Goal: Information Seeking & Learning: Learn about a topic

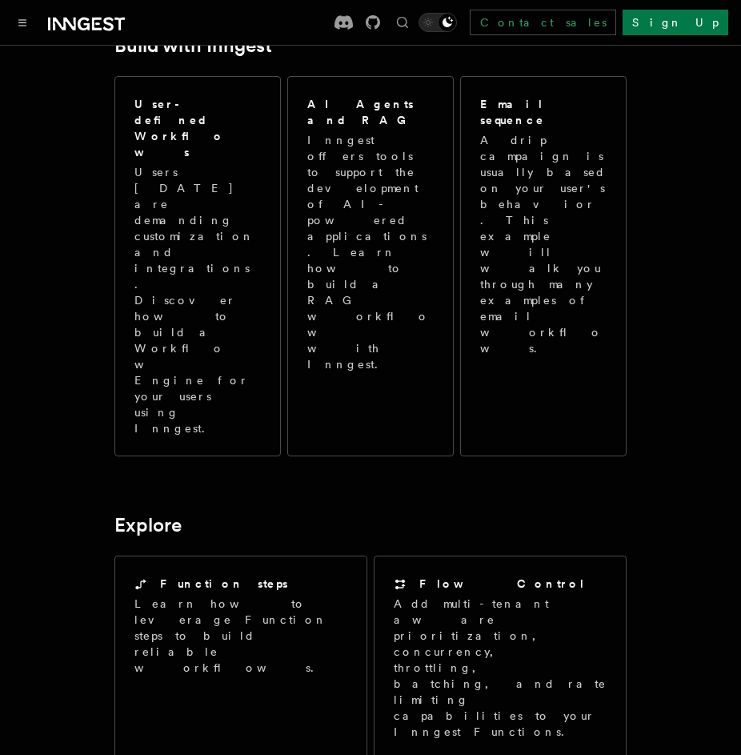
scroll to position [1439, 0]
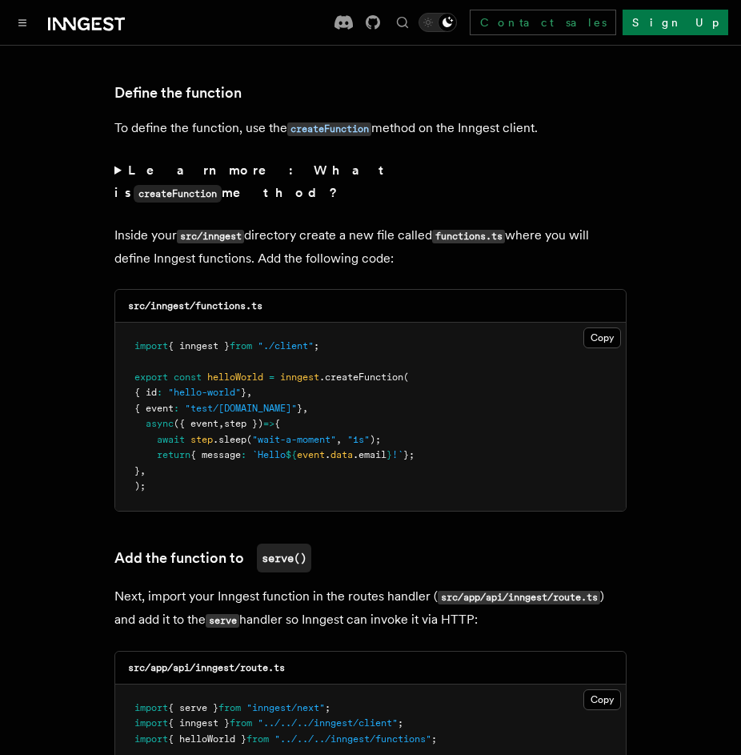
scroll to position [2786, 0]
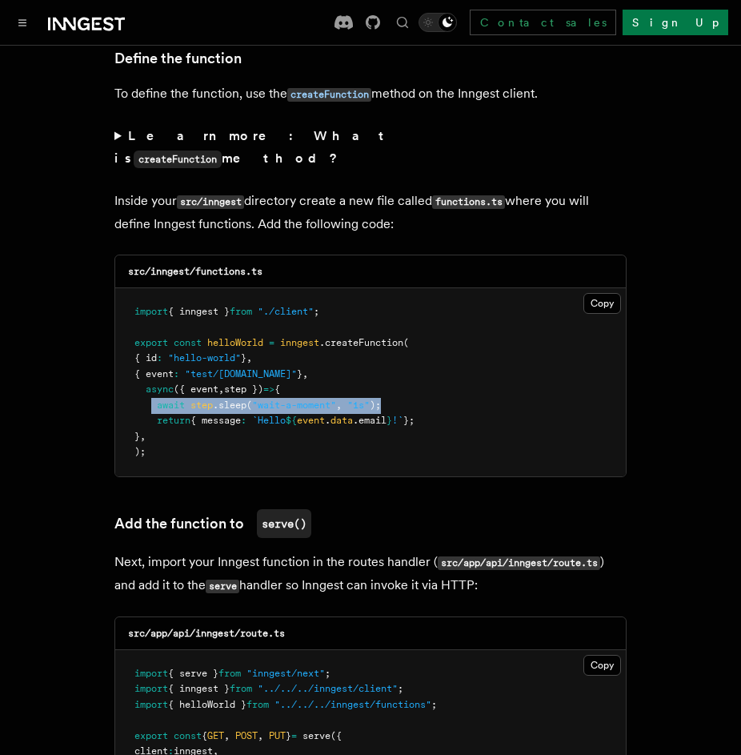
drag, startPoint x: 150, startPoint y: 339, endPoint x: 420, endPoint y: 333, distance: 269.8
click at [420, 333] on pre "import { inngest } from "./client" ; export const helloWorld = inngest .createF…" at bounding box center [370, 382] width 511 height 188
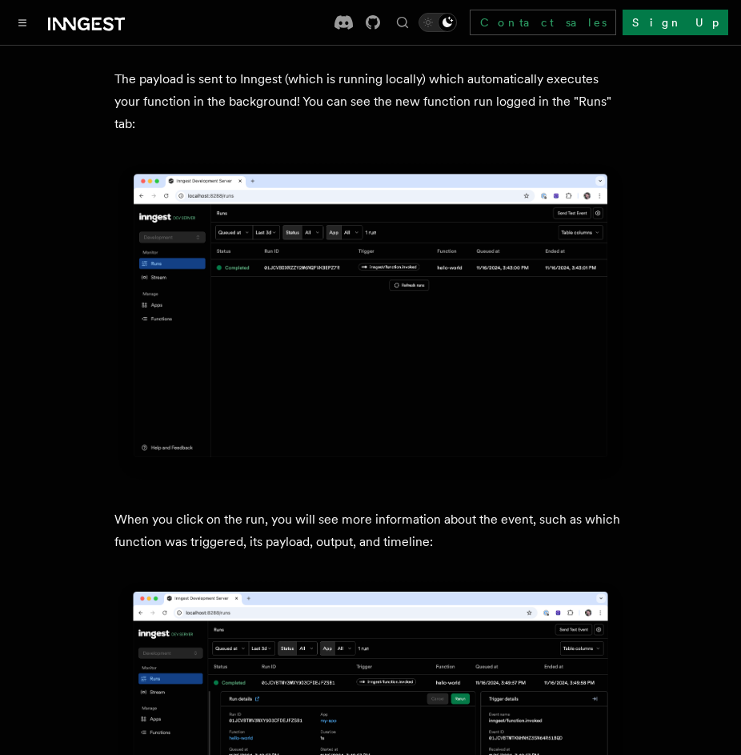
scroll to position [5091, 0]
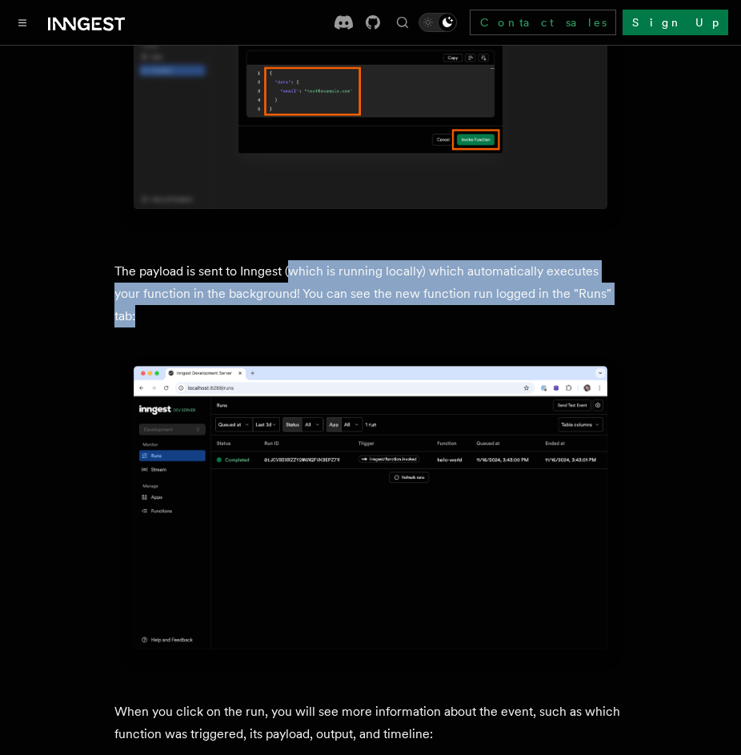
drag, startPoint x: 291, startPoint y: 199, endPoint x: 604, endPoint y: 222, distance: 313.0
click at [604, 260] on p "The payload is sent to Inngest (which is running locally) which automatically e…" at bounding box center [370, 293] width 512 height 67
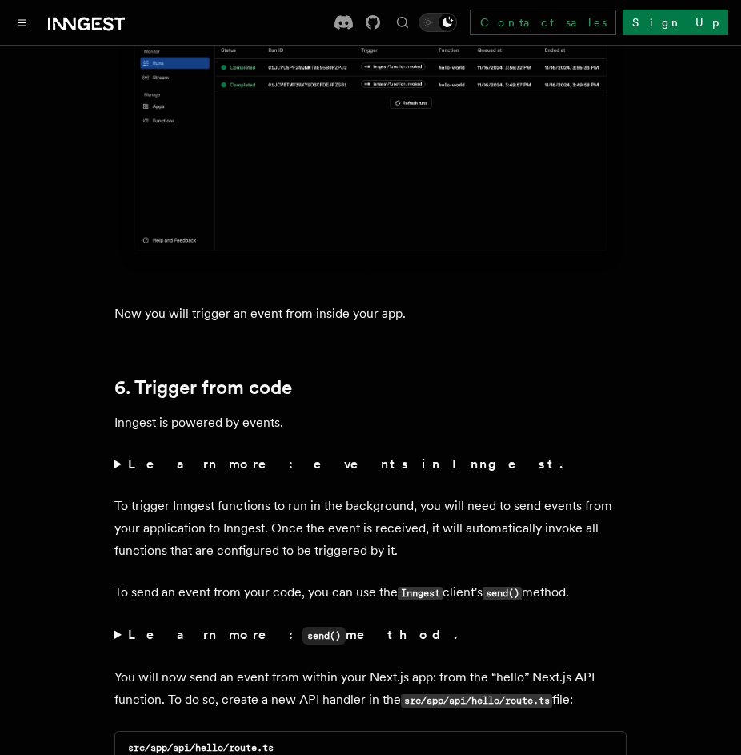
scroll to position [7396, 0]
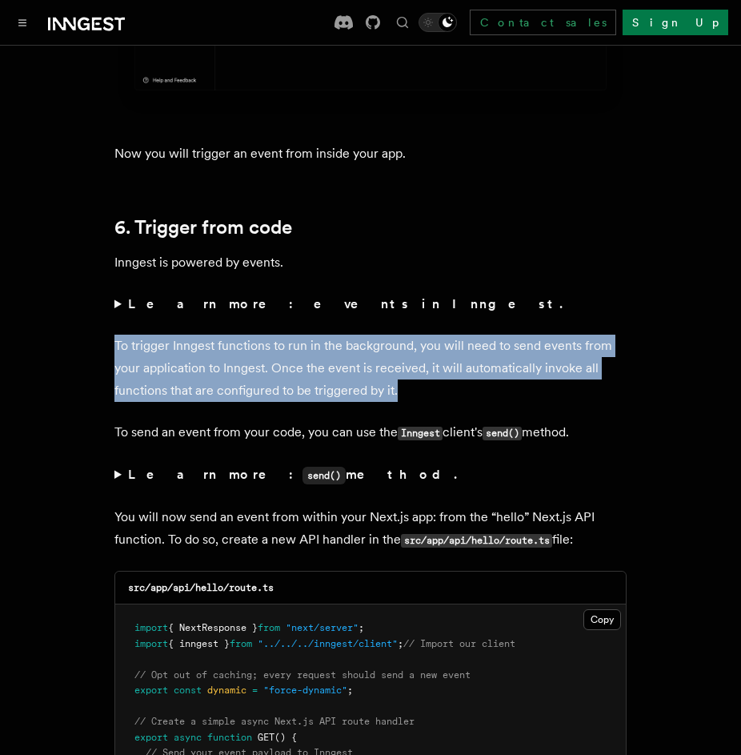
drag, startPoint x: 103, startPoint y: 248, endPoint x: 457, endPoint y: 297, distance: 357.1
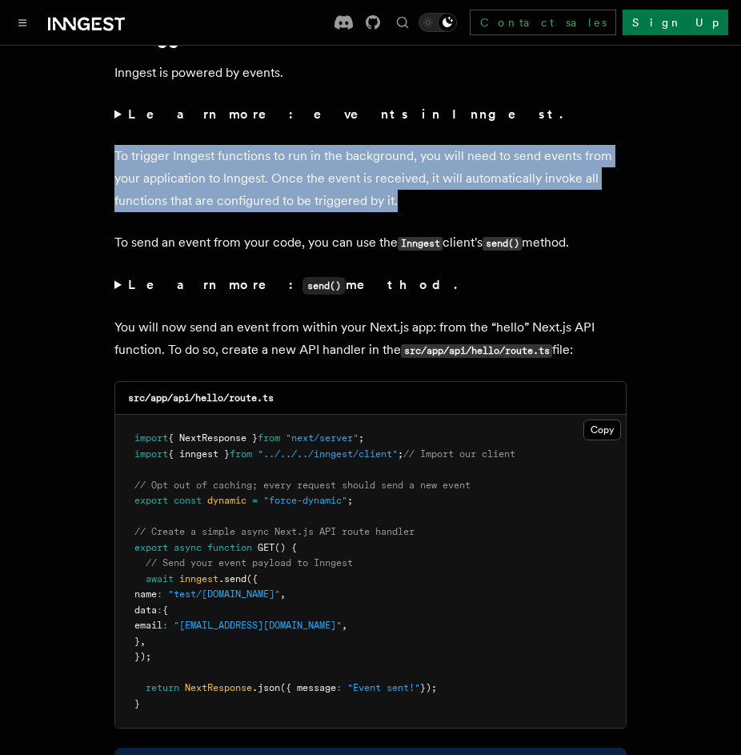
scroll to position [7588, 0]
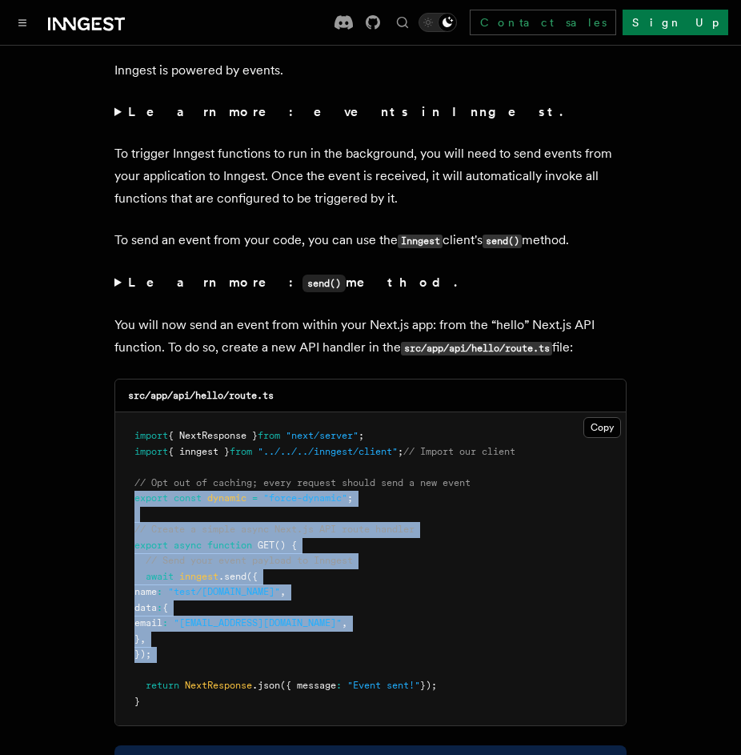
drag, startPoint x: 135, startPoint y: 407, endPoint x: 444, endPoint y: 584, distance: 356.0
click at [444, 584] on pre "import { NextResponse } from "next/server" ; import { inngest } from "../../../…" at bounding box center [370, 568] width 511 height 313
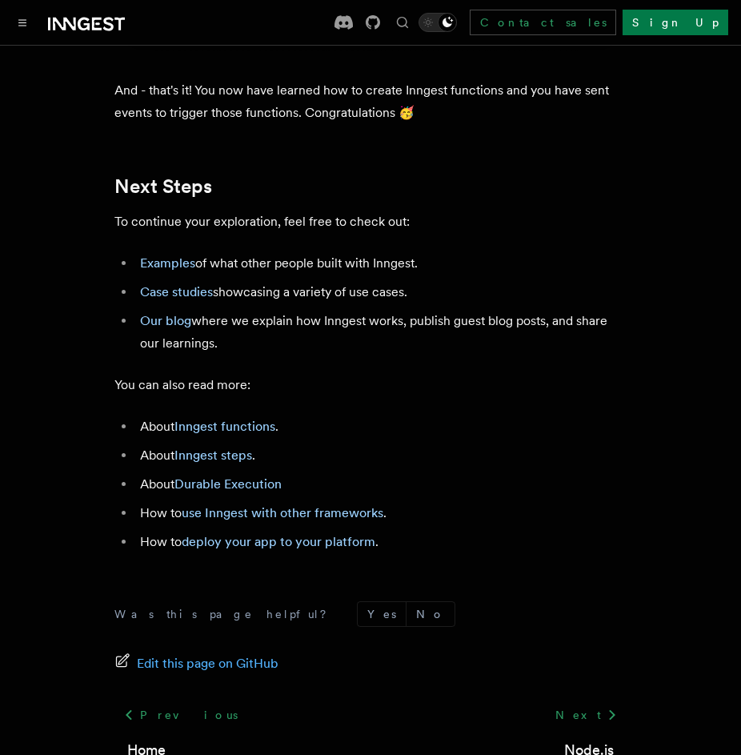
scroll to position [9244, 0]
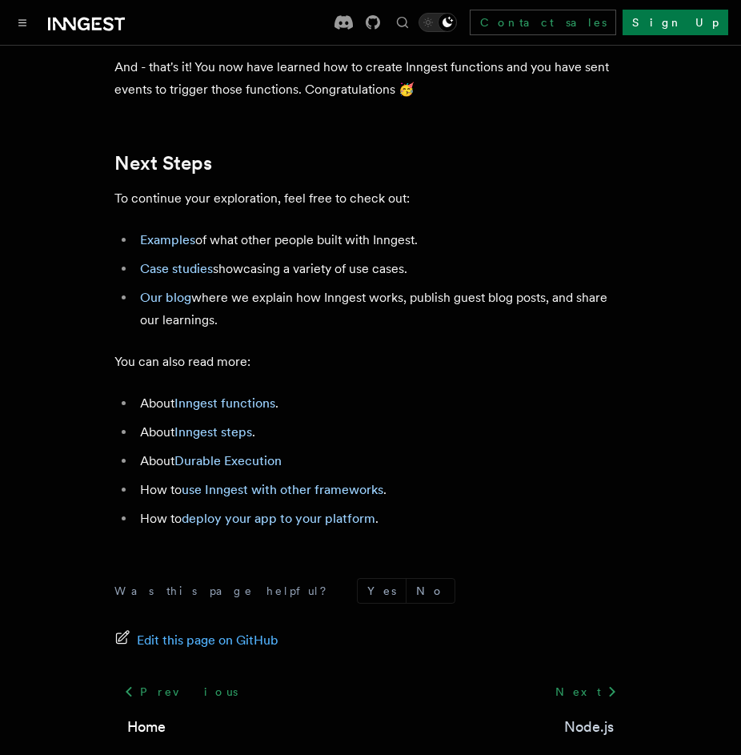
click at [599, 716] on link "Node.js" at bounding box center [589, 727] width 50 height 22
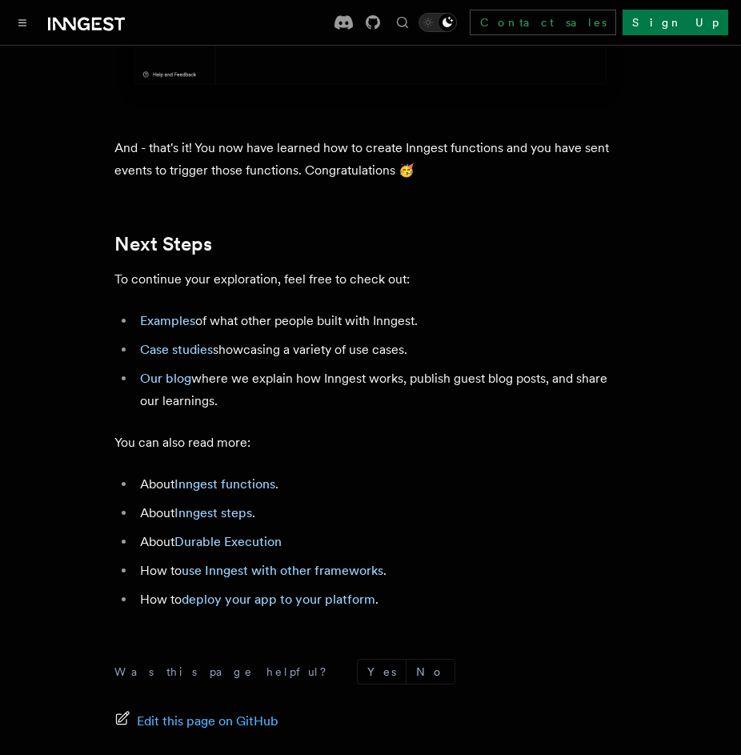
scroll to position [9281, 0]
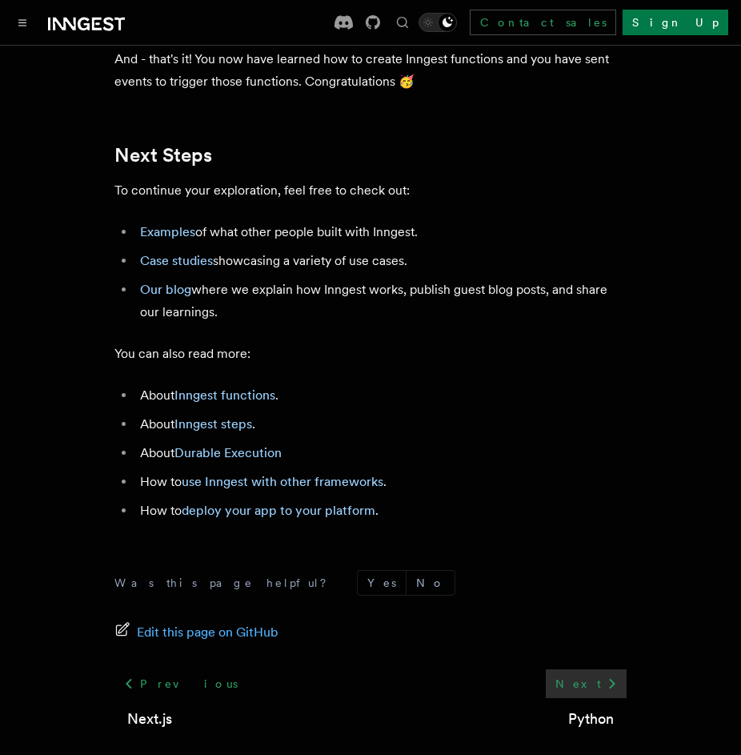
click at [599, 669] on link "Next" at bounding box center [586, 683] width 81 height 29
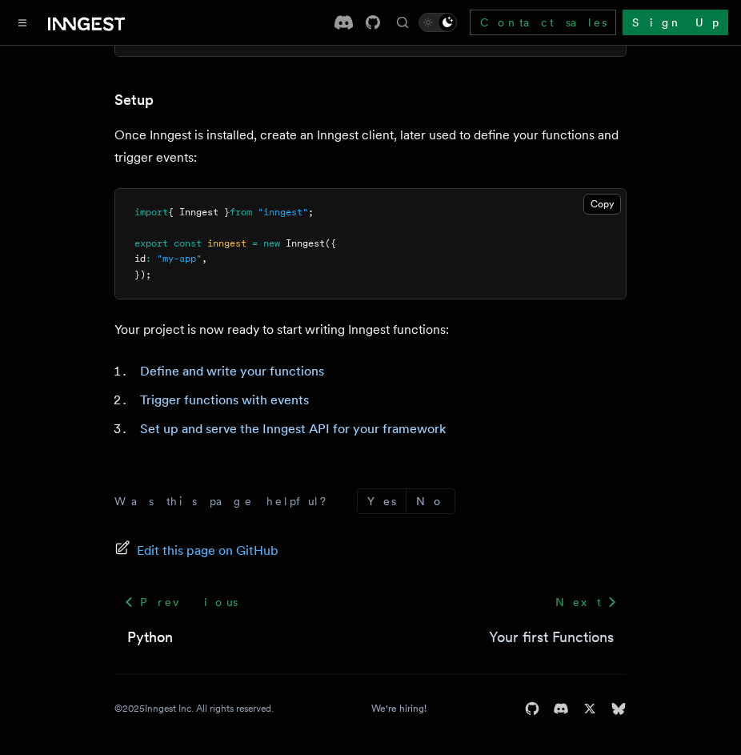
click at [558, 632] on link "Your first Functions" at bounding box center [551, 637] width 125 height 22
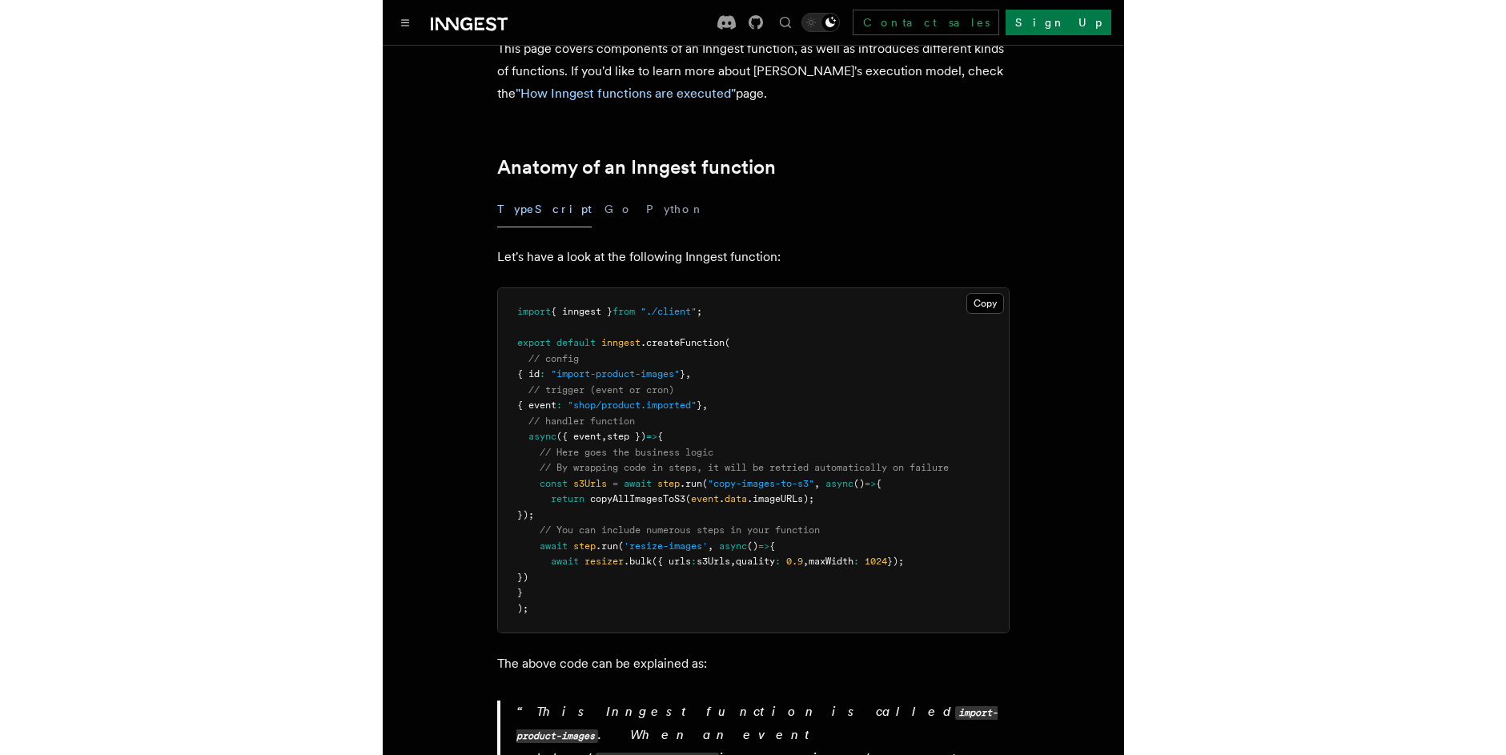
scroll to position [192, 0]
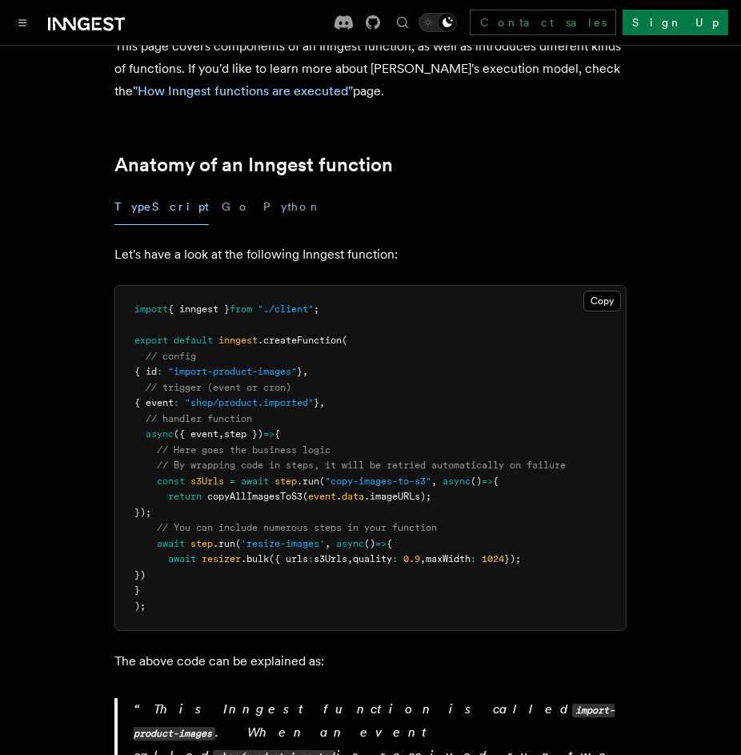
drag, startPoint x: 150, startPoint y: 488, endPoint x: 425, endPoint y: 517, distance: 276.9
click at [425, 517] on pre "import { inngest } from "./client" ; export default inngest .createFunction ( /…" at bounding box center [370, 458] width 511 height 344
copy code "const s3Urls = await step .run ( "copy-images-to-s3" , async () => { return cop…"
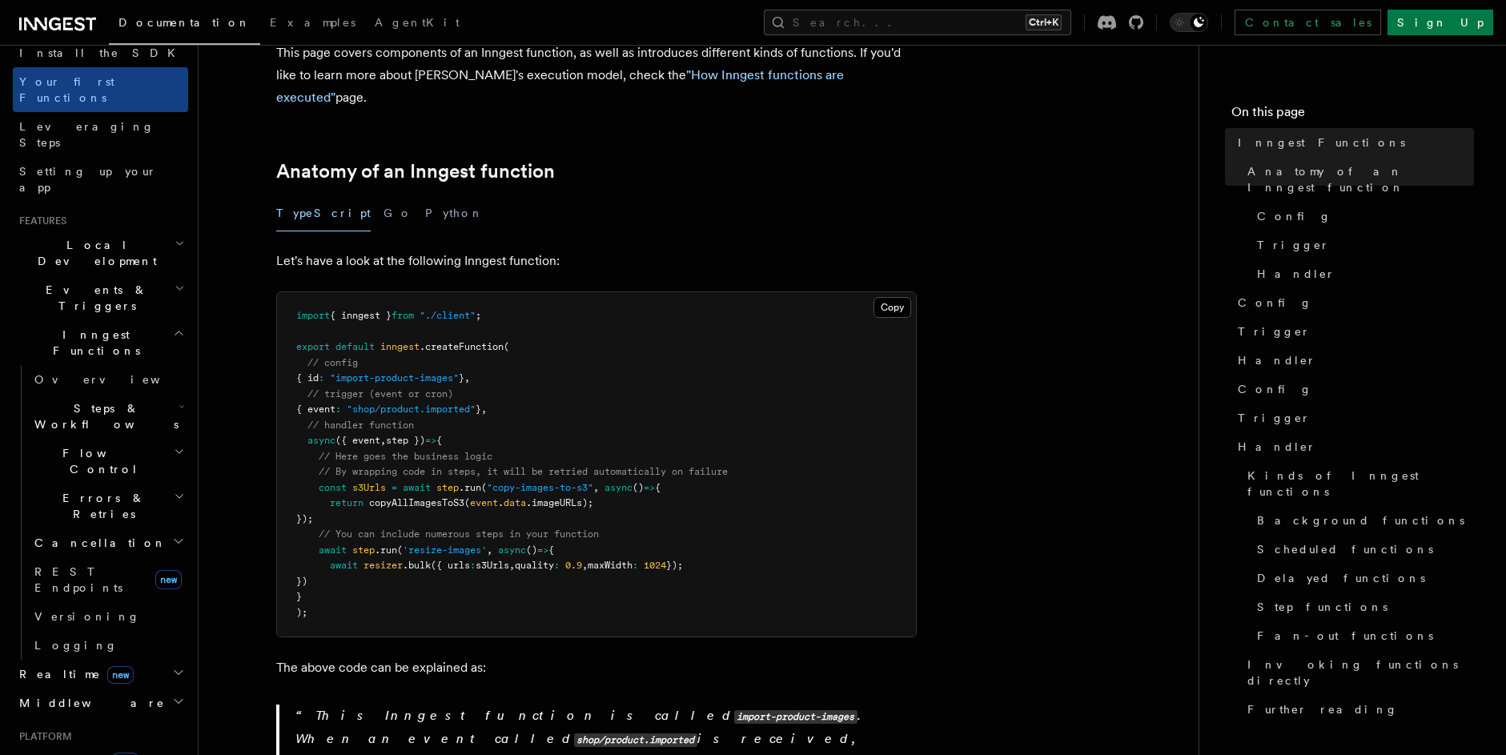
click at [128, 439] on h2 "Flow Control" at bounding box center [108, 461] width 160 height 45
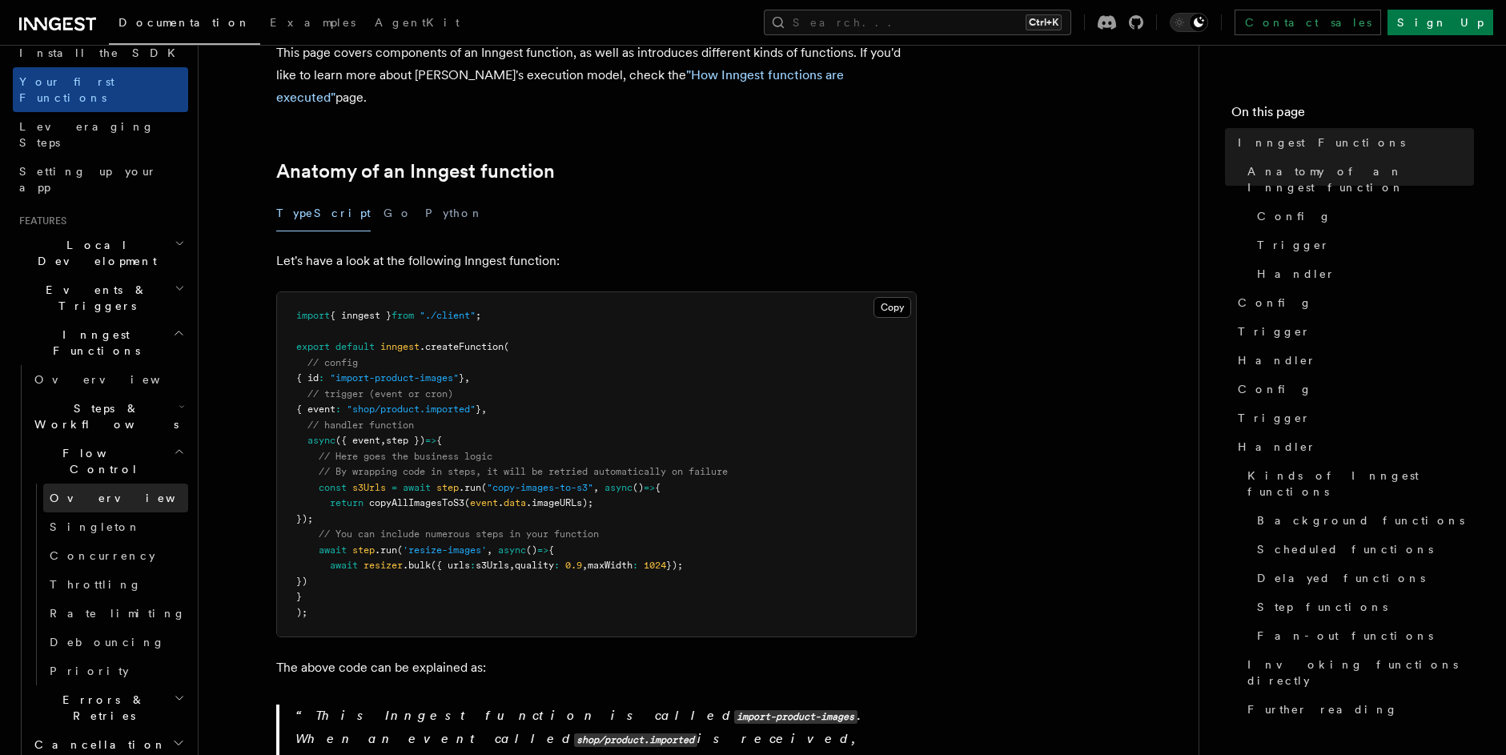
click at [102, 483] on link "Overview" at bounding box center [115, 497] width 145 height 29
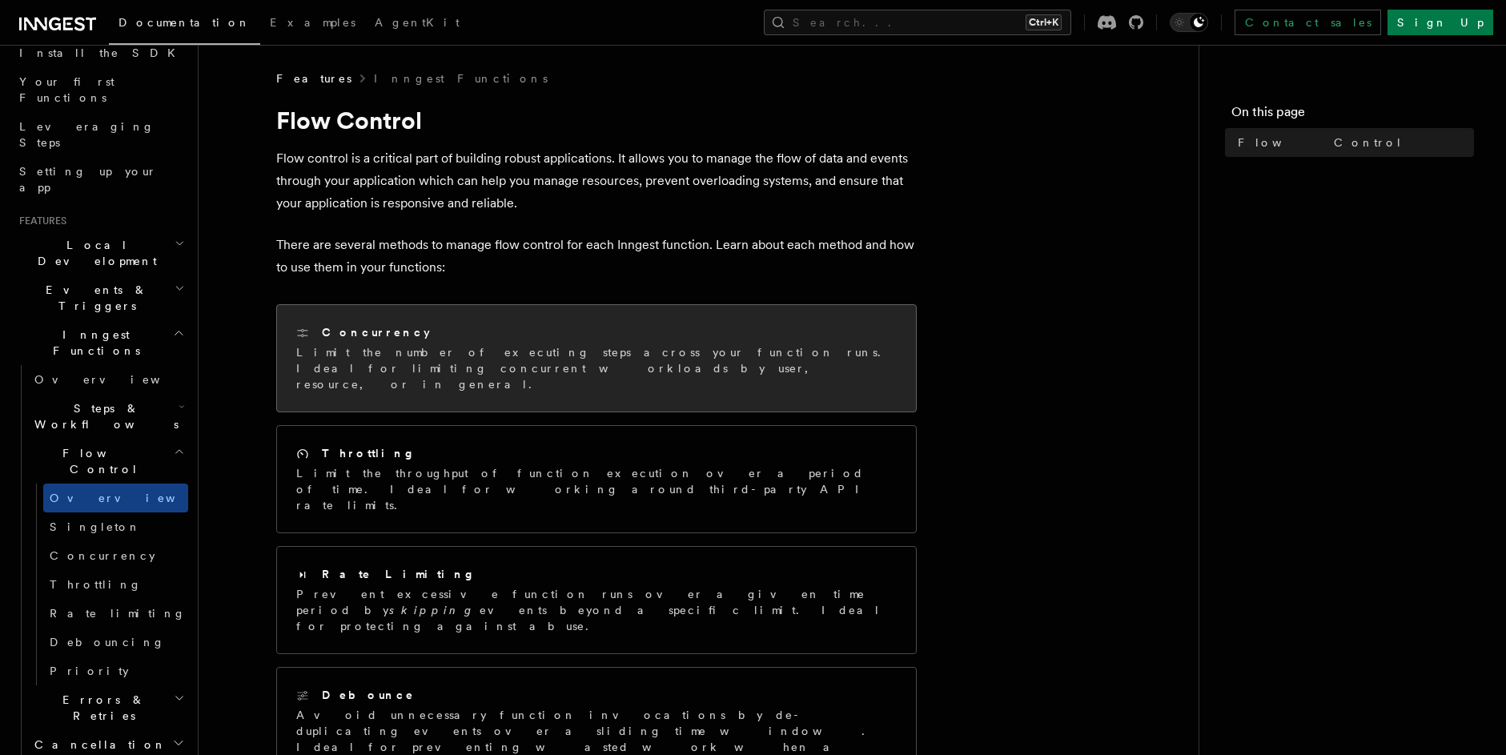
click at [471, 350] on p "Limit the number of executing steps across your function runs. Ideal for limiti…" at bounding box center [596, 368] width 600 height 48
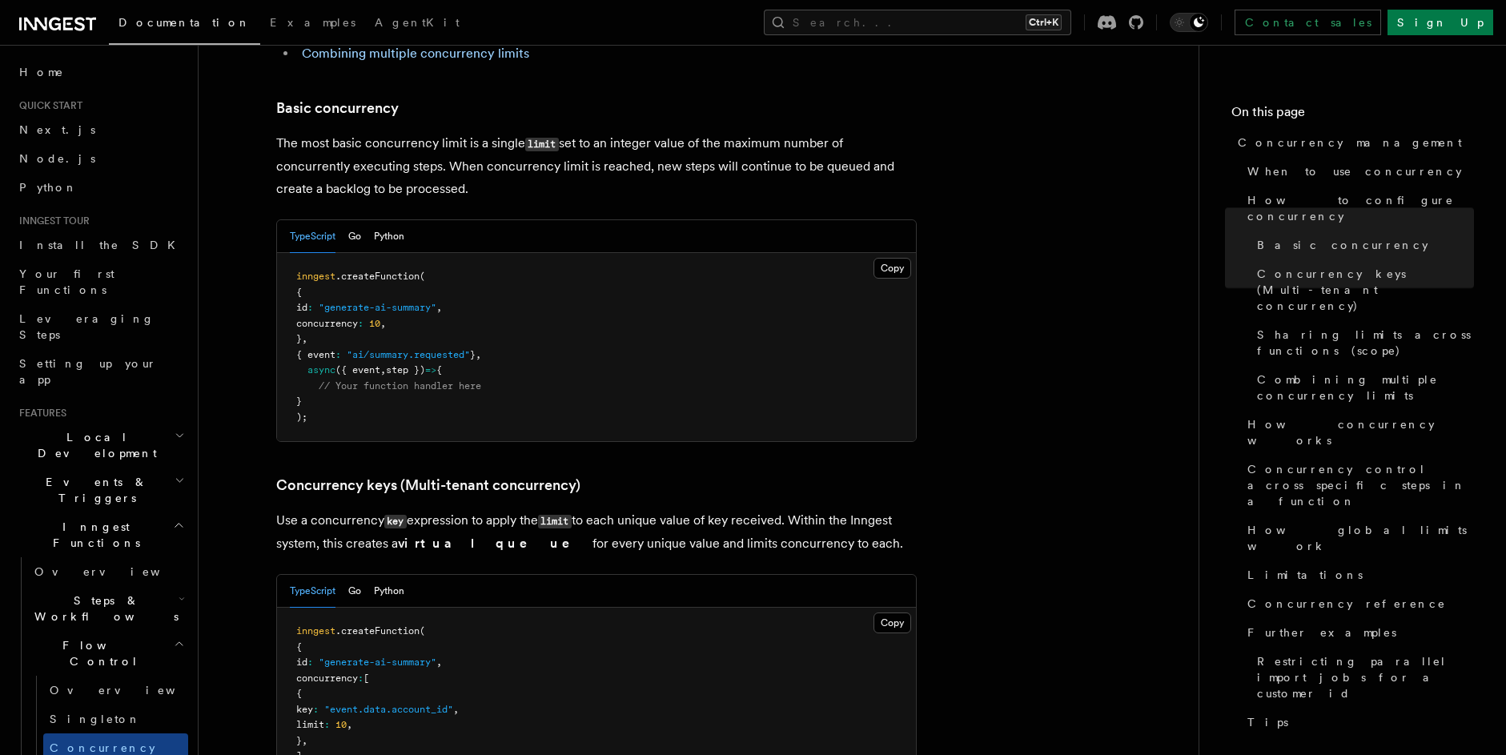
scroll to position [1057, 0]
drag, startPoint x: 314, startPoint y: 255, endPoint x: 553, endPoint y: 333, distance: 251.6
click at [553, 333] on pre "inngest .createFunction ( { id : "generate-ai-summary" , concurrency : 10 , } ,…" at bounding box center [596, 346] width 639 height 188
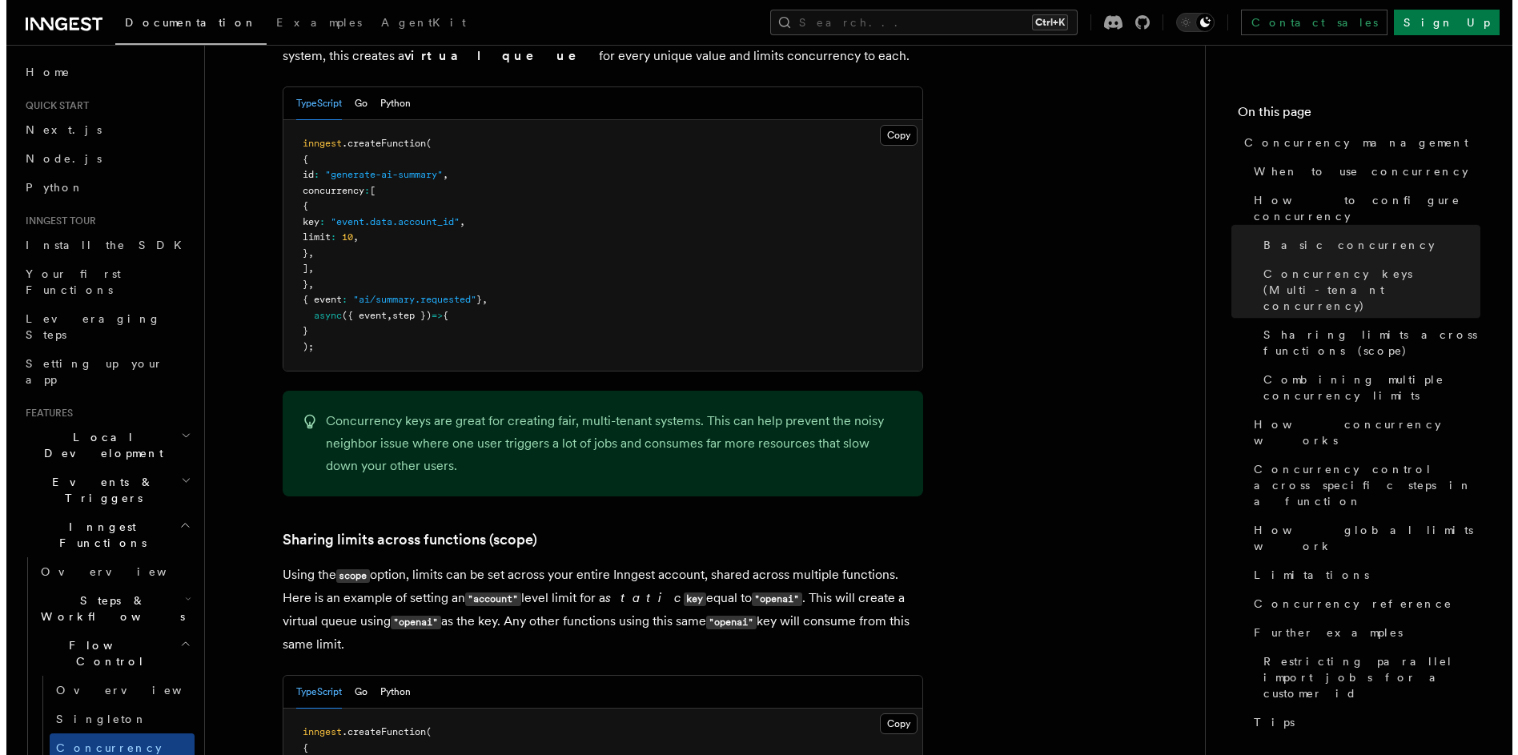
scroll to position [1729, 0]
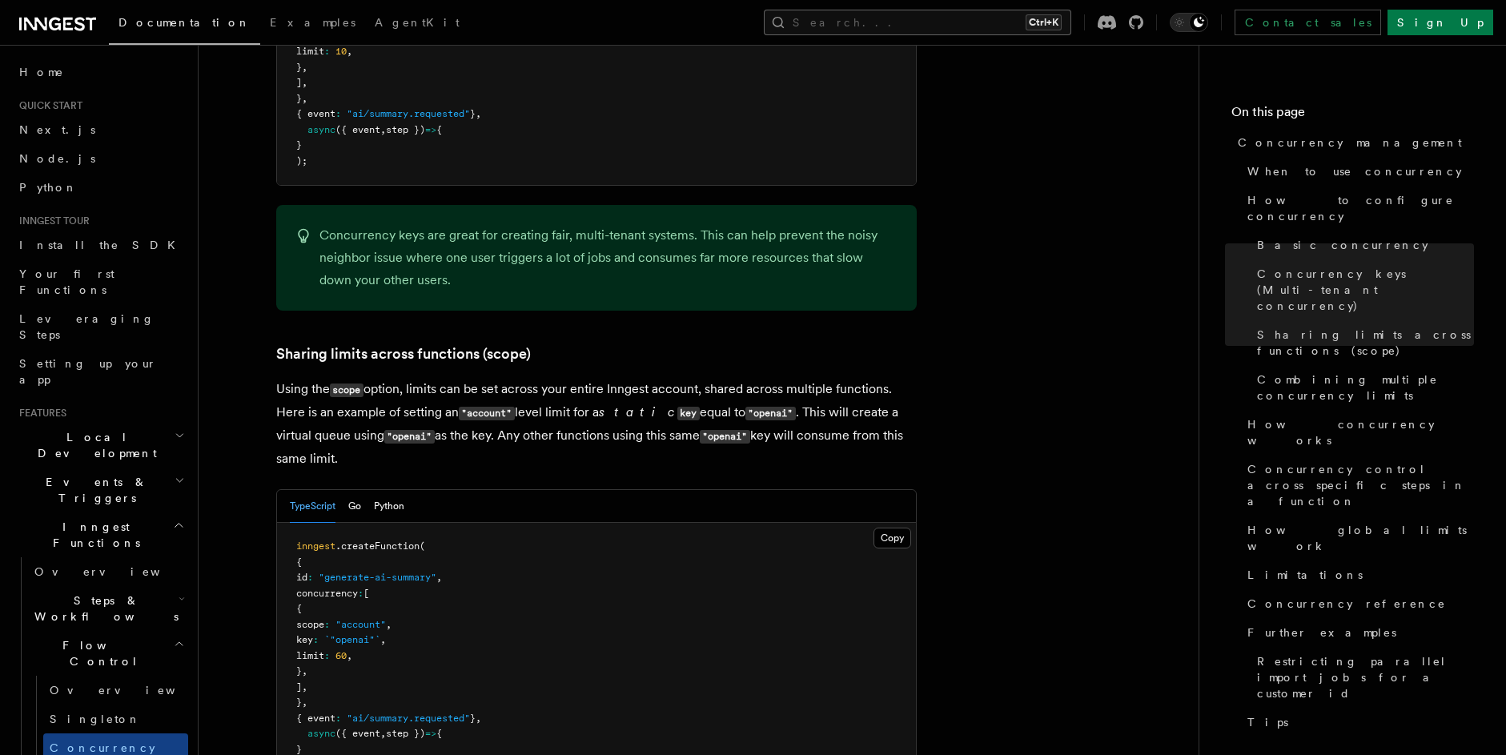
click at [949, 30] on button "Search... Ctrl+K" at bounding box center [917, 23] width 307 height 26
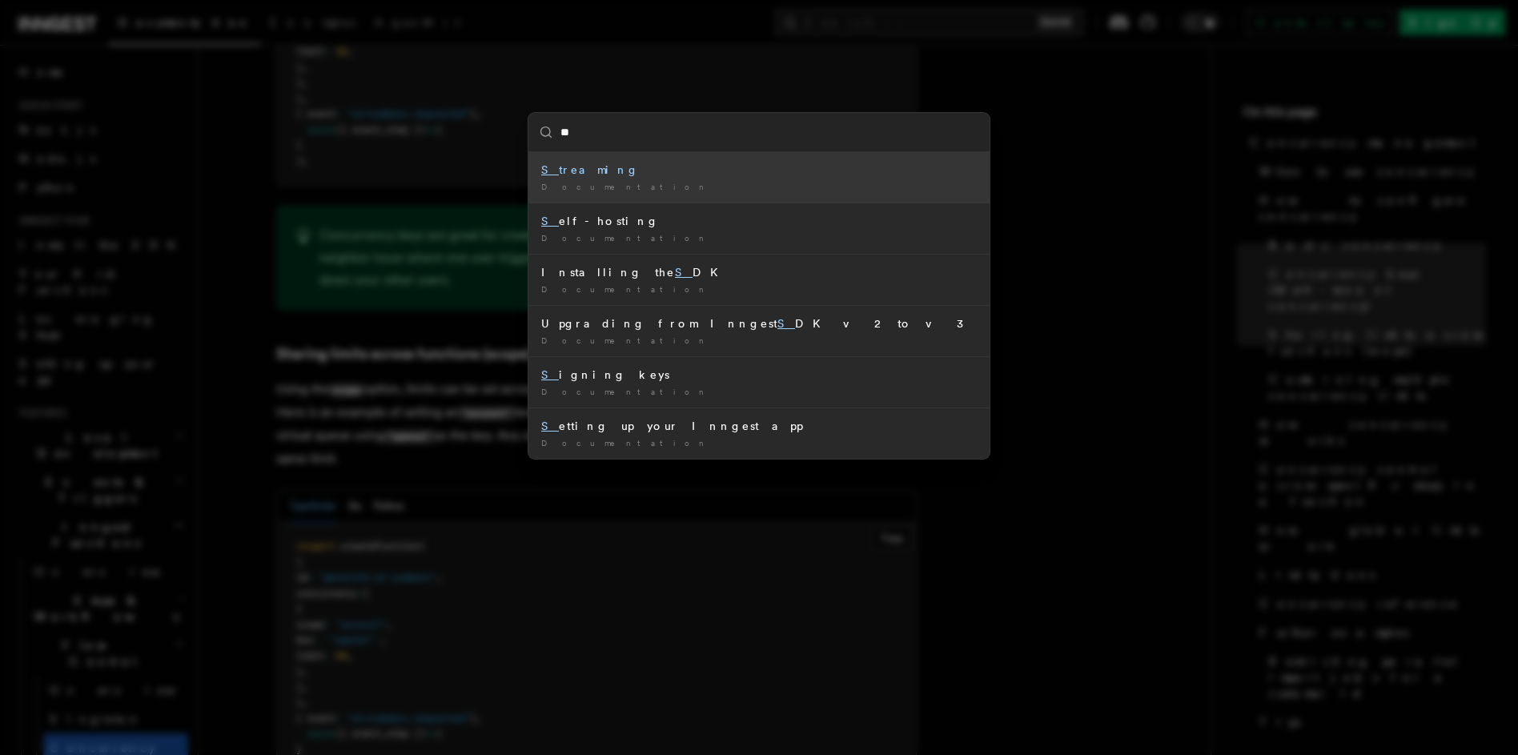
type input "***"
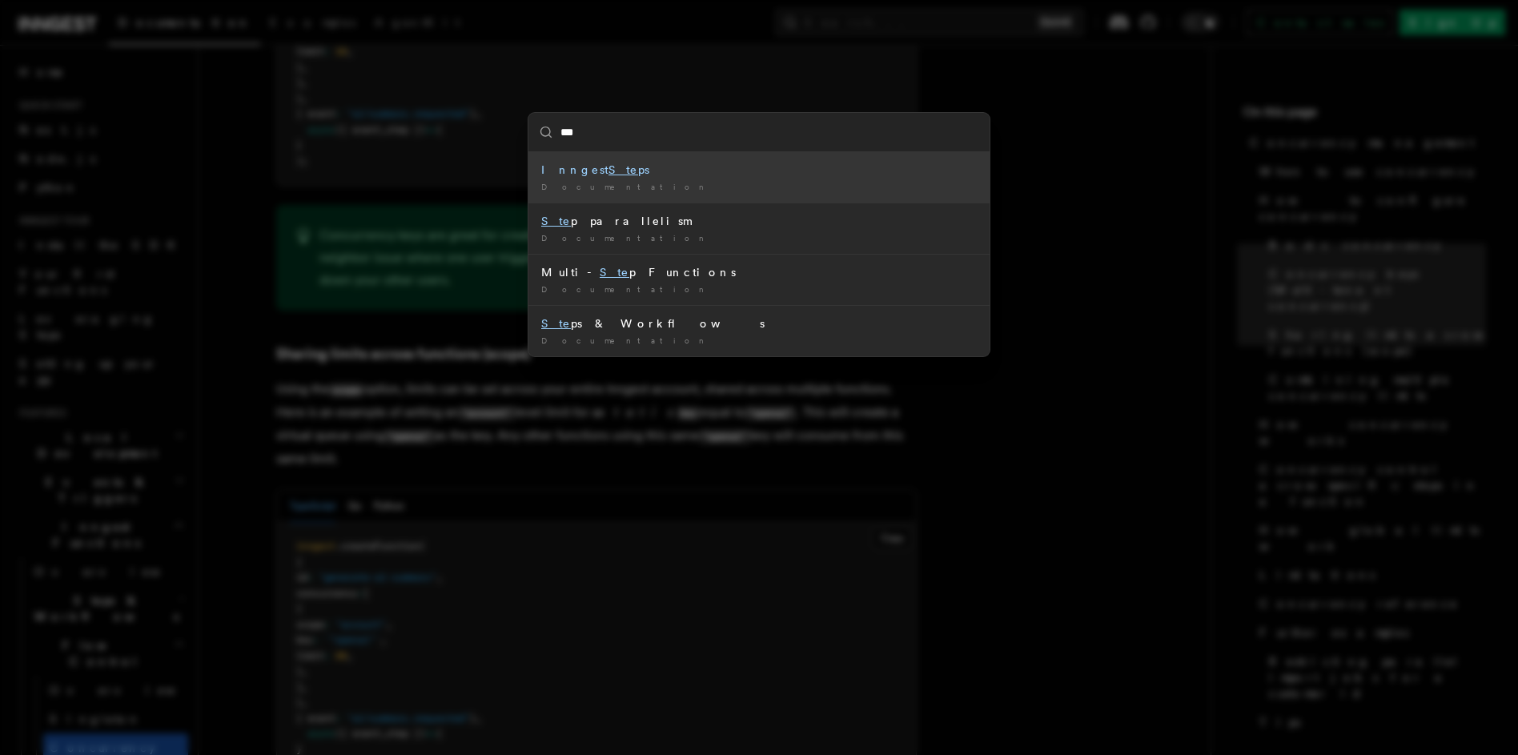
click at [675, 189] on div "Documentation /" at bounding box center [758, 187] width 435 height 12
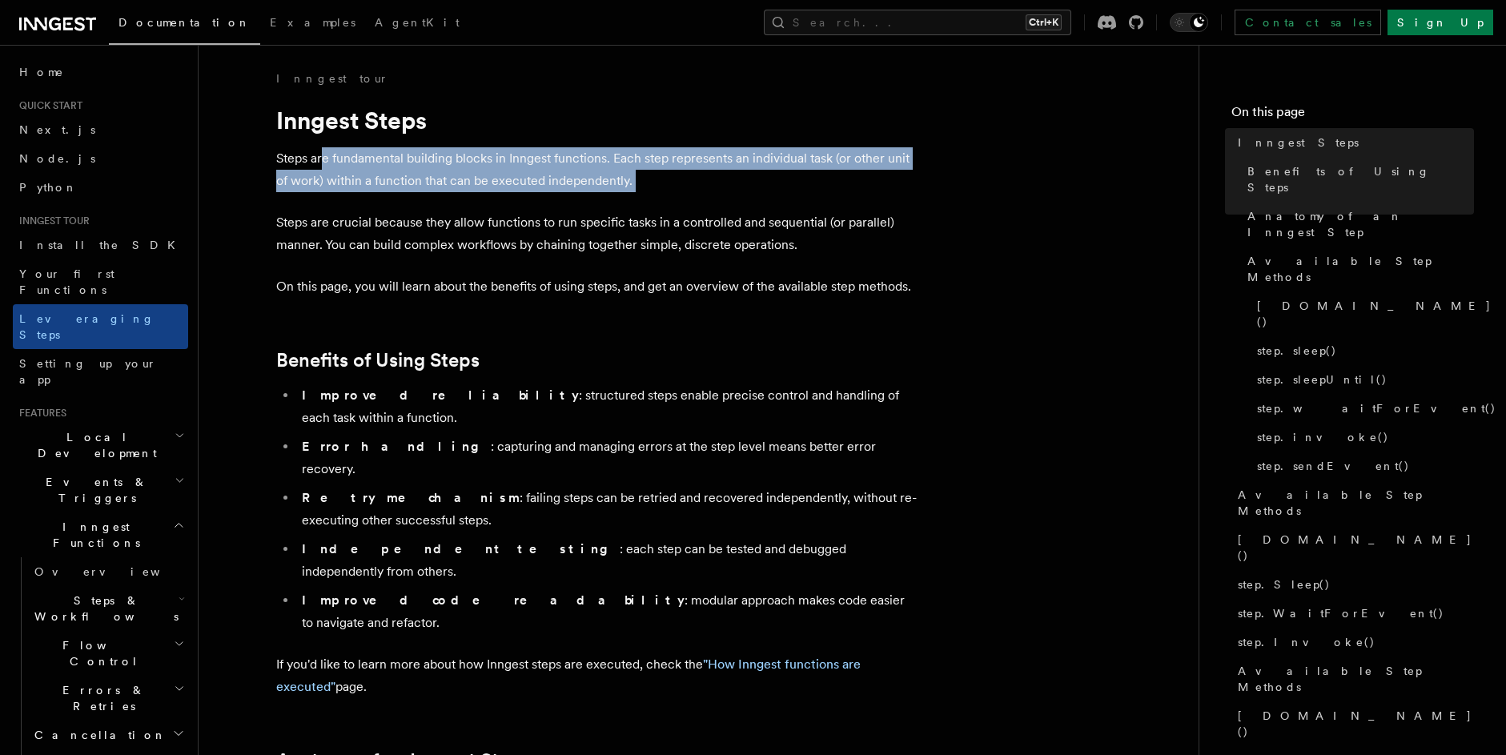
drag, startPoint x: 323, startPoint y: 159, endPoint x: 692, endPoint y: 203, distance: 370.7
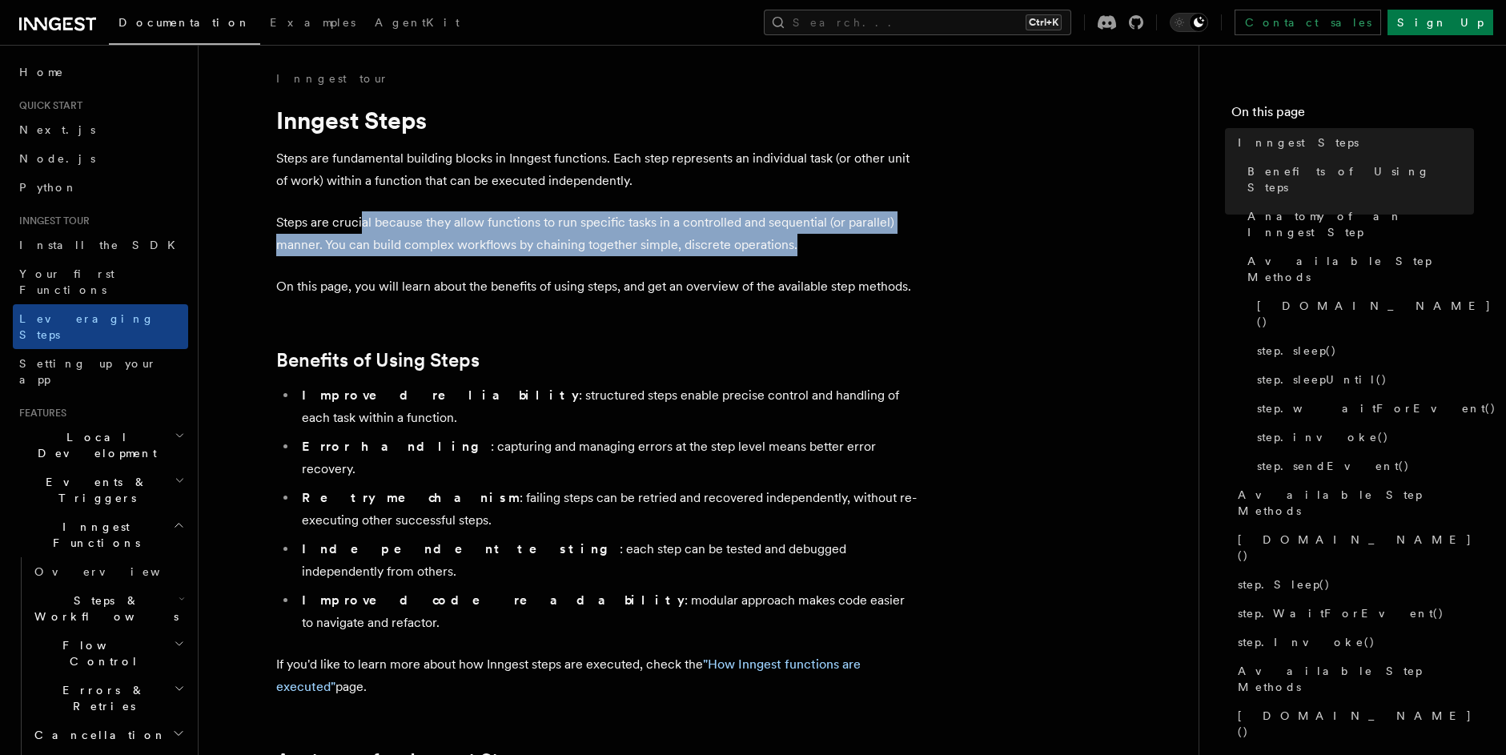
drag, startPoint x: 360, startPoint y: 218, endPoint x: 548, endPoint y: 253, distance: 191.4
click at [839, 248] on p "Steps are crucial because they allow functions to run specific tasks in a contr…" at bounding box center [596, 233] width 640 height 45
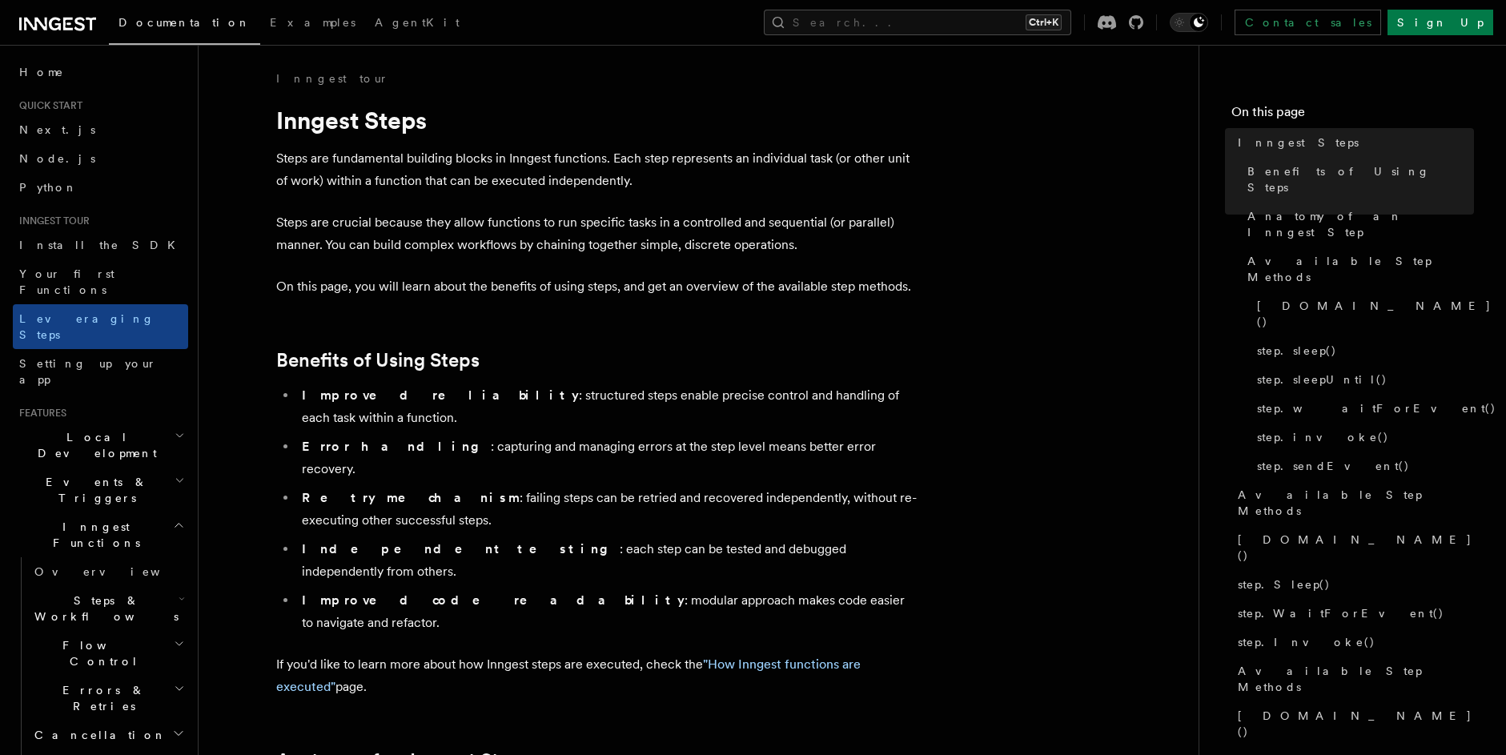
click at [476, 284] on p "On this page, you will learn about the benefits of using steps, and get an over…" at bounding box center [596, 286] width 640 height 22
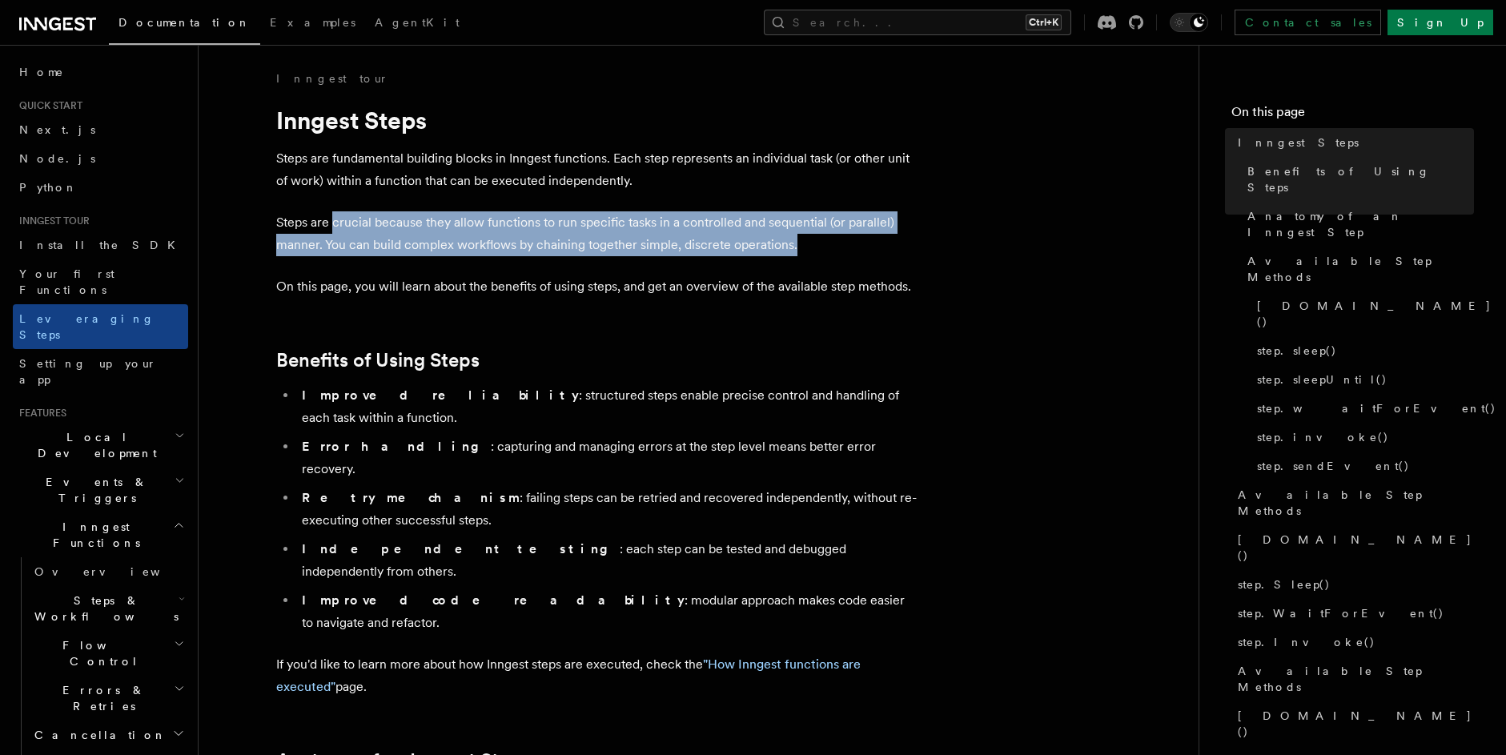
drag, startPoint x: 331, startPoint y: 221, endPoint x: 848, endPoint y: 255, distance: 519.0
click at [848, 255] on p "Steps are crucial because they allow functions to run specific tasks in a contr…" at bounding box center [596, 233] width 640 height 45
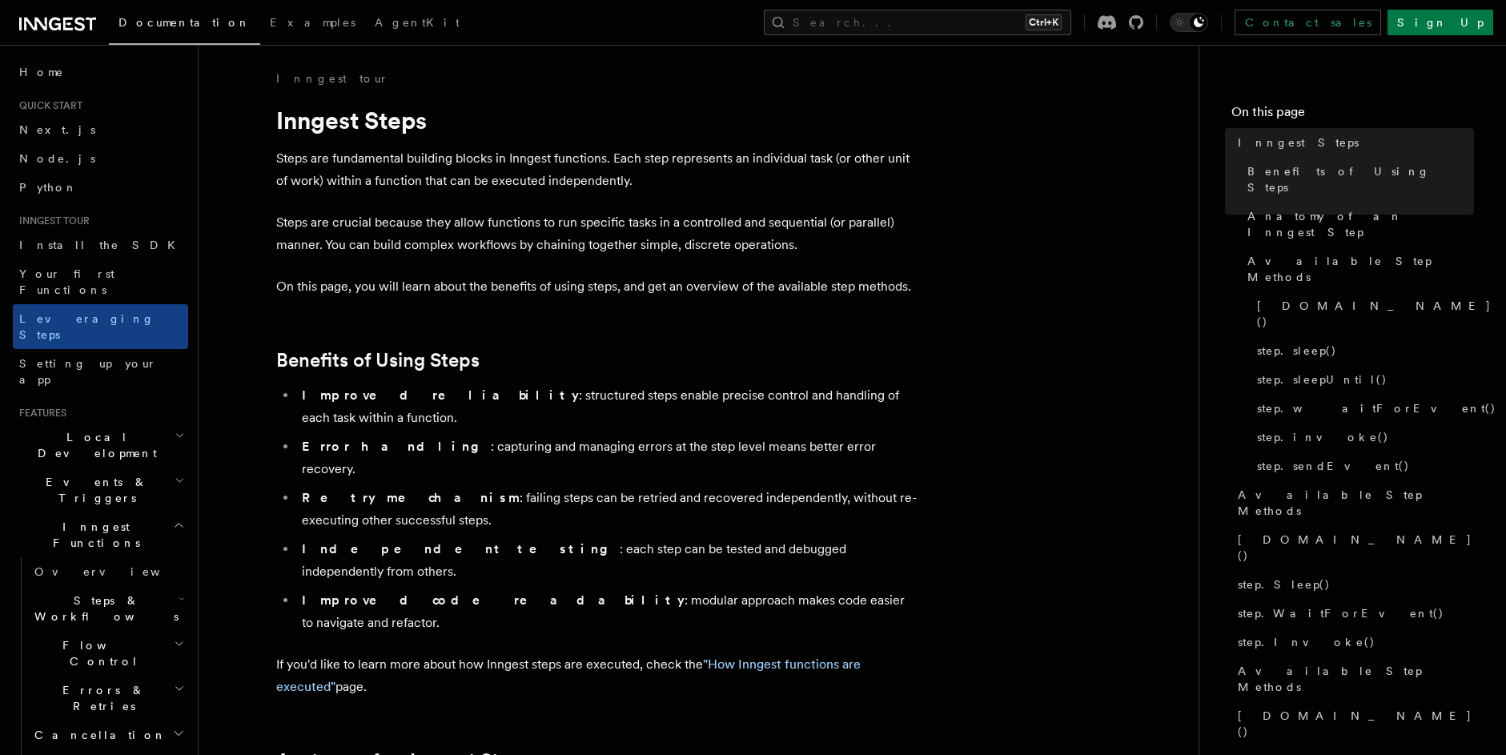
click at [478, 293] on p "On this page, you will learn about the benefits of using steps, and get an over…" at bounding box center [596, 286] width 640 height 22
drag, startPoint x: 358, startPoint y: 244, endPoint x: 739, endPoint y: 255, distance: 381.1
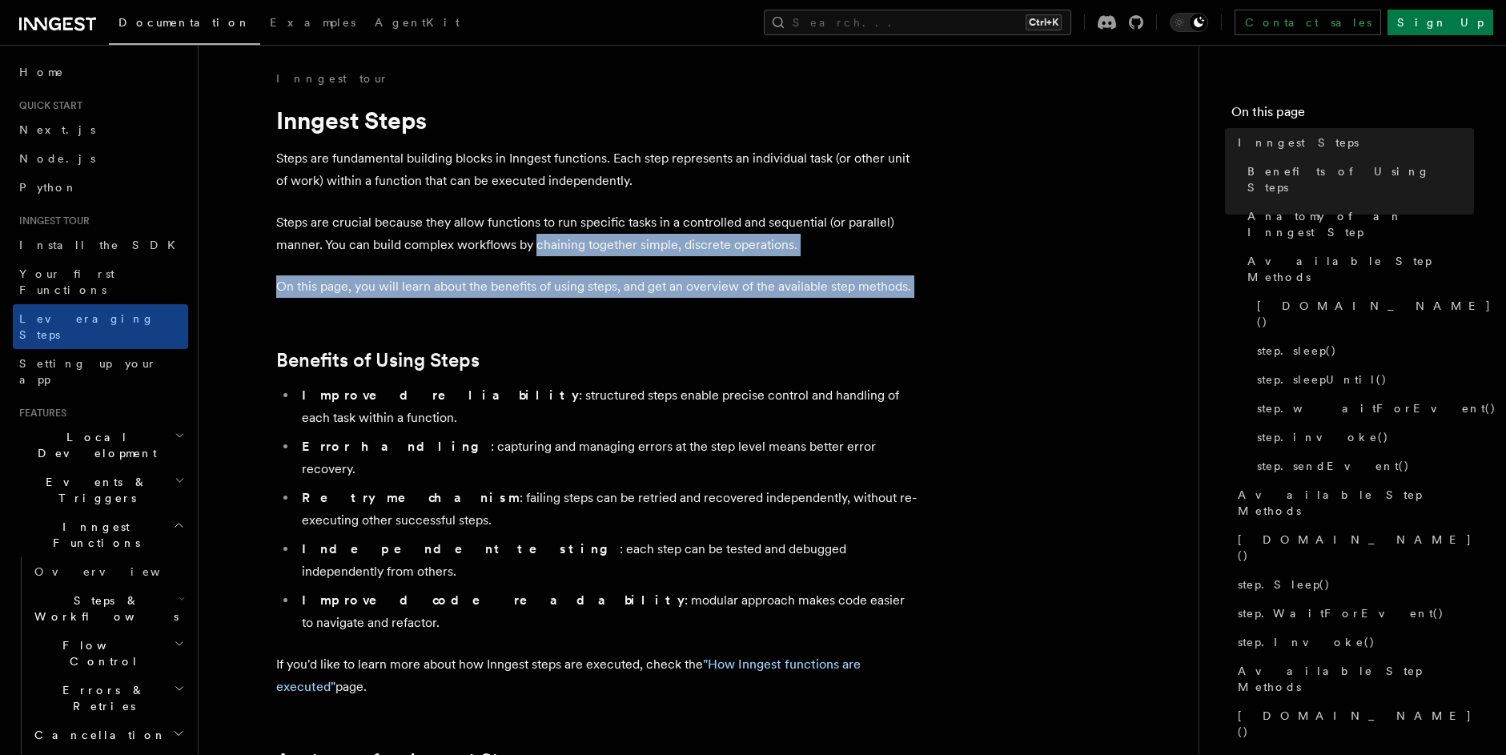
drag, startPoint x: 535, startPoint y: 252, endPoint x: 816, endPoint y: 298, distance: 284.6
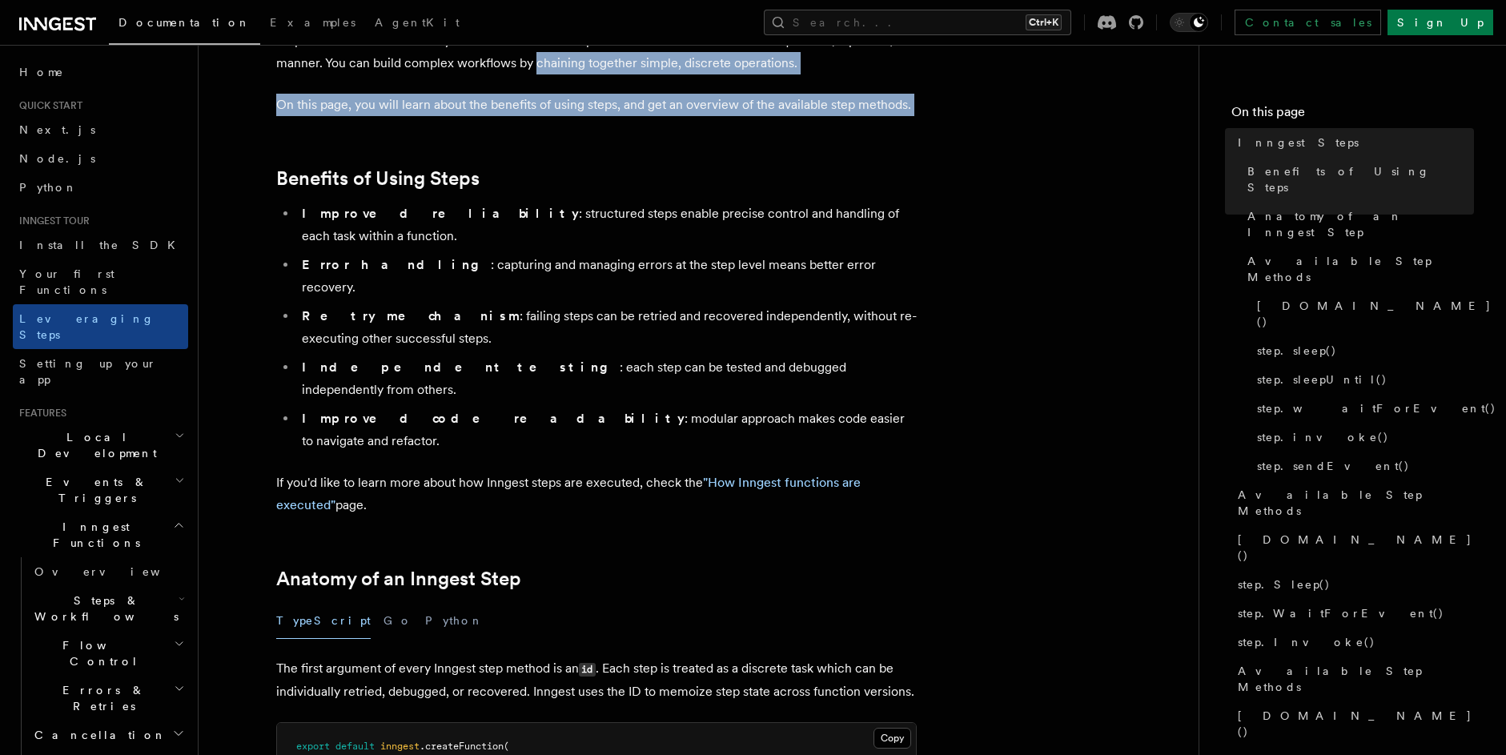
scroll to position [192, 0]
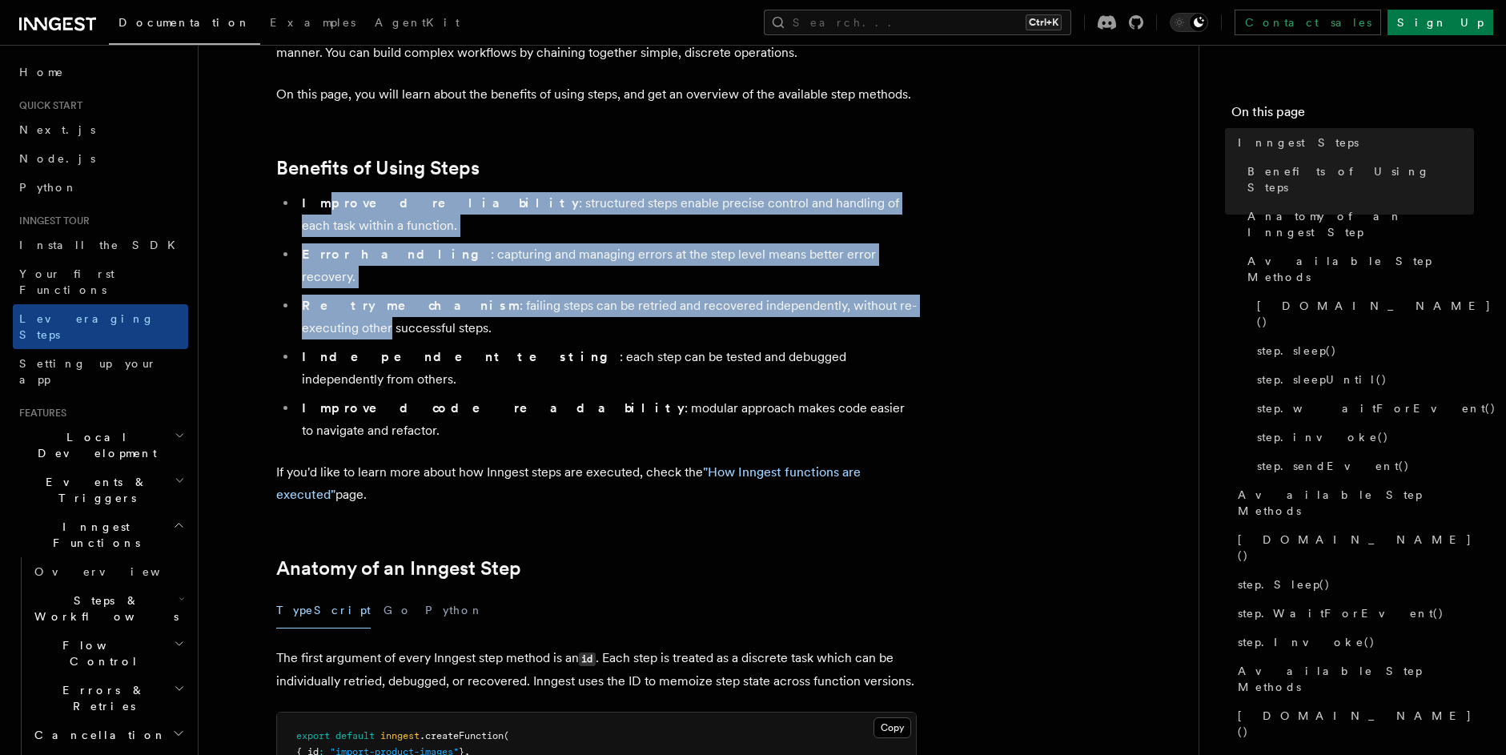
drag, startPoint x: 314, startPoint y: 211, endPoint x: 915, endPoint y: 267, distance: 603.8
click at [915, 267] on ul "Improved reliability : structured steps enable precise control and handling of …" at bounding box center [596, 317] width 640 height 250
click at [543, 243] on li "Error handling : capturing and managing errors at the step level means better e…" at bounding box center [607, 265] width 620 height 45
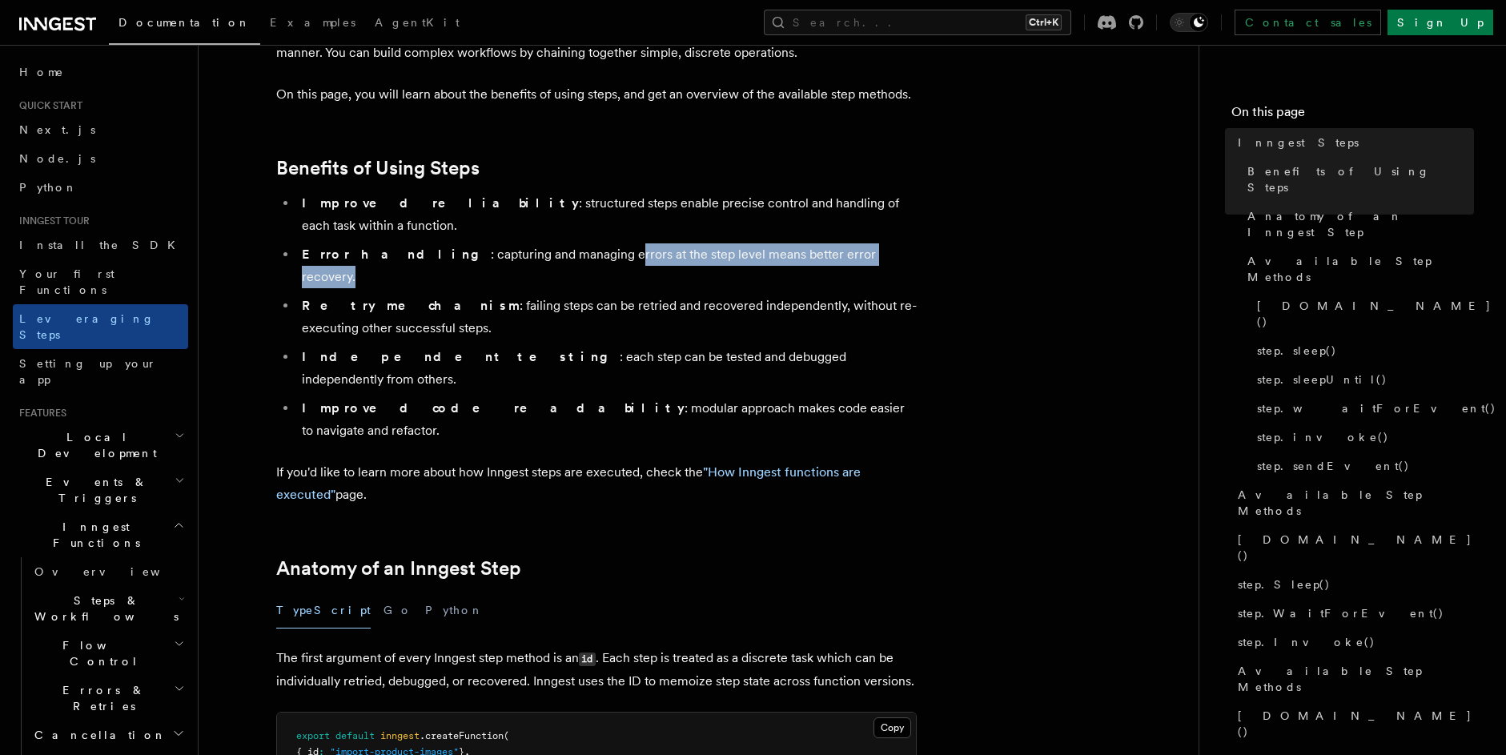
drag, startPoint x: 536, startPoint y: 232, endPoint x: 855, endPoint y: 231, distance: 318.6
click at [855, 243] on li "Error handling : capturing and managing errors at the step level means better e…" at bounding box center [607, 265] width 620 height 45
click at [788, 295] on li "Retry mechanism : failing steps can be retried and recovered independently, wit…" at bounding box center [607, 317] width 620 height 45
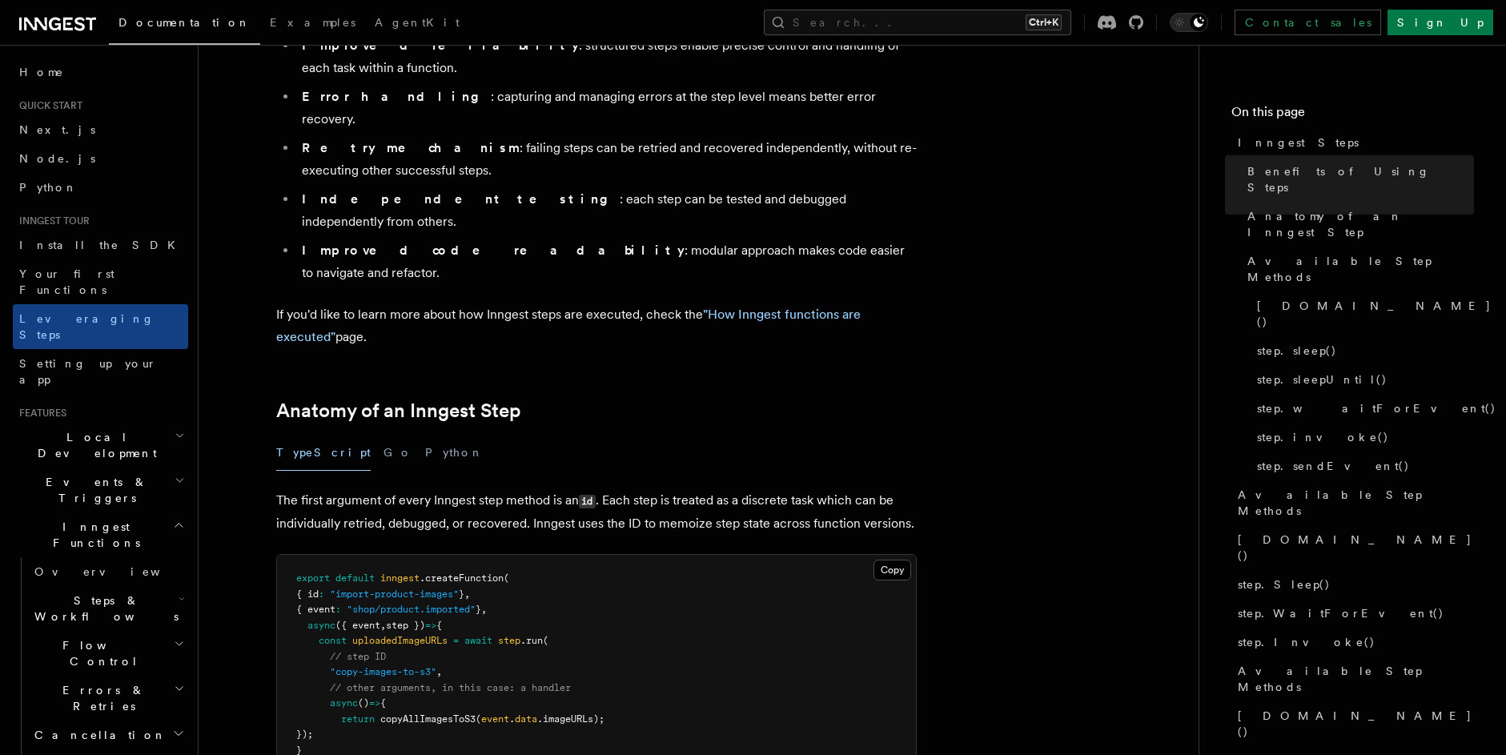
scroll to position [384, 0]
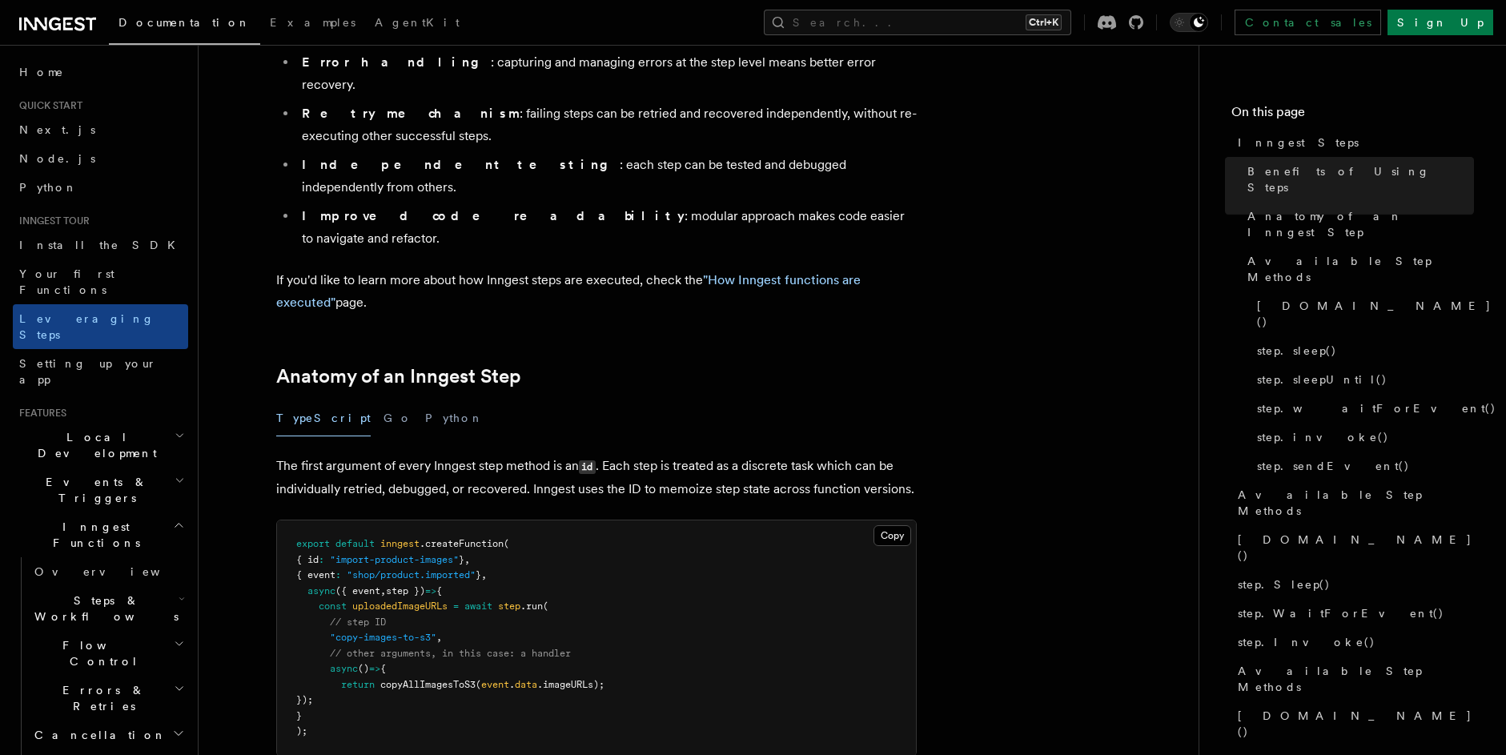
drag, startPoint x: 303, startPoint y: 499, endPoint x: 389, endPoint y: 608, distance: 139.0
click at [389, 608] on pre "export default inngest .createFunction ( { id : "import-product-images" } , { e…" at bounding box center [596, 637] width 639 height 235
click at [355, 455] on p "The first argument of every Inngest step method is an id . Each step is treated…" at bounding box center [596, 478] width 640 height 46
click at [434, 538] on span ".createFunction" at bounding box center [461, 543] width 84 height 11
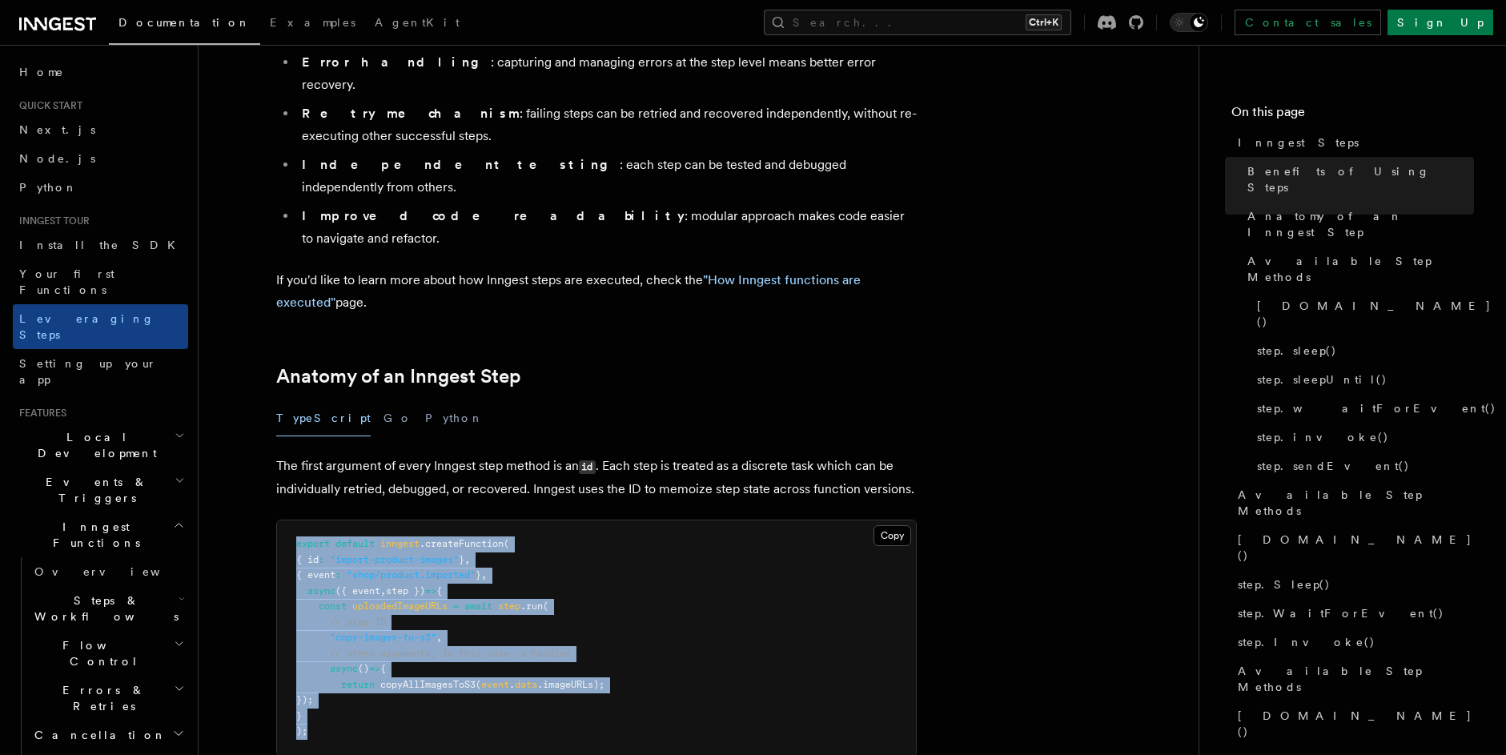
drag, startPoint x: 291, startPoint y: 455, endPoint x: 472, endPoint y: 635, distance: 254.7
click at [472, 635] on pre "export default inngest .createFunction ( { id : "import-product-images" } , { e…" at bounding box center [596, 637] width 639 height 235
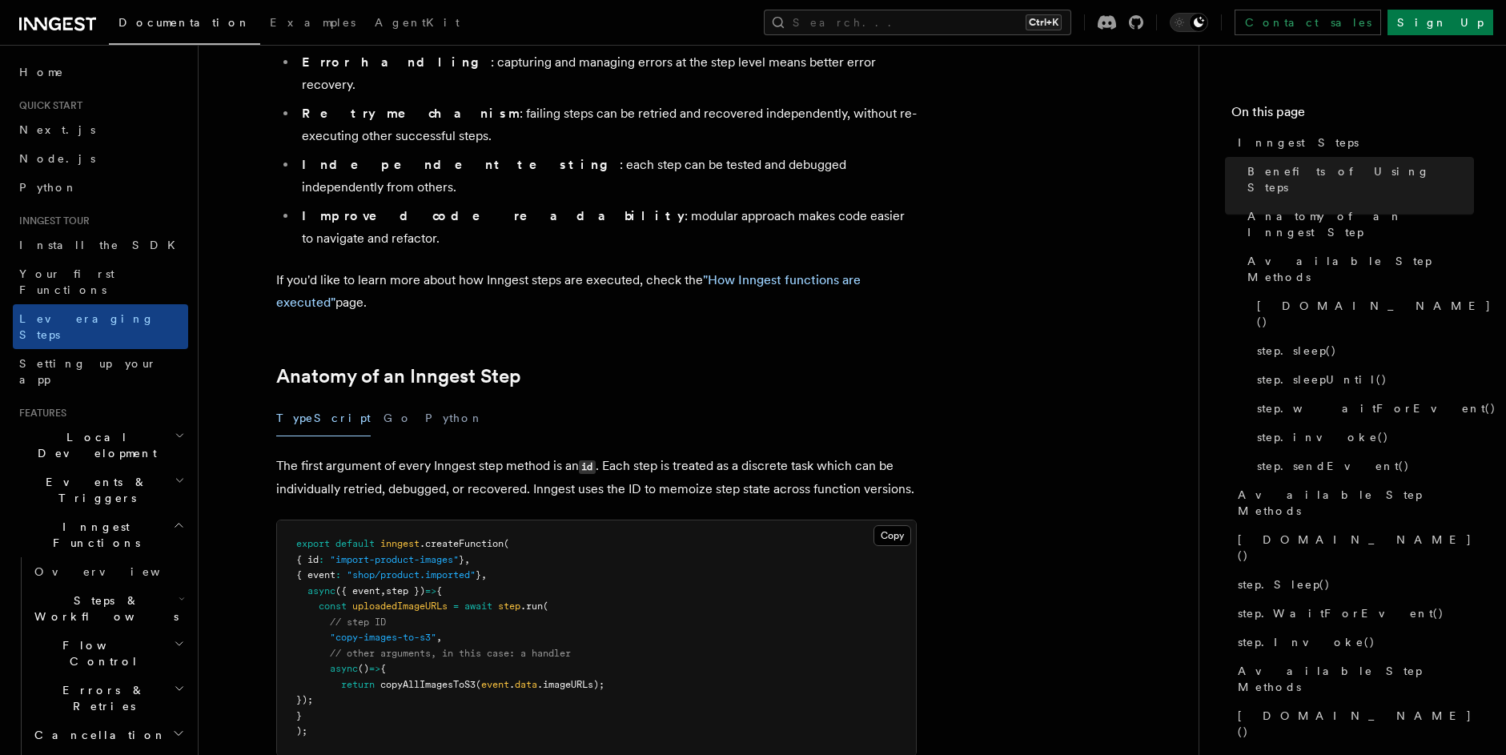
click at [353, 455] on p "The first argument of every Inngest step method is an id . Each step is treated…" at bounding box center [596, 478] width 640 height 46
drag, startPoint x: 381, startPoint y: 378, endPoint x: 556, endPoint y: 393, distance: 175.2
click at [556, 455] on p "The first argument of every Inngest step method is an id . Each step is treated…" at bounding box center [596, 478] width 640 height 46
click at [576, 455] on p "The first argument of every Inngest step method is an id . Each step is treated…" at bounding box center [596, 478] width 640 height 46
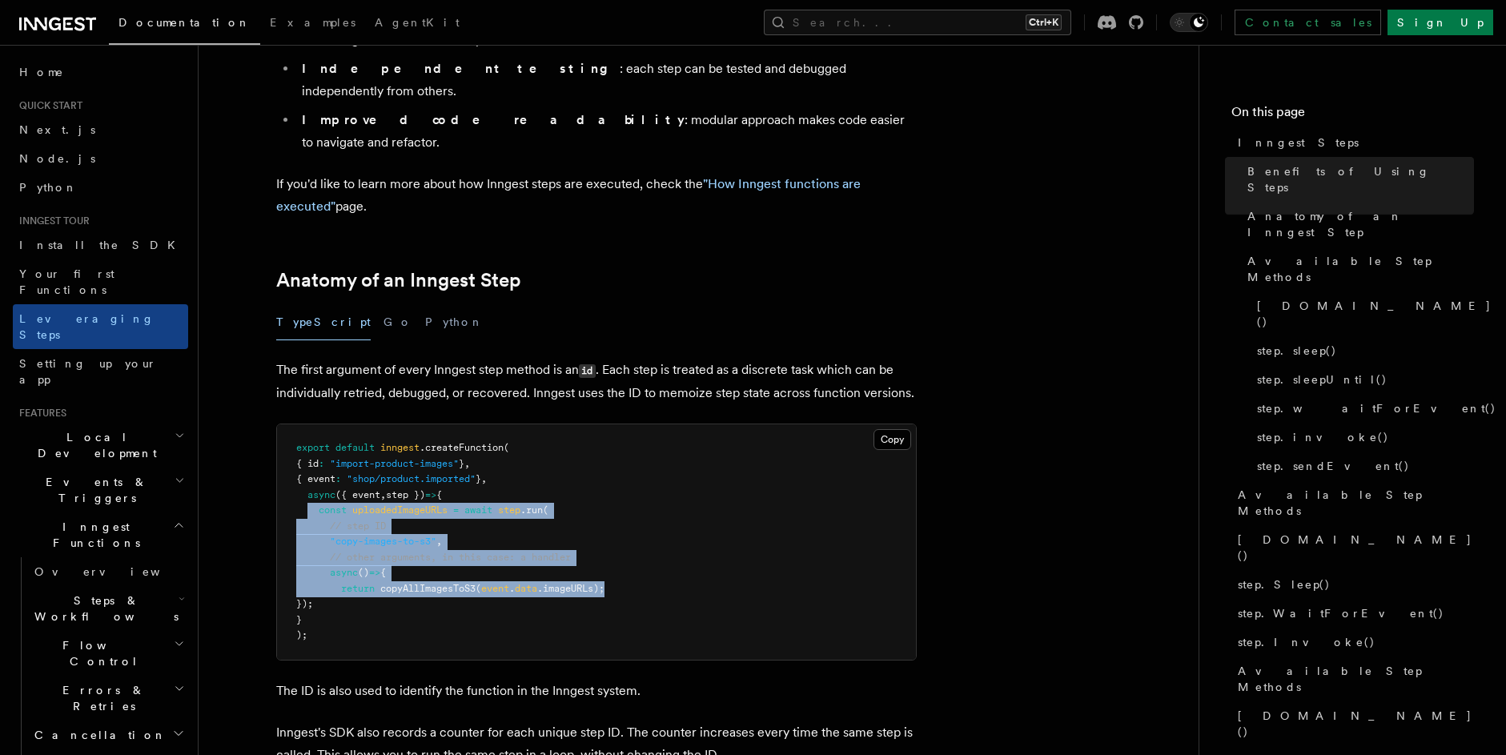
drag, startPoint x: 306, startPoint y: 424, endPoint x: 616, endPoint y: 499, distance: 318.6
click at [616, 499] on pre "export default inngest .createFunction ( { id : "import-product-images" } , { e…" at bounding box center [596, 541] width 639 height 235
click at [678, 440] on pre "export default inngest .createFunction ( { id : "import-product-images" } , { e…" at bounding box center [596, 541] width 639 height 235
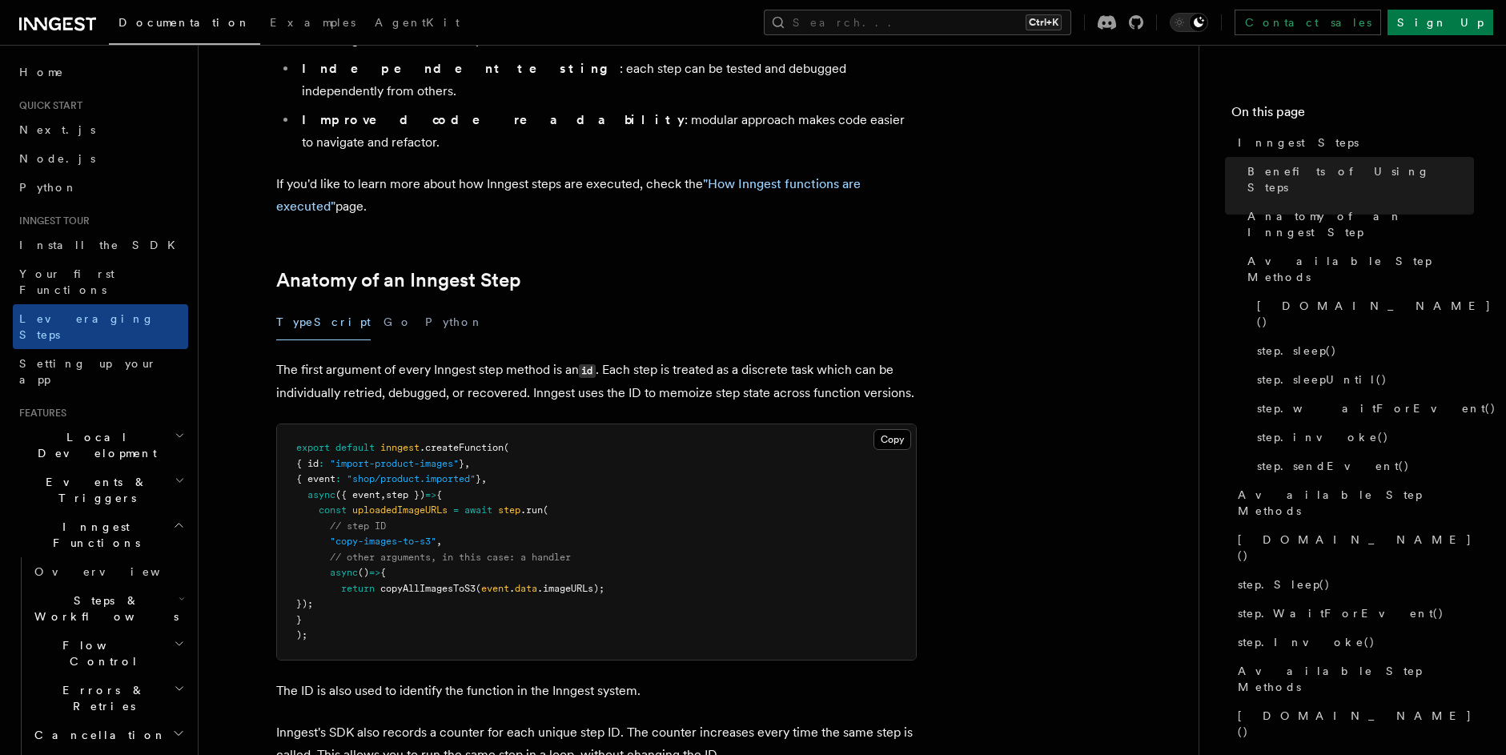
click at [372, 535] on span ""copy-images-to-s3"" at bounding box center [383, 540] width 106 height 11
drag, startPoint x: 327, startPoint y: 486, endPoint x: 451, endPoint y: 513, distance: 127.8
click at [451, 513] on pre "export default inngest .createFunction ( { id : "import-product-images" } , { e…" at bounding box center [596, 541] width 639 height 235
click at [657, 484] on pre "export default inngest .createFunction ( { id : "import-product-images" } , { e…" at bounding box center [596, 541] width 639 height 235
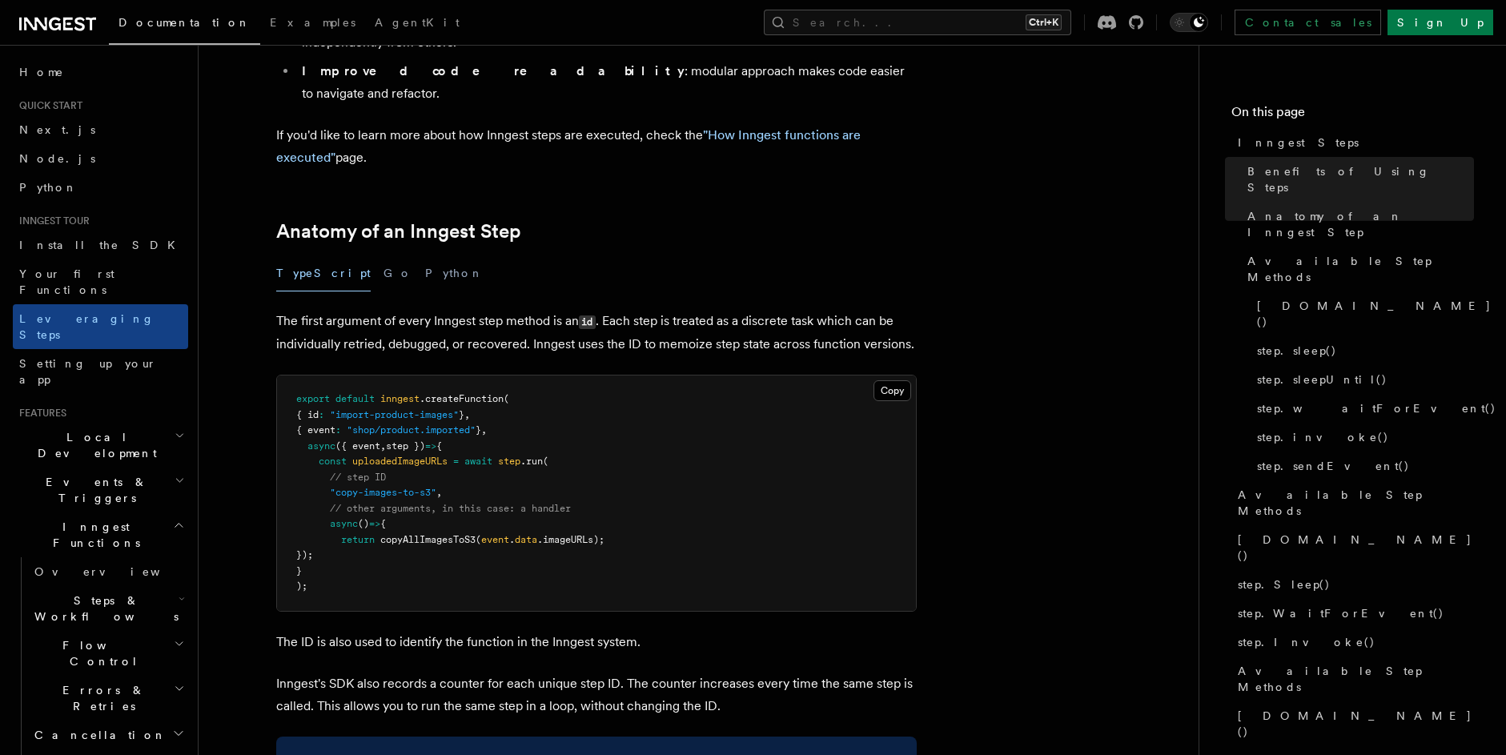
scroll to position [576, 0]
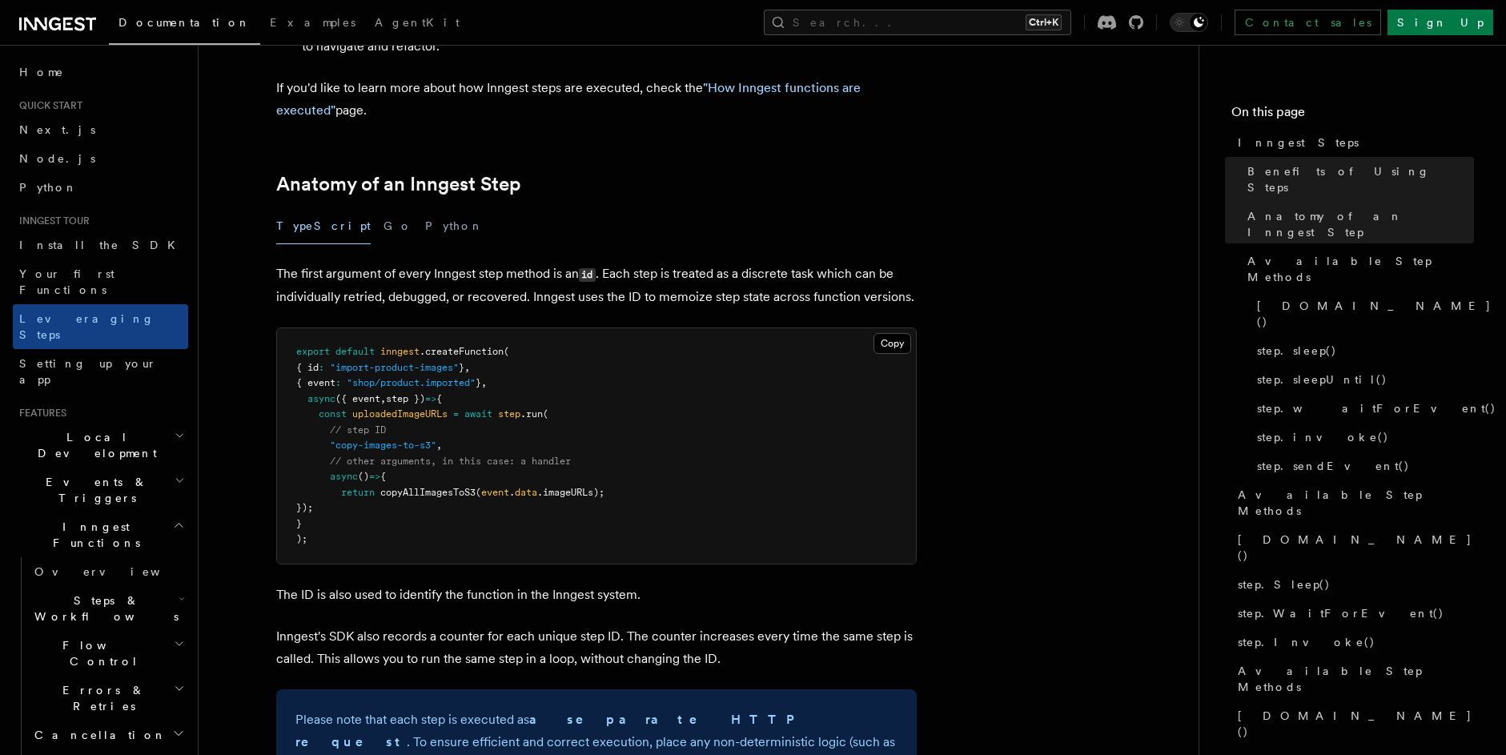
drag, startPoint x: 320, startPoint y: 377, endPoint x: 658, endPoint y: 416, distance: 340.1
click at [658, 416] on pre "export default inngest .createFunction ( { id : "import-product-images" } , { e…" at bounding box center [596, 445] width 639 height 235
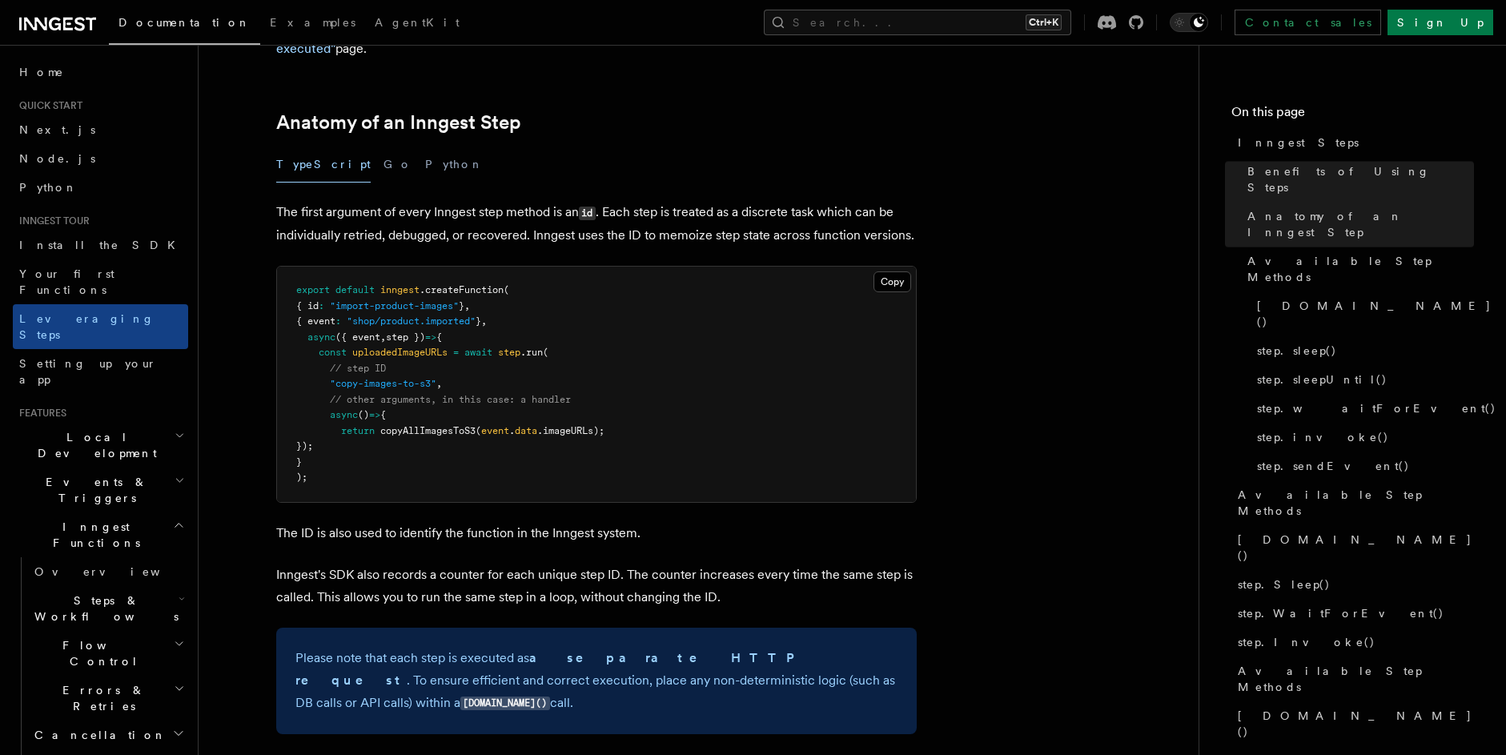
scroll to position [672, 0]
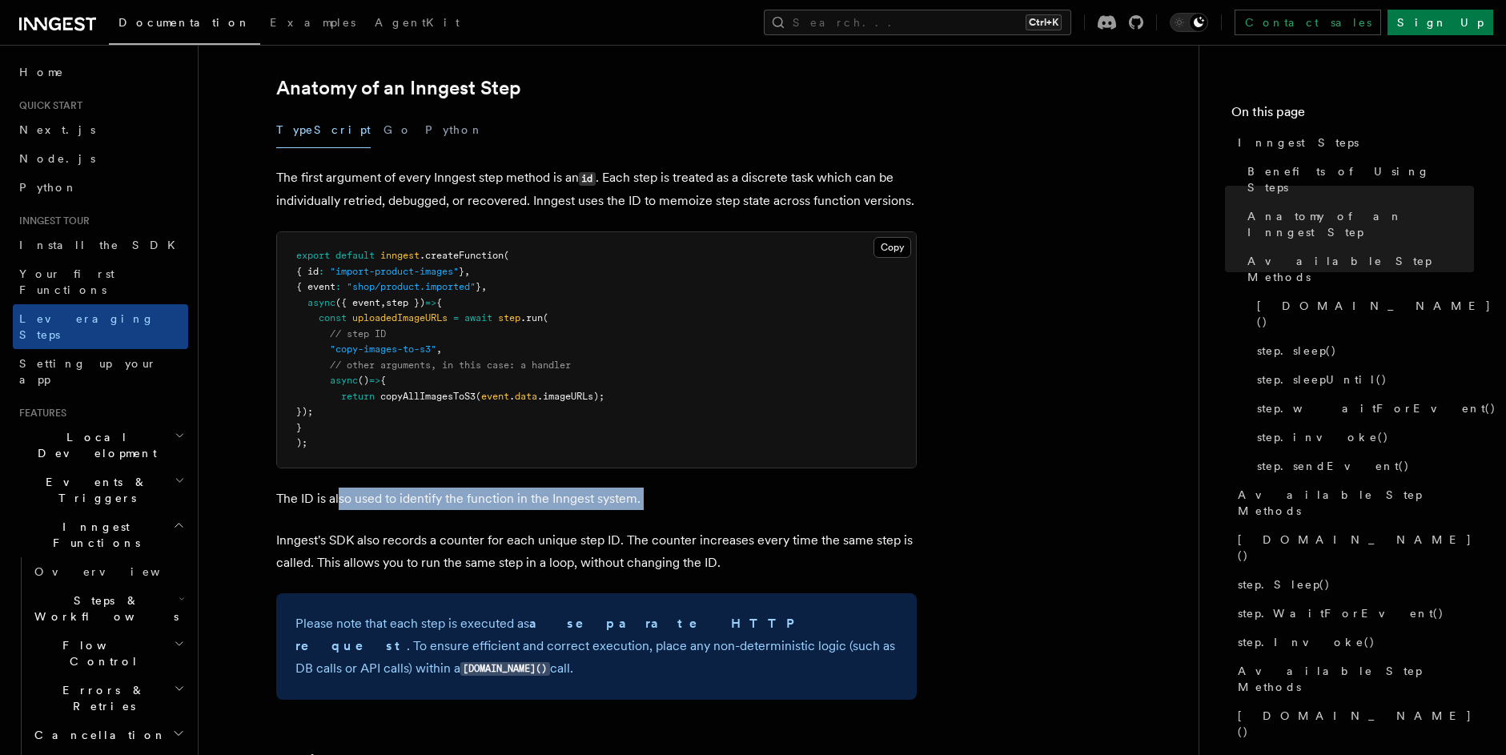
drag, startPoint x: 339, startPoint y: 405, endPoint x: 716, endPoint y: 428, distance: 377.7
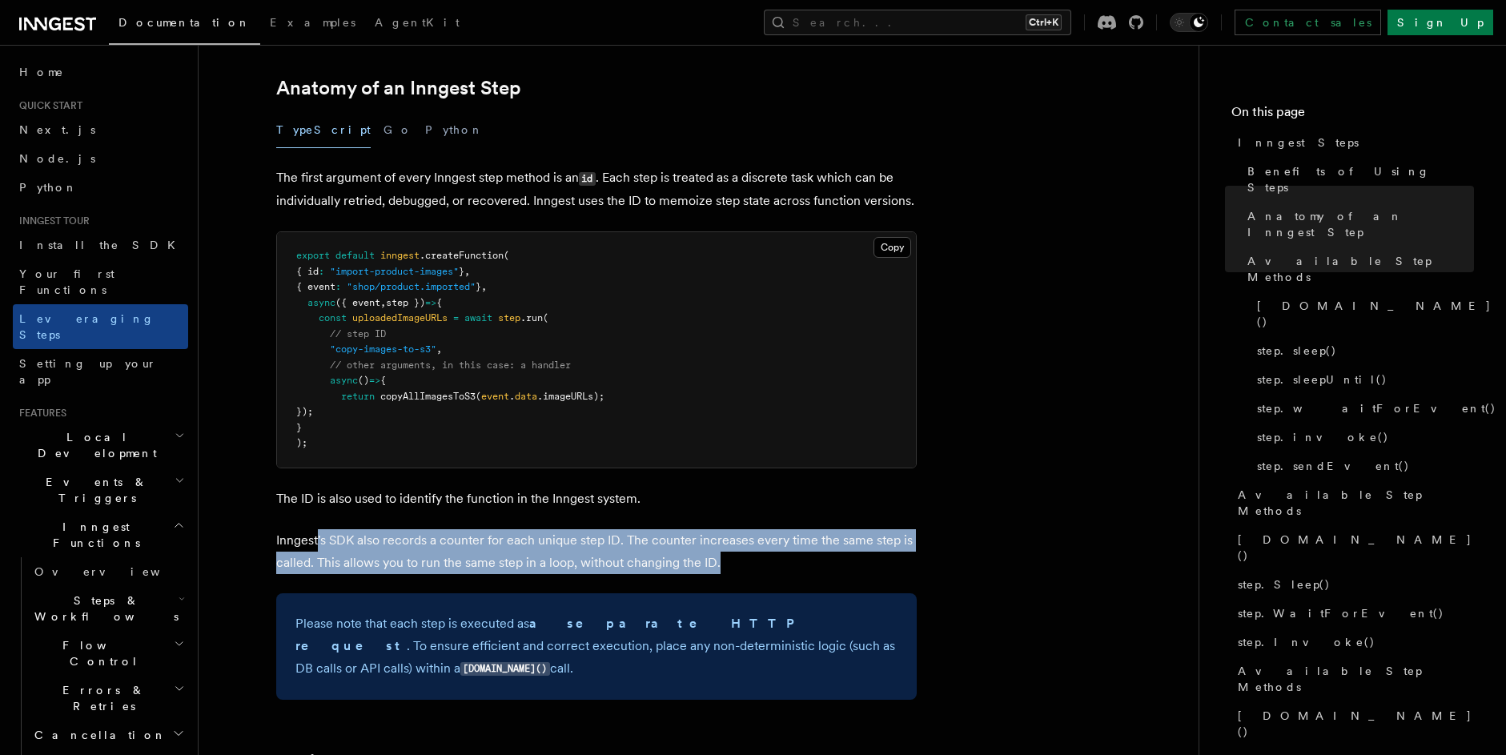
drag, startPoint x: 316, startPoint y: 453, endPoint x: 720, endPoint y: 483, distance: 404.5
click at [720, 529] on p "Inngest's SDK also records a counter for each unique step ID. The counter incre…" at bounding box center [596, 551] width 640 height 45
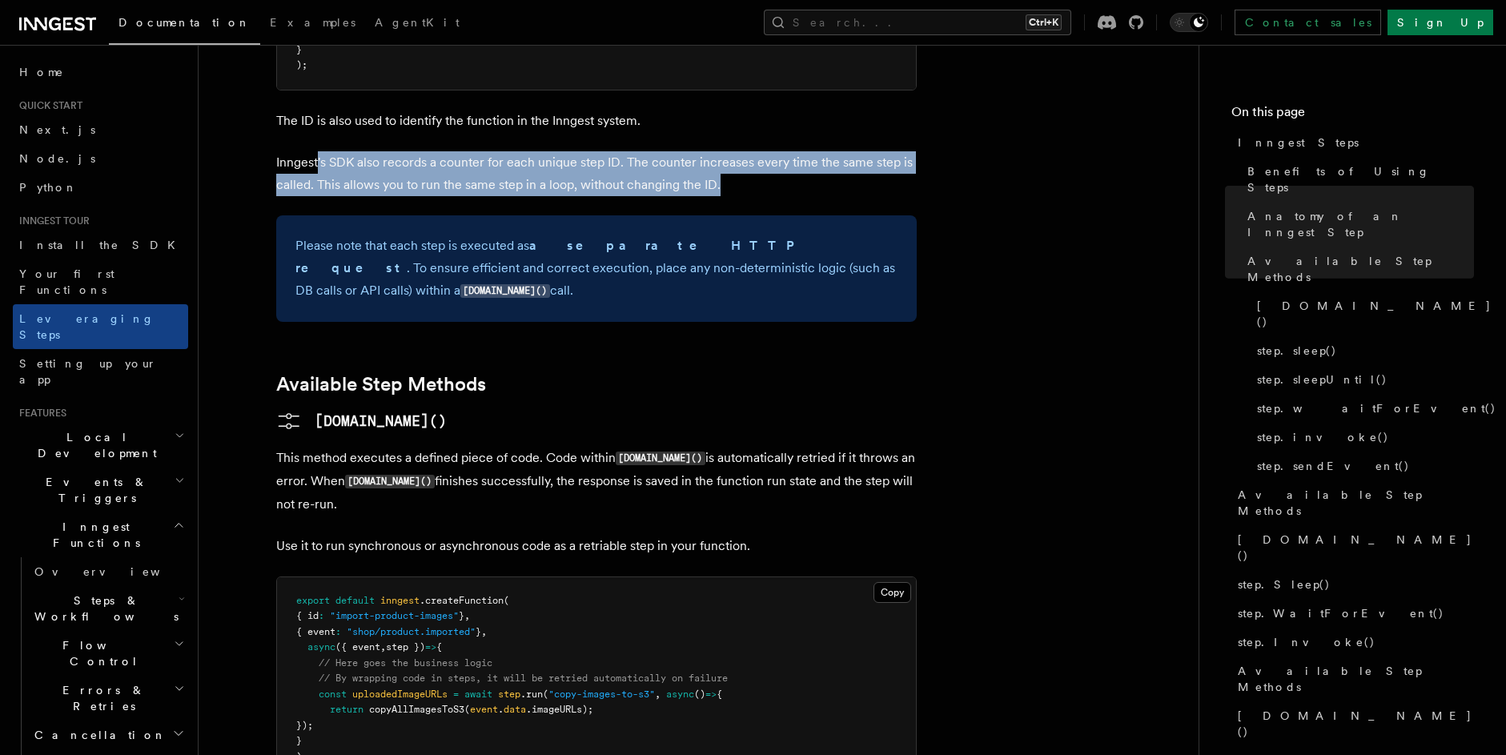
scroll to position [1153, 0]
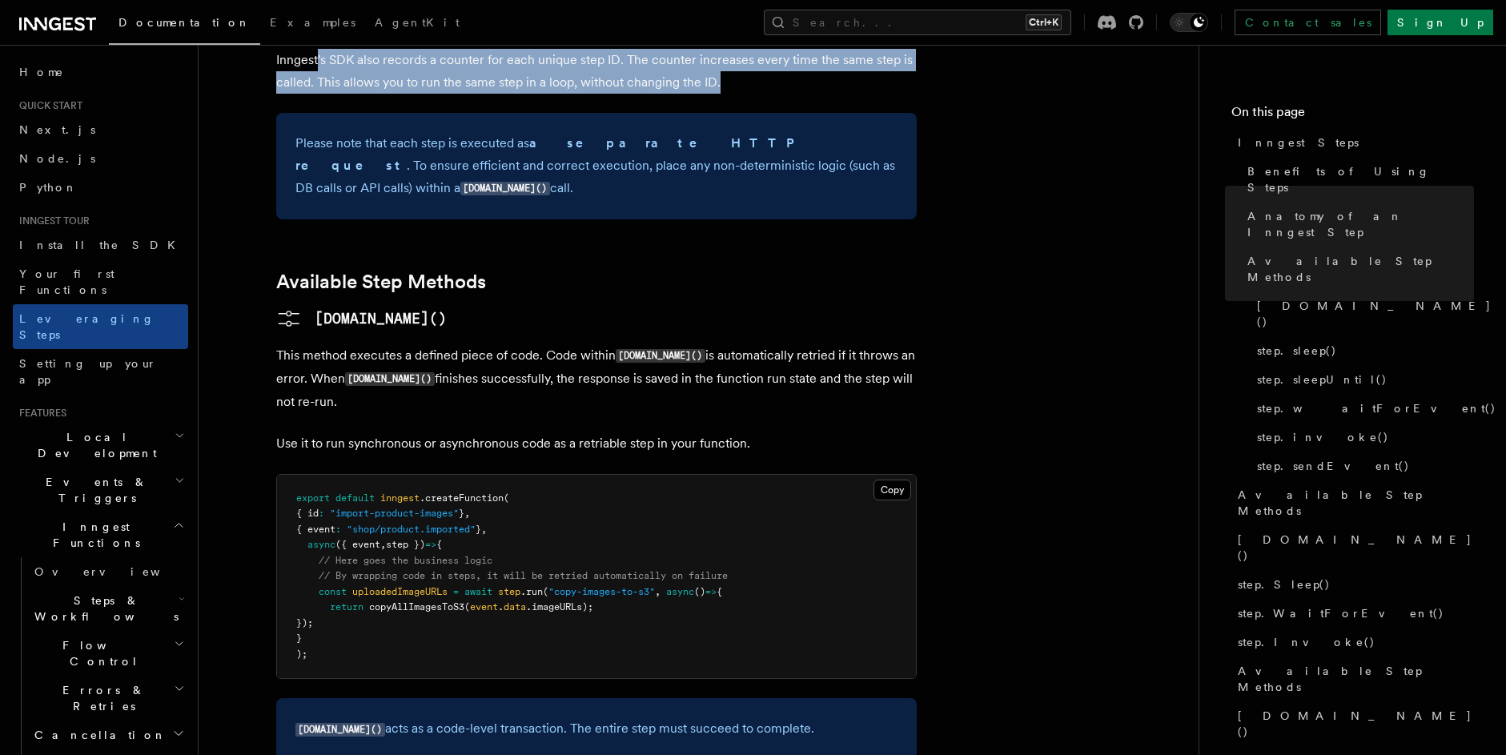
drag, startPoint x: 302, startPoint y: 439, endPoint x: 565, endPoint y: 515, distance: 274.3
click at [565, 515] on pre "export default inngest .createFunction ( { id : "import-product-images" } , { e…" at bounding box center [596, 577] width 639 height 204
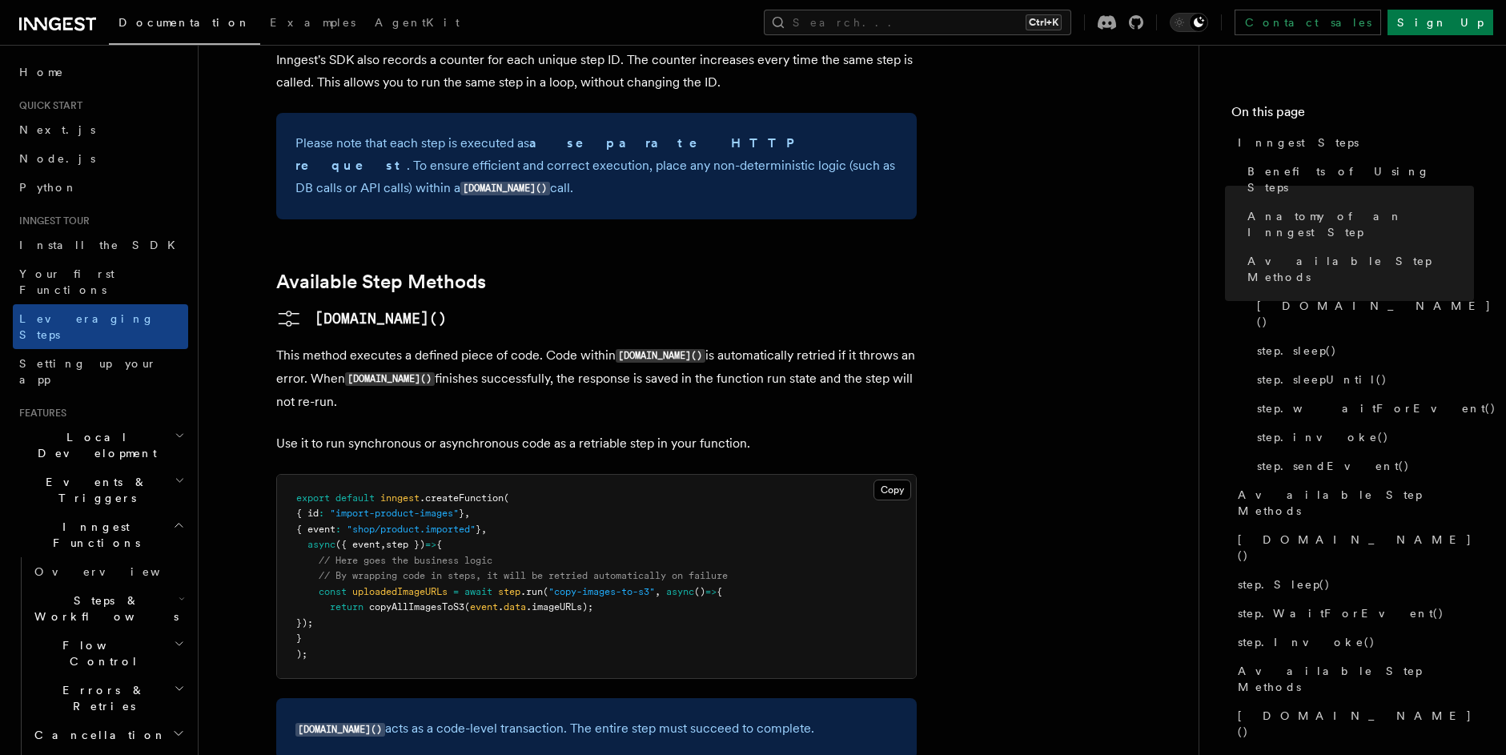
drag, startPoint x: 511, startPoint y: 522, endPoint x: 449, endPoint y: 508, distance: 63.9
click at [511, 522] on pre "export default inngest .createFunction ( { id : "import-product-images" } , { e…" at bounding box center [596, 577] width 639 height 204
drag, startPoint x: 327, startPoint y: 492, endPoint x: 606, endPoint y: 501, distance: 278.7
click at [606, 501] on pre "export default inngest .createFunction ( { id : "import-product-images" } , { e…" at bounding box center [596, 577] width 639 height 204
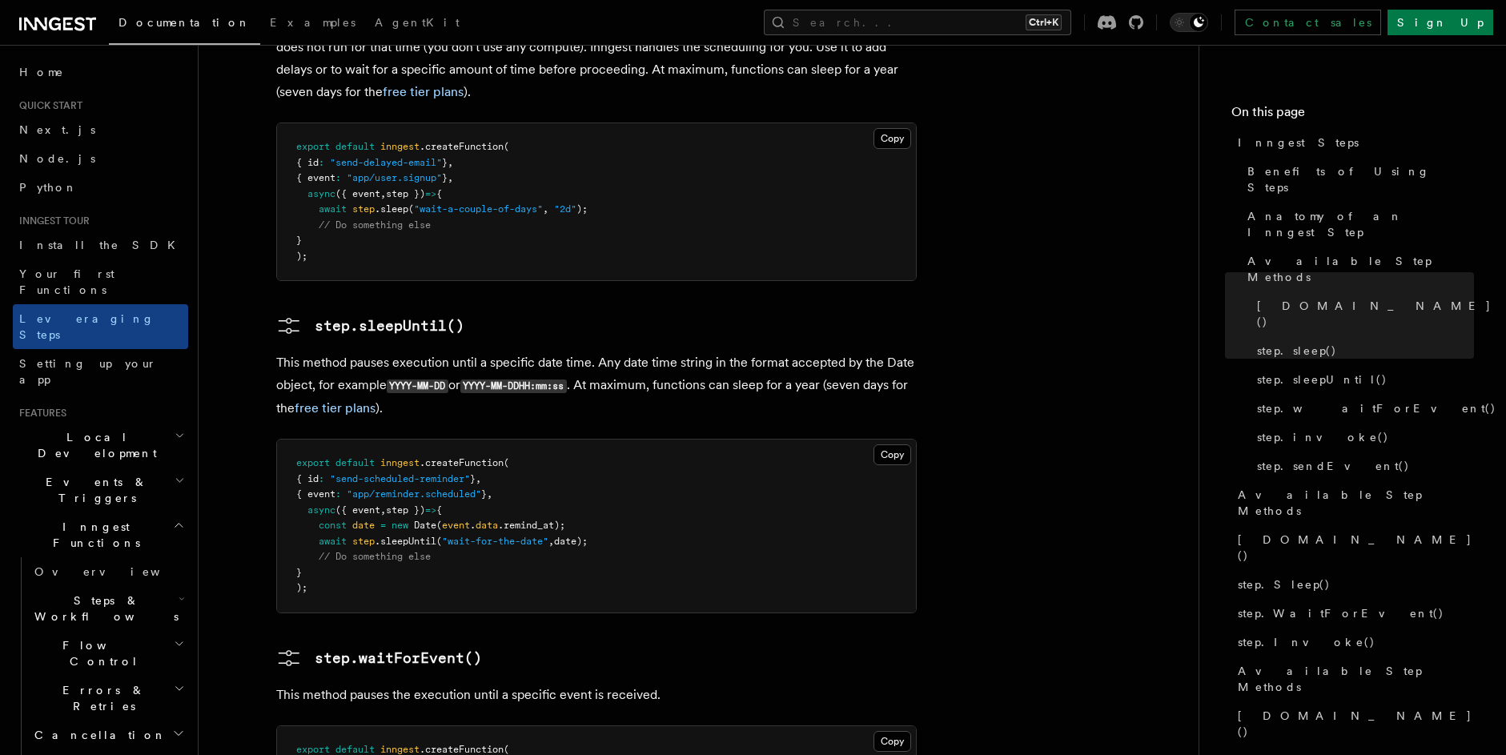
scroll to position [2113, 0]
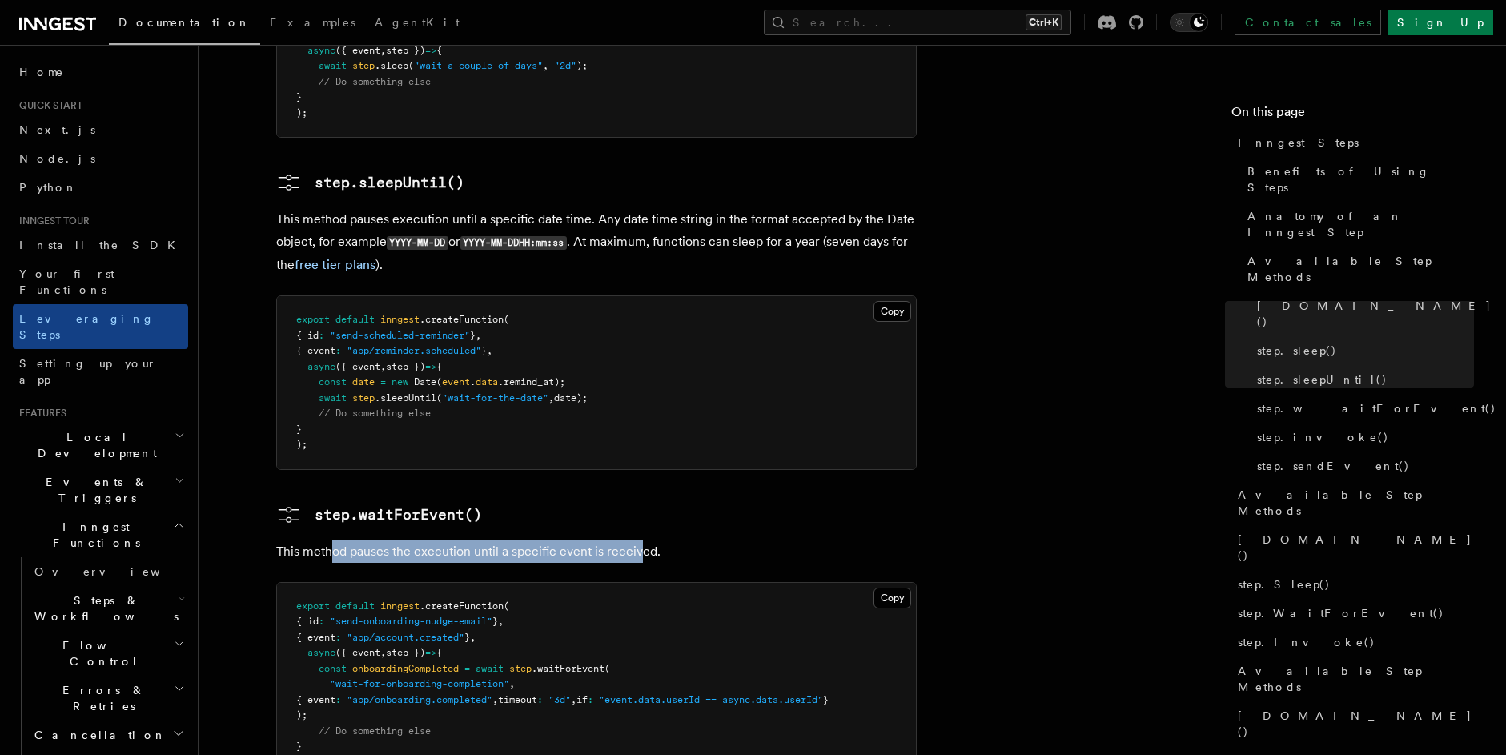
drag, startPoint x: 329, startPoint y: 443, endPoint x: 641, endPoint y: 446, distance: 312.2
click at [641, 540] on p "This method pauses the execution until a specific event is received." at bounding box center [596, 551] width 640 height 22
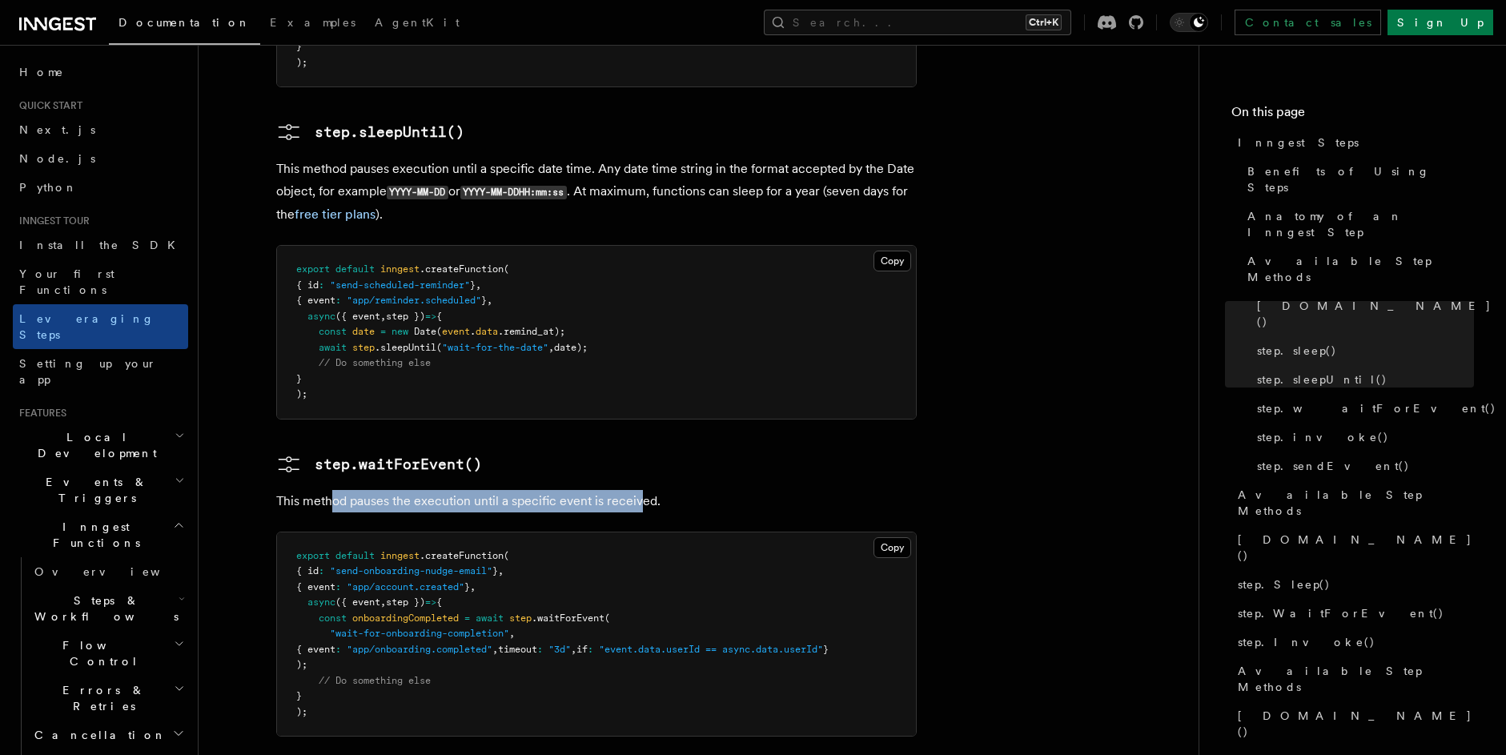
scroll to position [2209, 0]
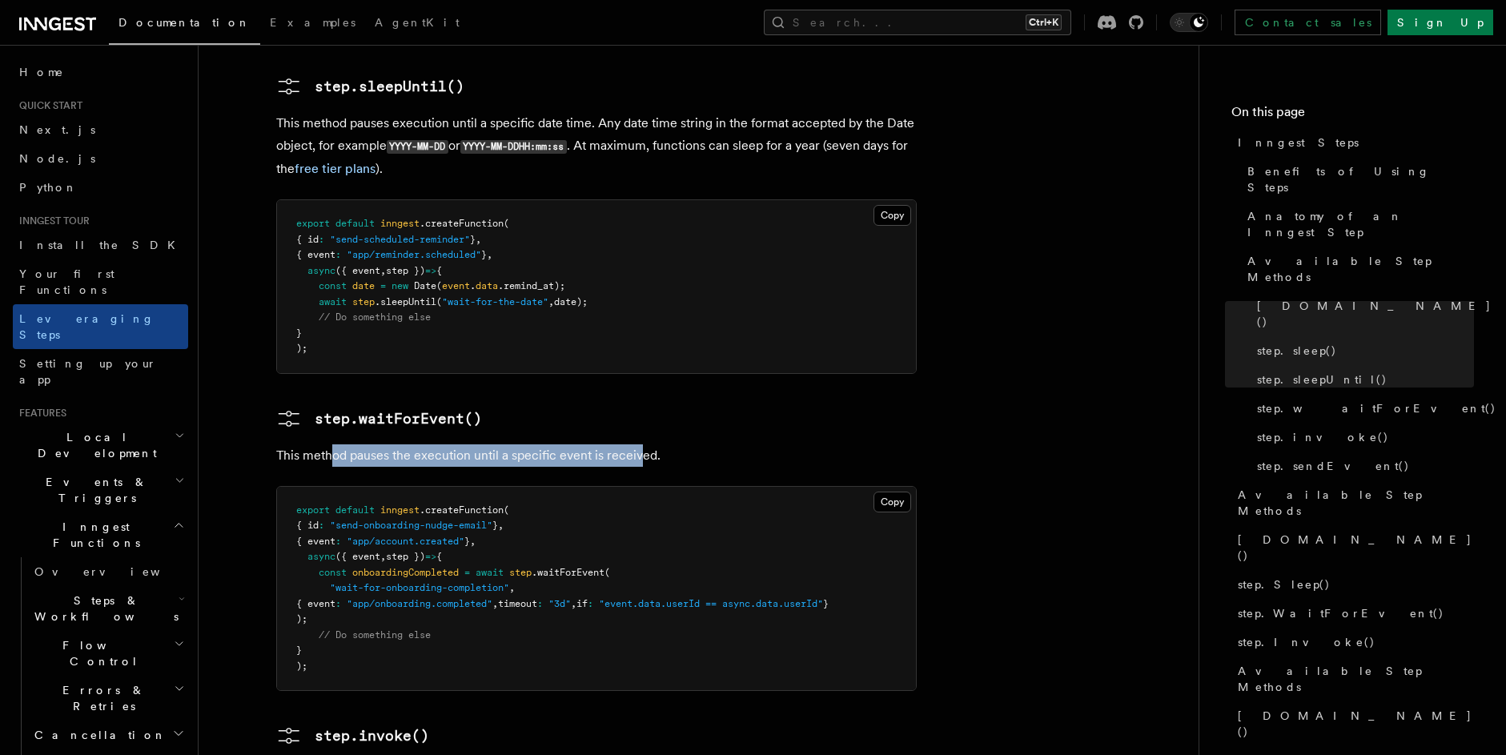
drag, startPoint x: 317, startPoint y: 475, endPoint x: 552, endPoint y: 506, distance: 237.3
click at [552, 506] on pre "export default inngest .createFunction ( { id : "send-onboarding-nudge-email" }…" at bounding box center [596, 589] width 639 height 204
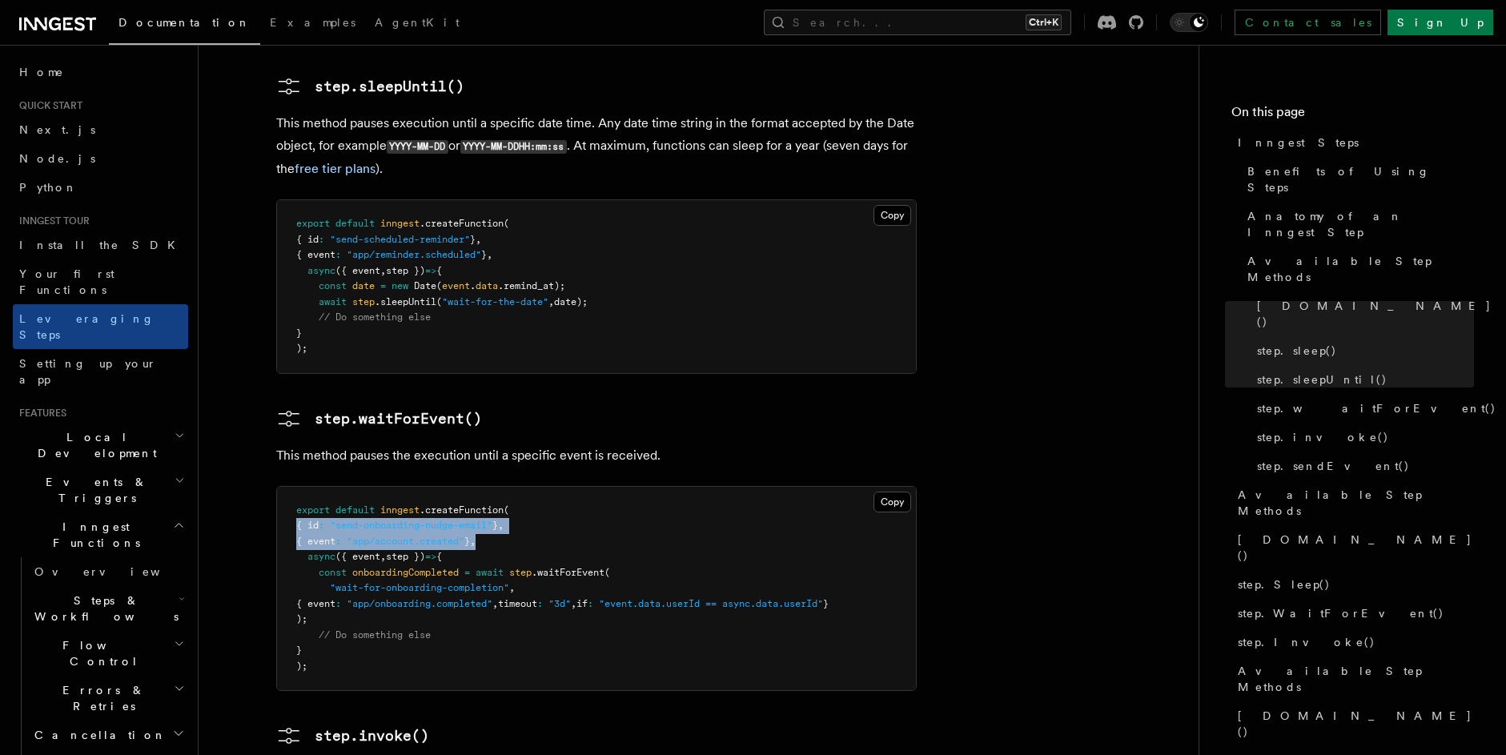
drag, startPoint x: 298, startPoint y: 415, endPoint x: 579, endPoint y: 429, distance: 281.3
click at [579, 487] on pre "export default inngest .createFunction ( { id : "send-onboarding-nudge-email" }…" at bounding box center [596, 589] width 639 height 204
click at [389, 582] on span ""wait-for-onboarding-completion"" at bounding box center [419, 587] width 179 height 11
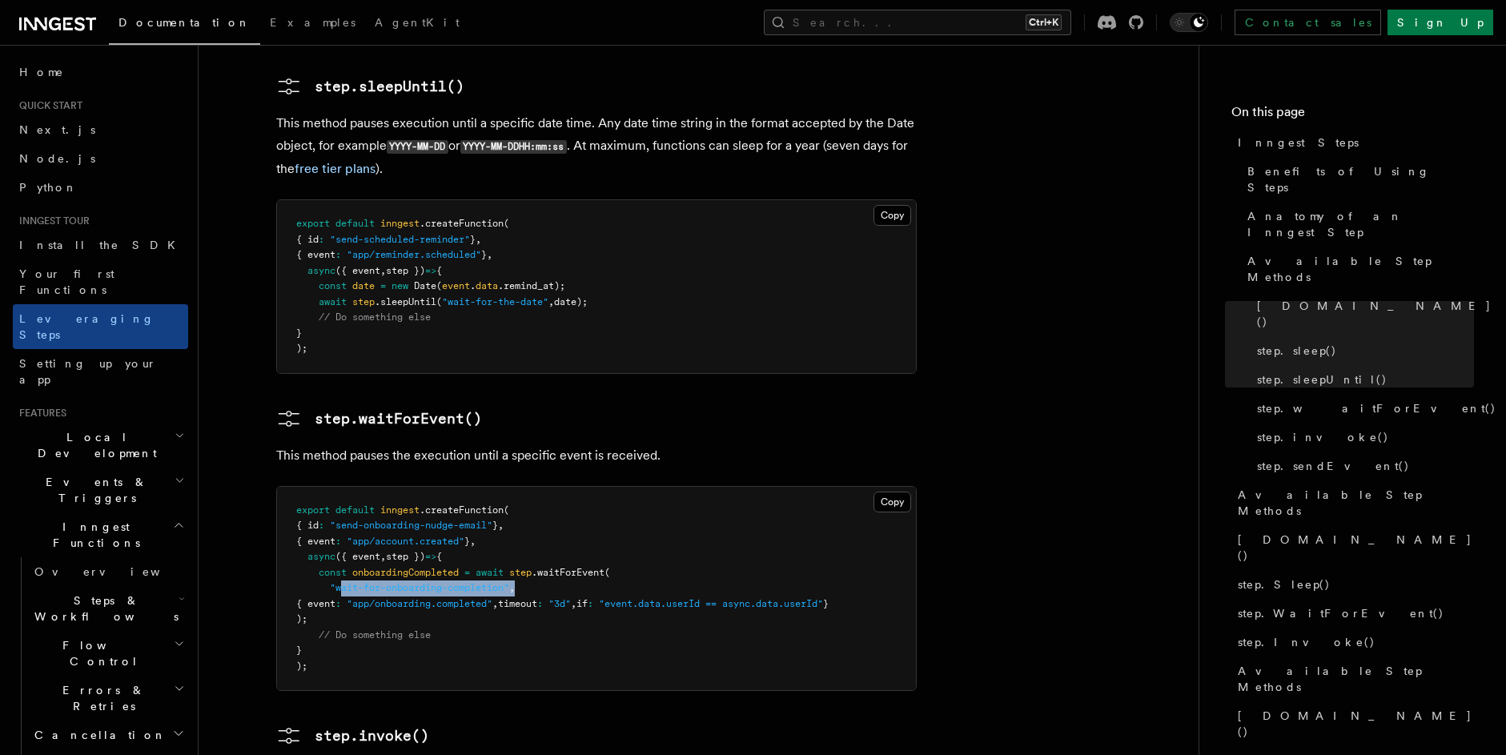
drag, startPoint x: 341, startPoint y: 476, endPoint x: 543, endPoint y: 476, distance: 201.7
click at [543, 487] on pre "export default inngest .createFunction ( { id : "send-onboarding-nudge-email" }…" at bounding box center [596, 589] width 639 height 204
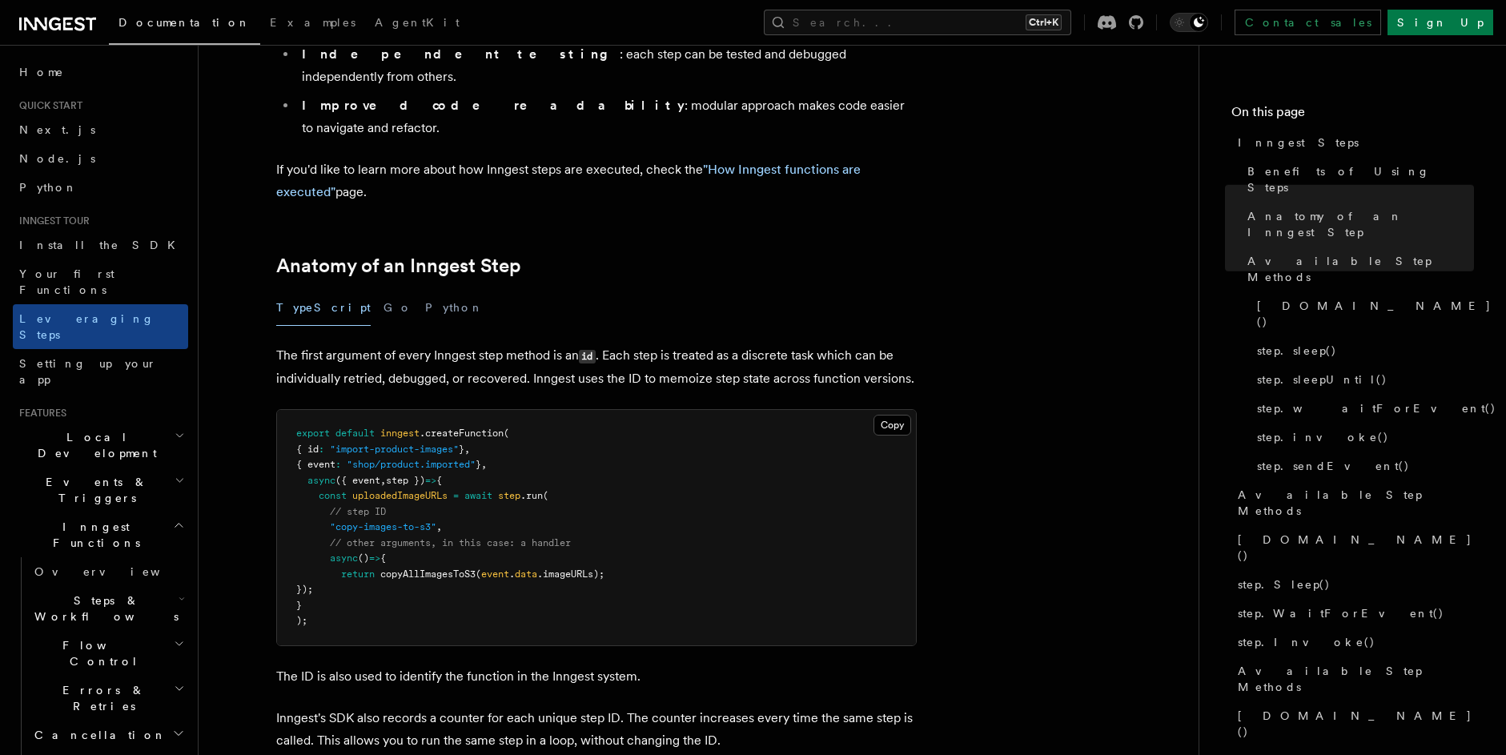
scroll to position [491, 0]
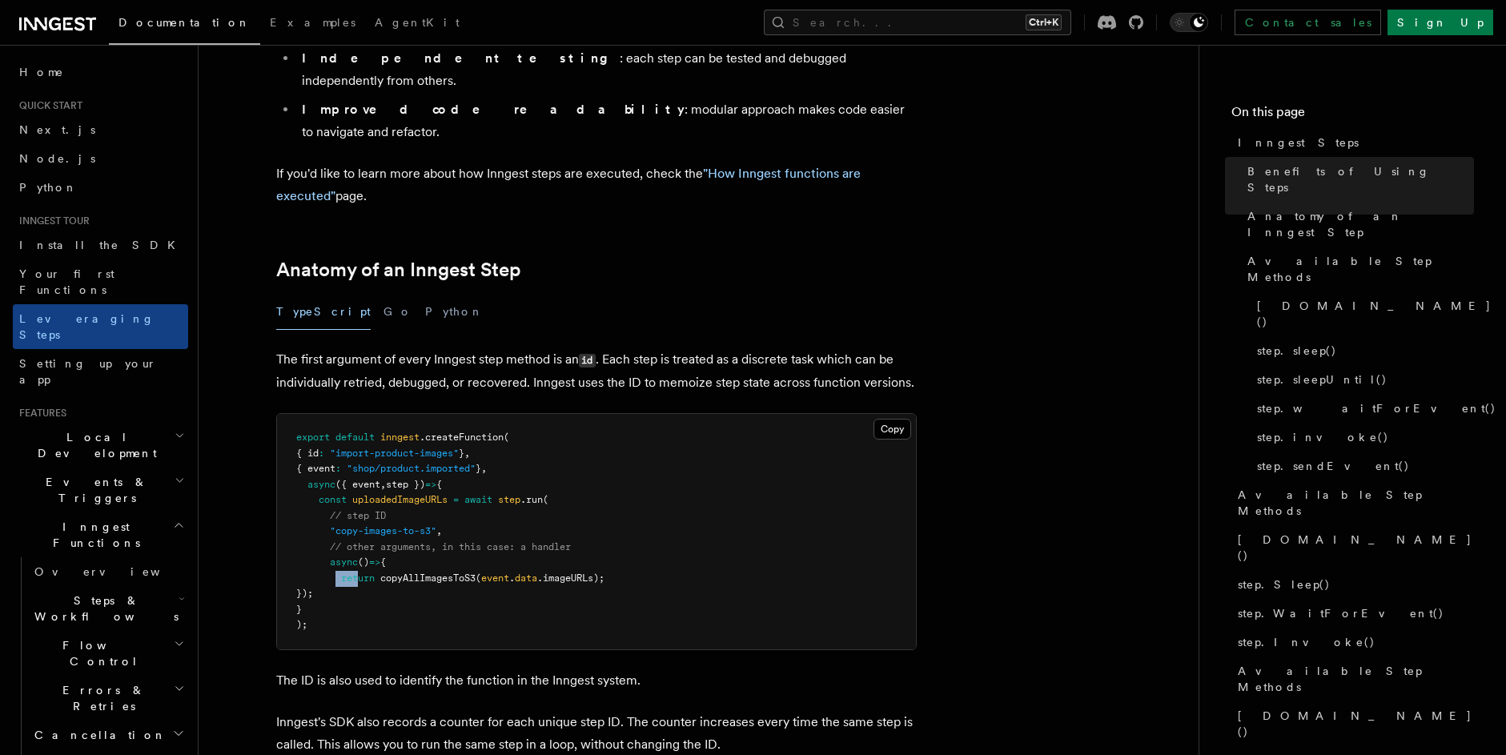
drag, startPoint x: 337, startPoint y: 487, endPoint x: 362, endPoint y: 484, distance: 24.9
click at [362, 572] on span "return copyAllImagesToS3 ( event . data .imageURLs);" at bounding box center [450, 577] width 308 height 11
click at [358, 572] on span "return" at bounding box center [358, 577] width 34 height 11
drag, startPoint x: 316, startPoint y: 411, endPoint x: 532, endPoint y: 506, distance: 236.2
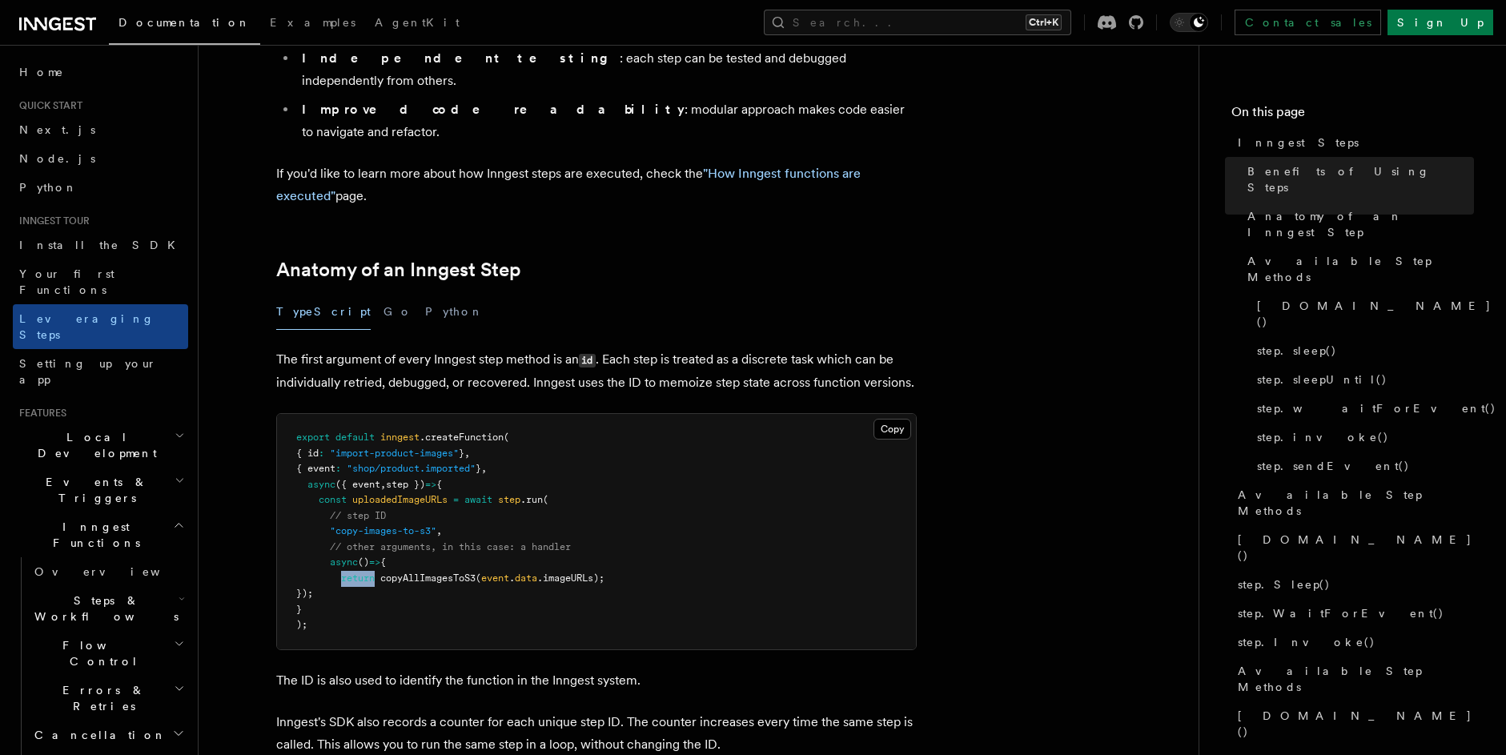
click at [532, 506] on pre "export default inngest .createFunction ( { id : "import-product-images" } , { e…" at bounding box center [596, 531] width 639 height 235
click at [409, 475] on pre "export default inngest .createFunction ( { id : "import-product-images" } , { e…" at bounding box center [596, 531] width 639 height 235
drag, startPoint x: 322, startPoint y: 477, endPoint x: 323, endPoint y: 502, distance: 24.9
click at [323, 502] on code "export default inngest .createFunction ( { id : "import-product-images" } , { e…" at bounding box center [450, 530] width 308 height 199
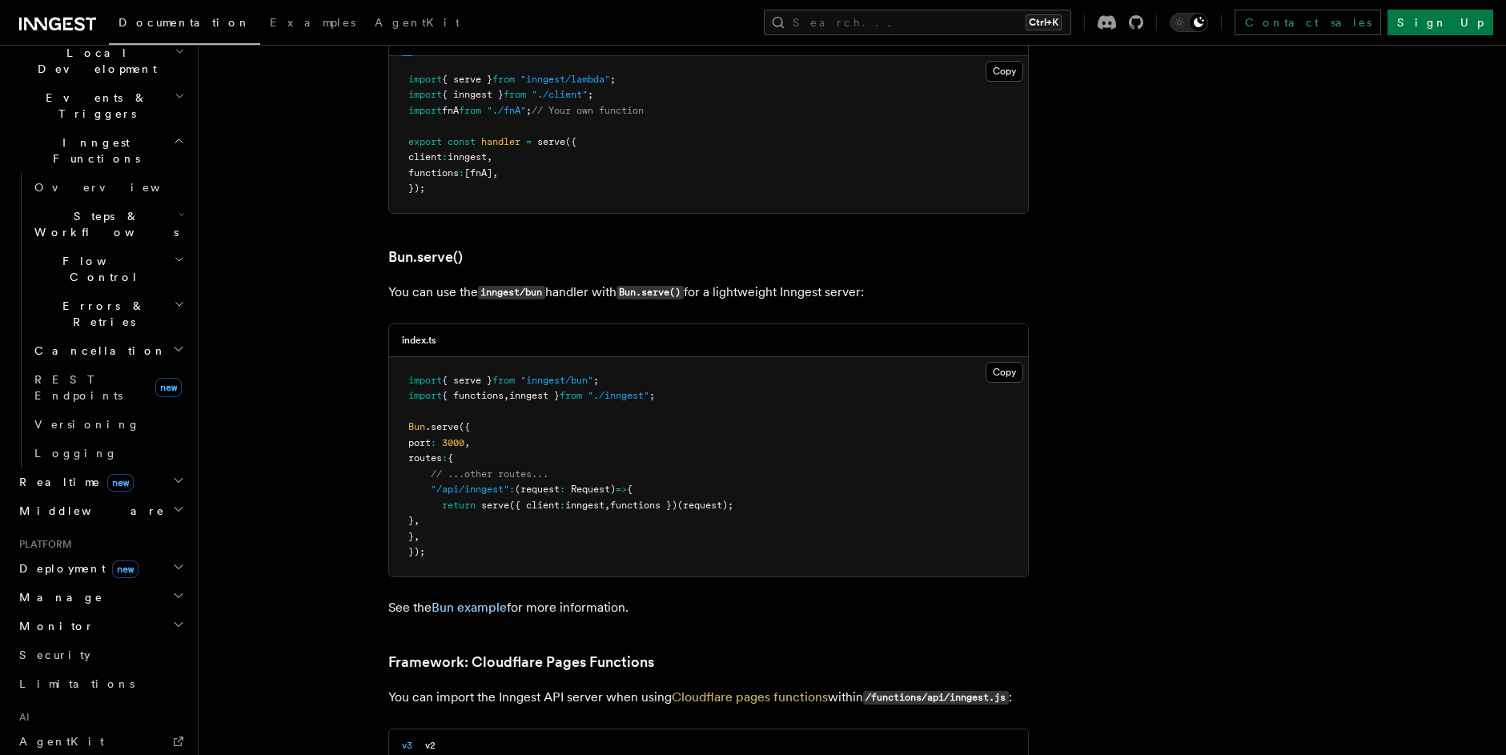
scroll to position [2011, 0]
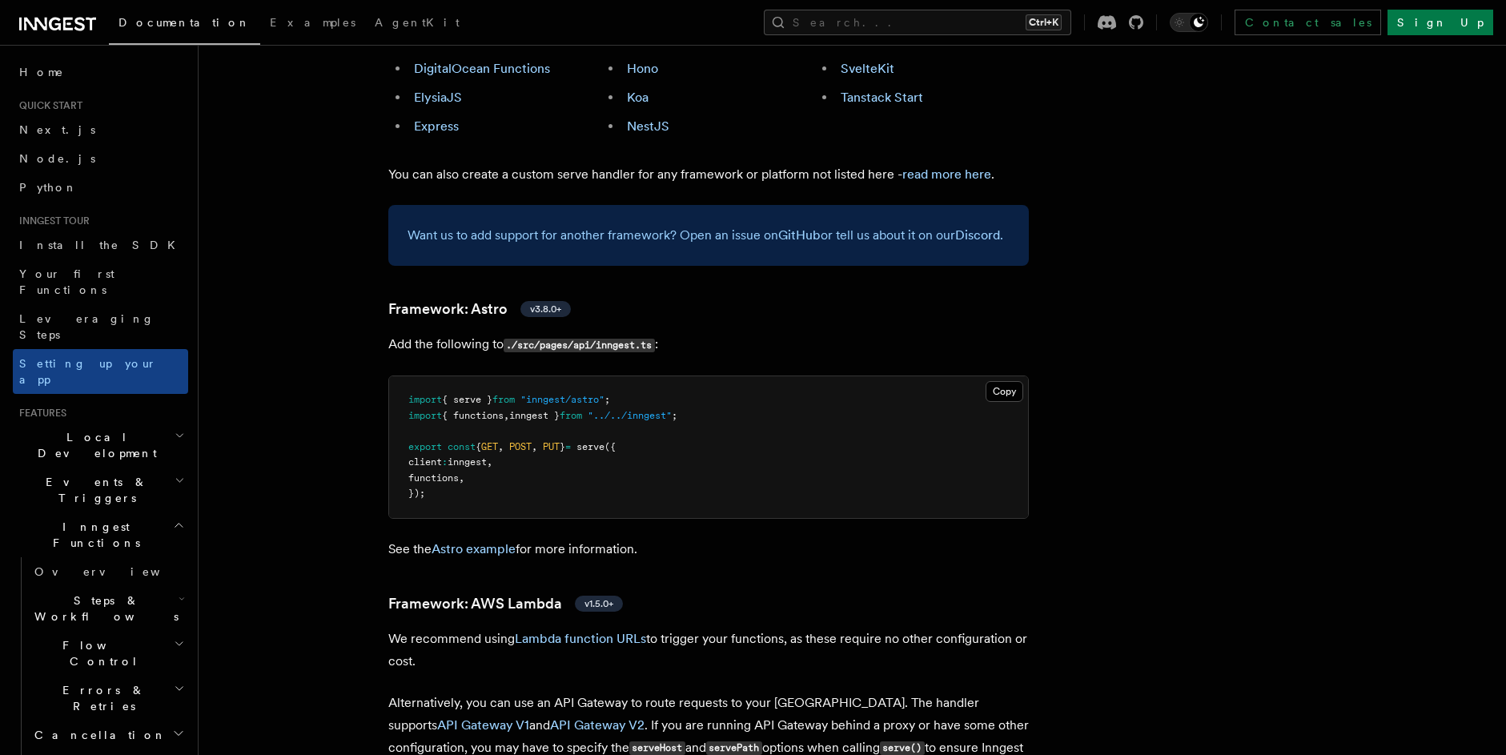
scroll to position [1147, 0]
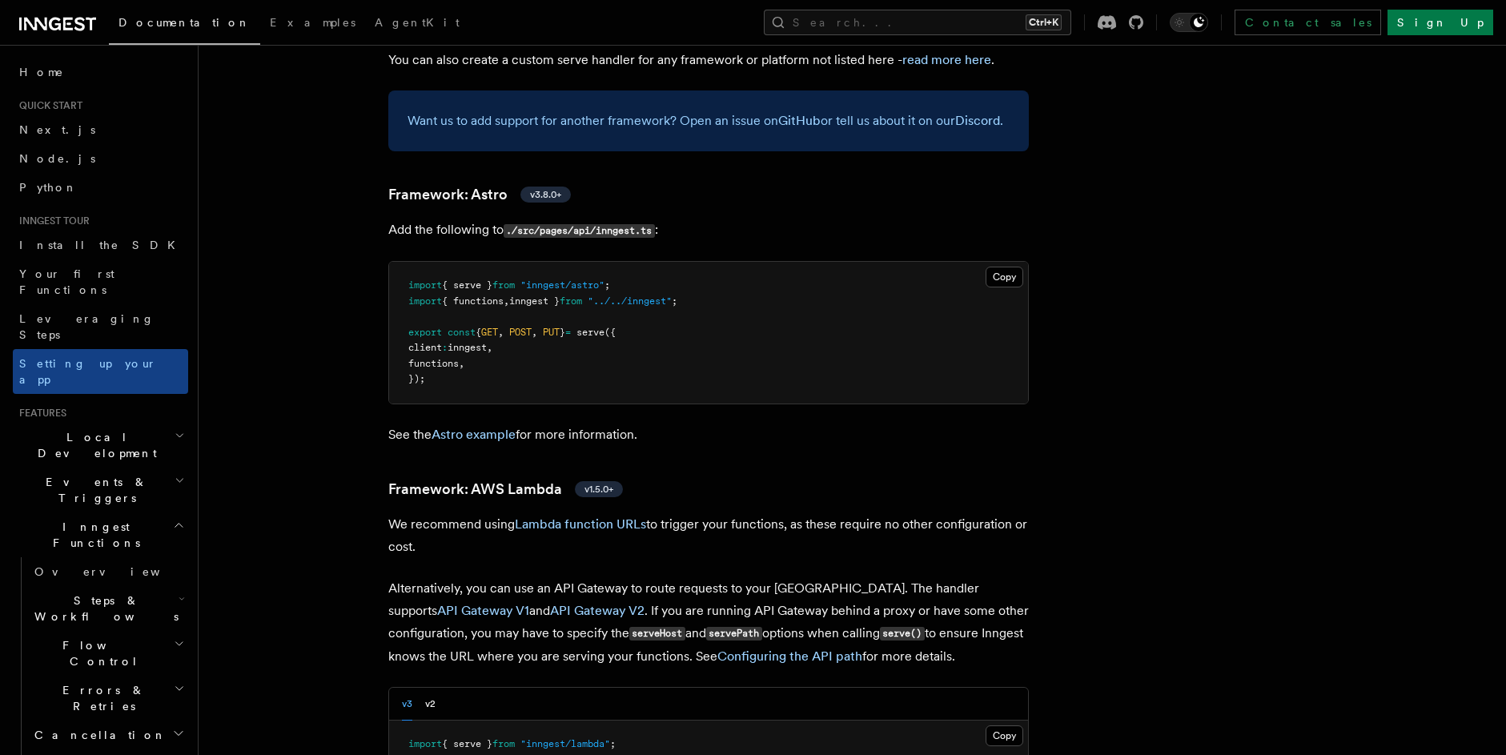
scroll to position [1339, 0]
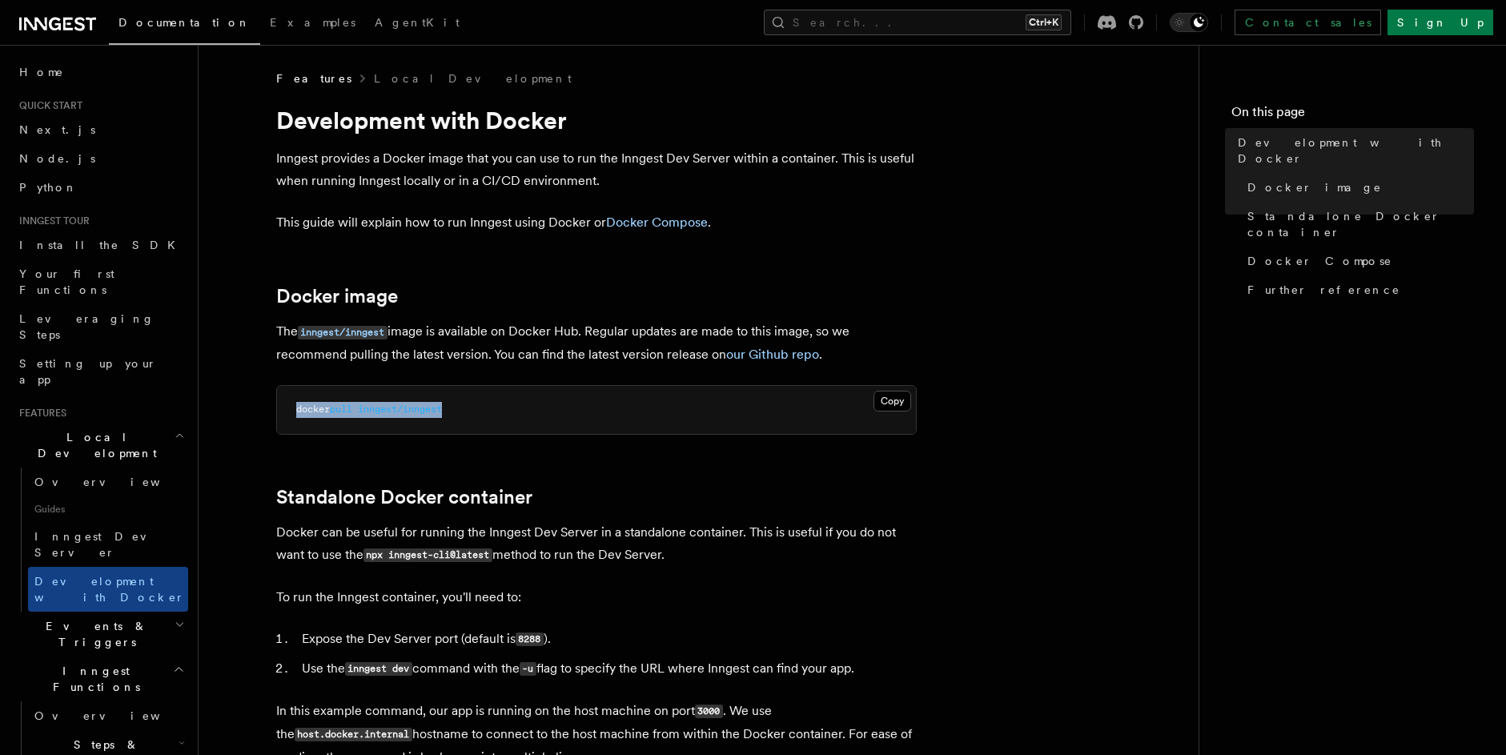
drag, startPoint x: 463, startPoint y: 401, endPoint x: 251, endPoint y: 423, distance: 213.3
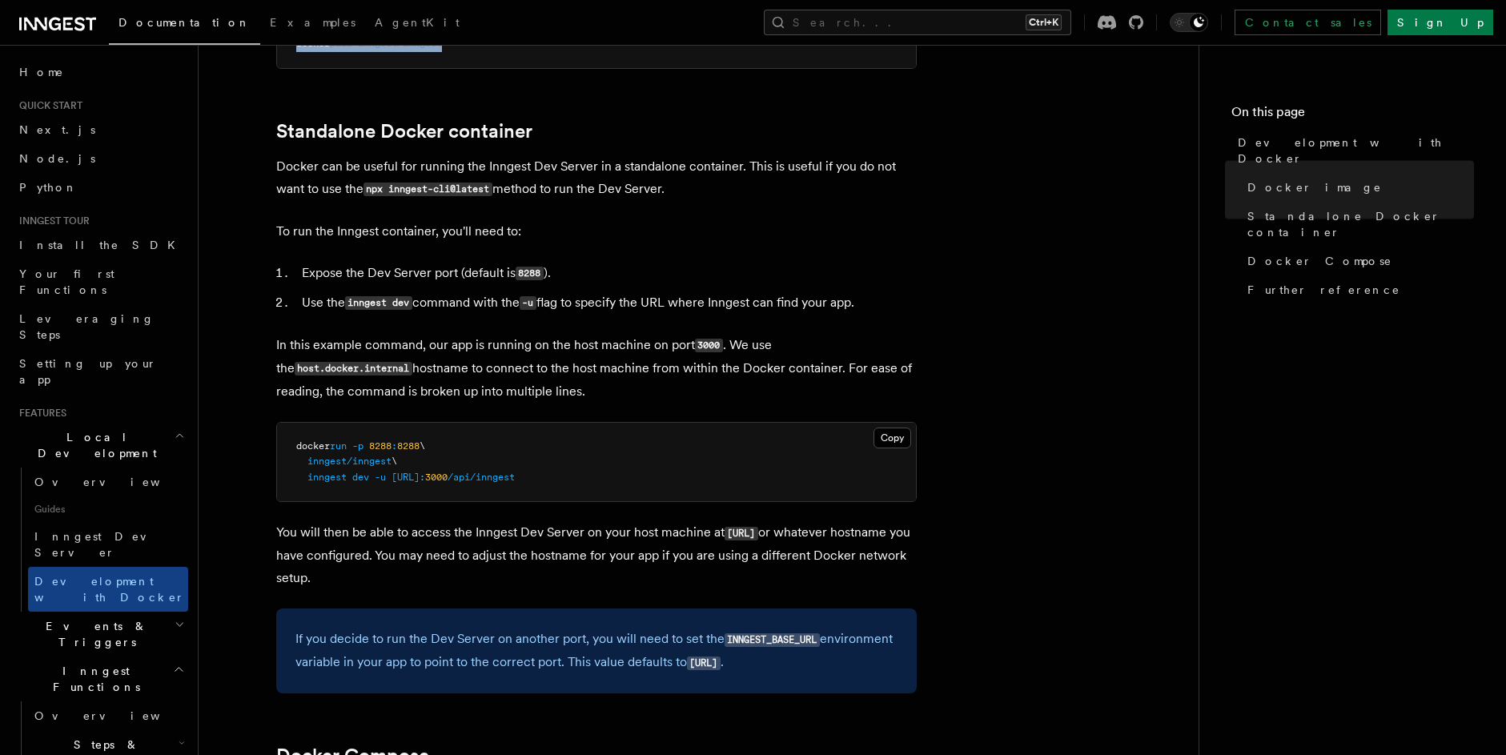
scroll to position [480, 0]
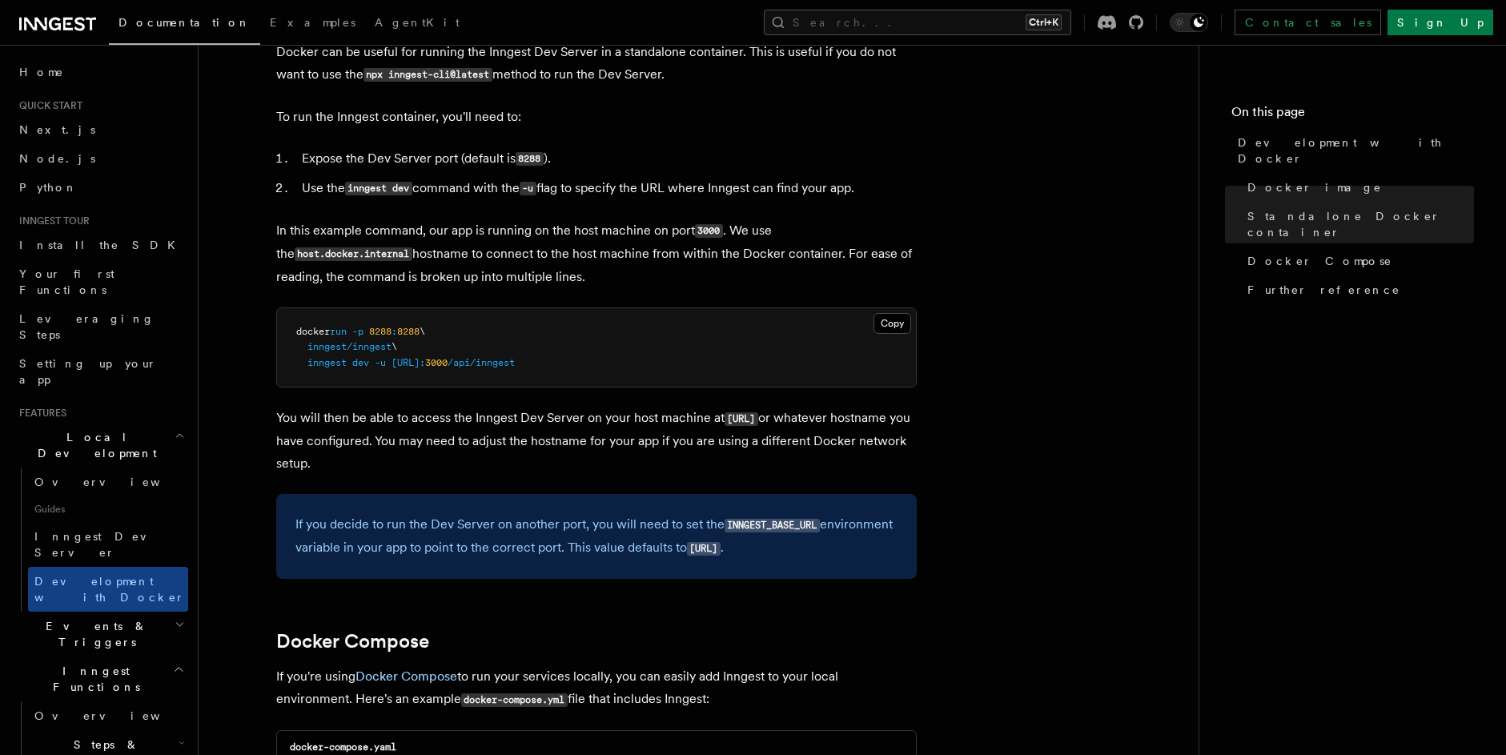
drag, startPoint x: 615, startPoint y: 435, endPoint x: 614, endPoint y: 455, distance: 19.2
click at [614, 455] on p "You will then be able to access the Inngest Dev Server on your host machine at …" at bounding box center [596, 441] width 640 height 68
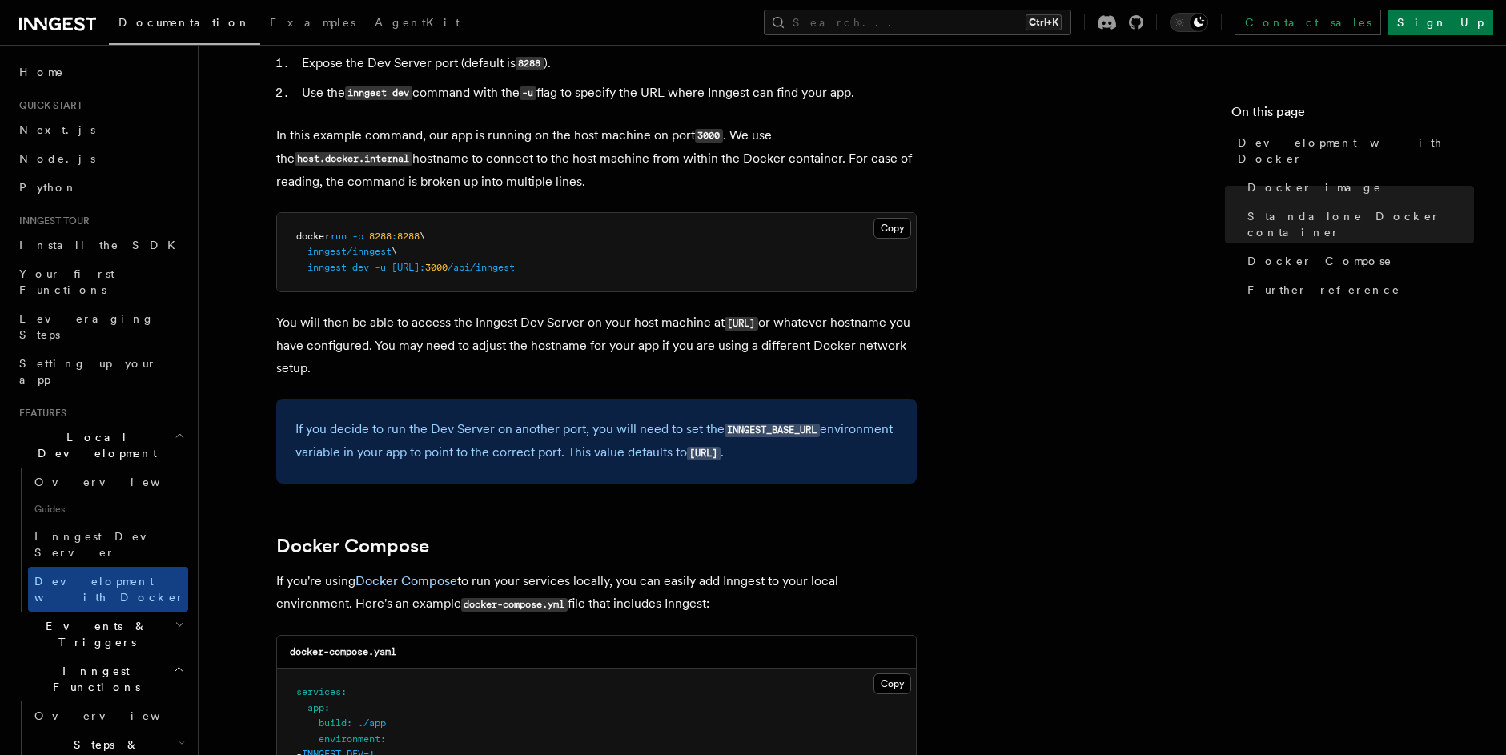
scroll to position [576, 0]
click at [788, 427] on code "INNGEST_BASE_URL" at bounding box center [771, 430] width 95 height 14
drag, startPoint x: 353, startPoint y: 458, endPoint x: 644, endPoint y: 459, distance: 291.4
click at [644, 459] on p "If you decide to run the Dev Server on another port, you will need to set the I…" at bounding box center [596, 440] width 602 height 46
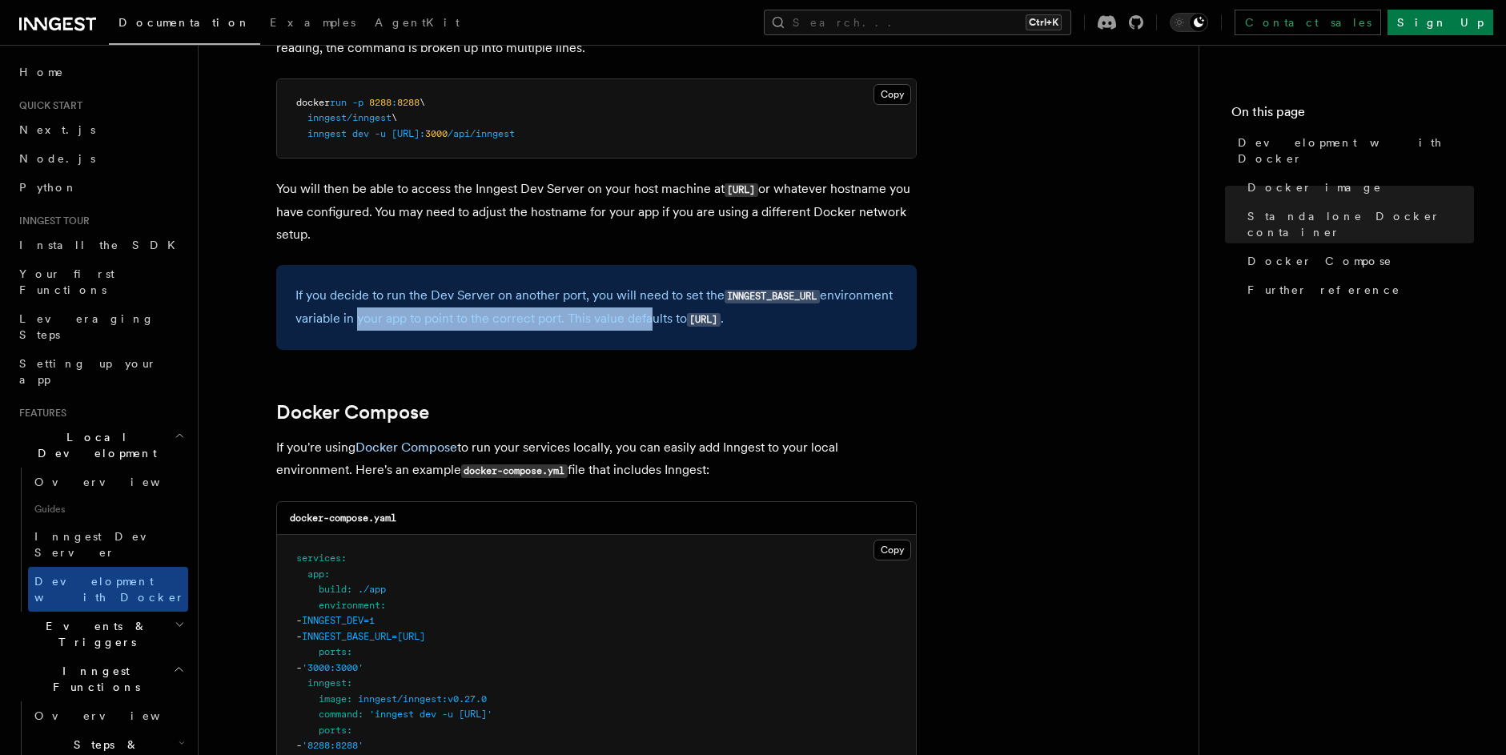
scroll to position [864, 0]
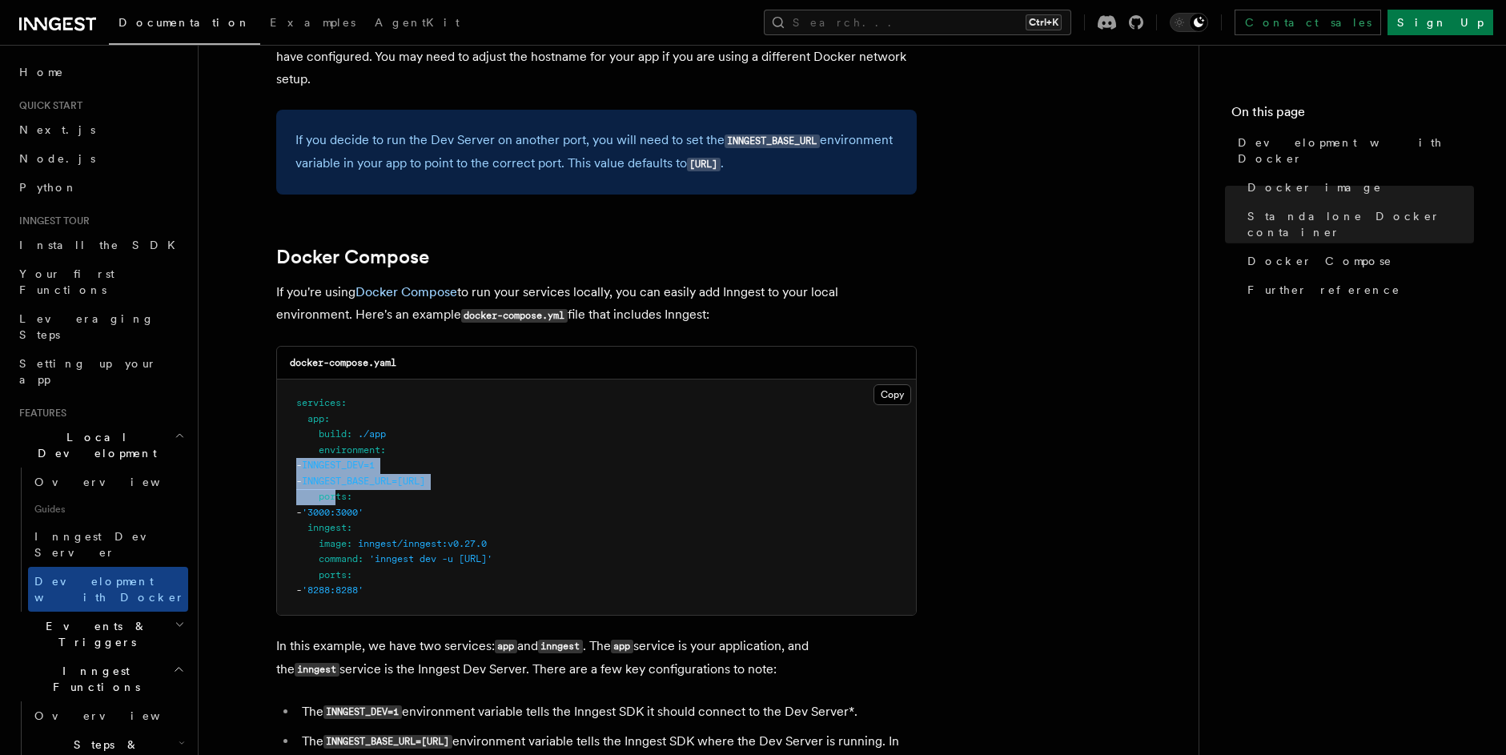
drag, startPoint x: 335, startPoint y: 490, endPoint x: 283, endPoint y: 463, distance: 59.4
click at [283, 463] on pre "services : app : build : ./app environment : - INNGEST_DEV=1 - INNGEST_BASE_URL…" at bounding box center [596, 496] width 639 height 235
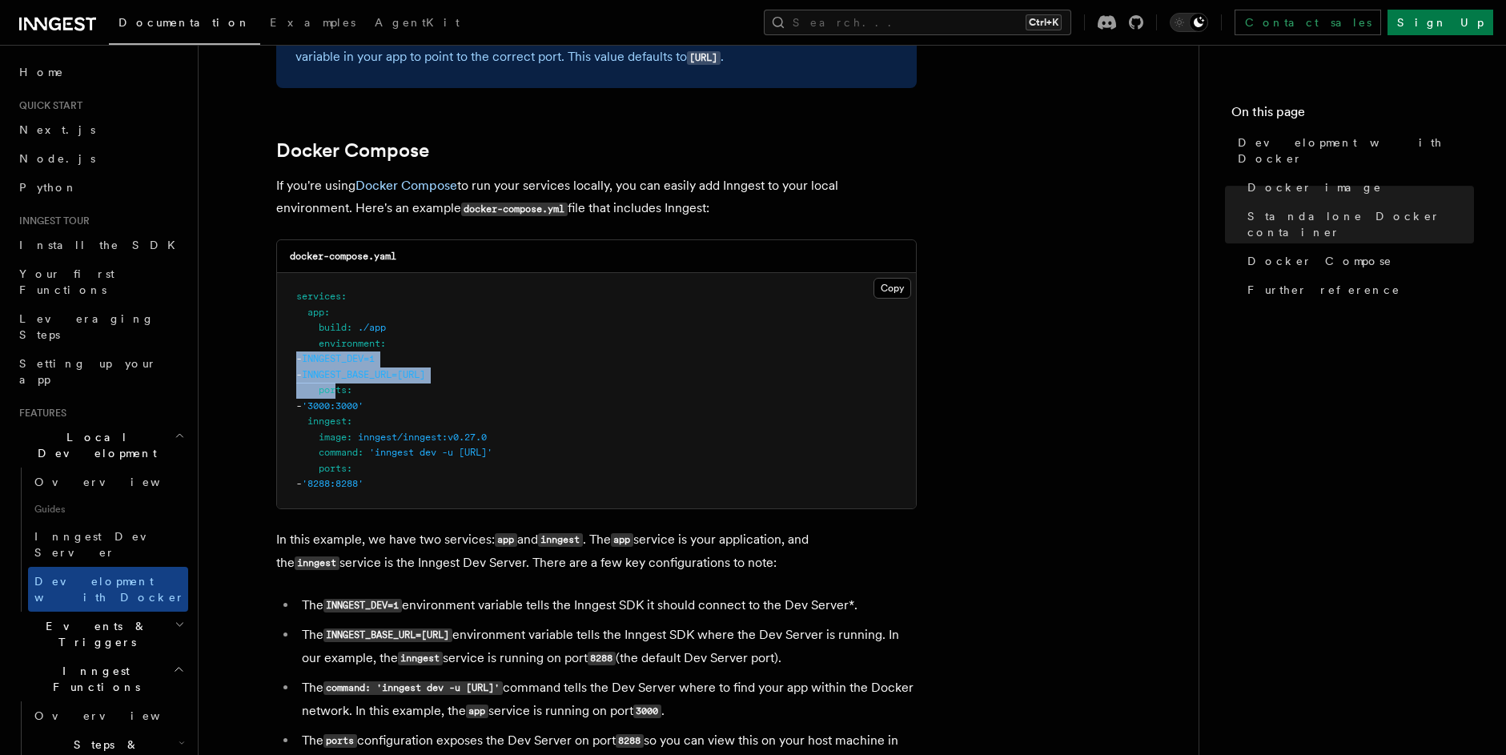
scroll to position [1057, 0]
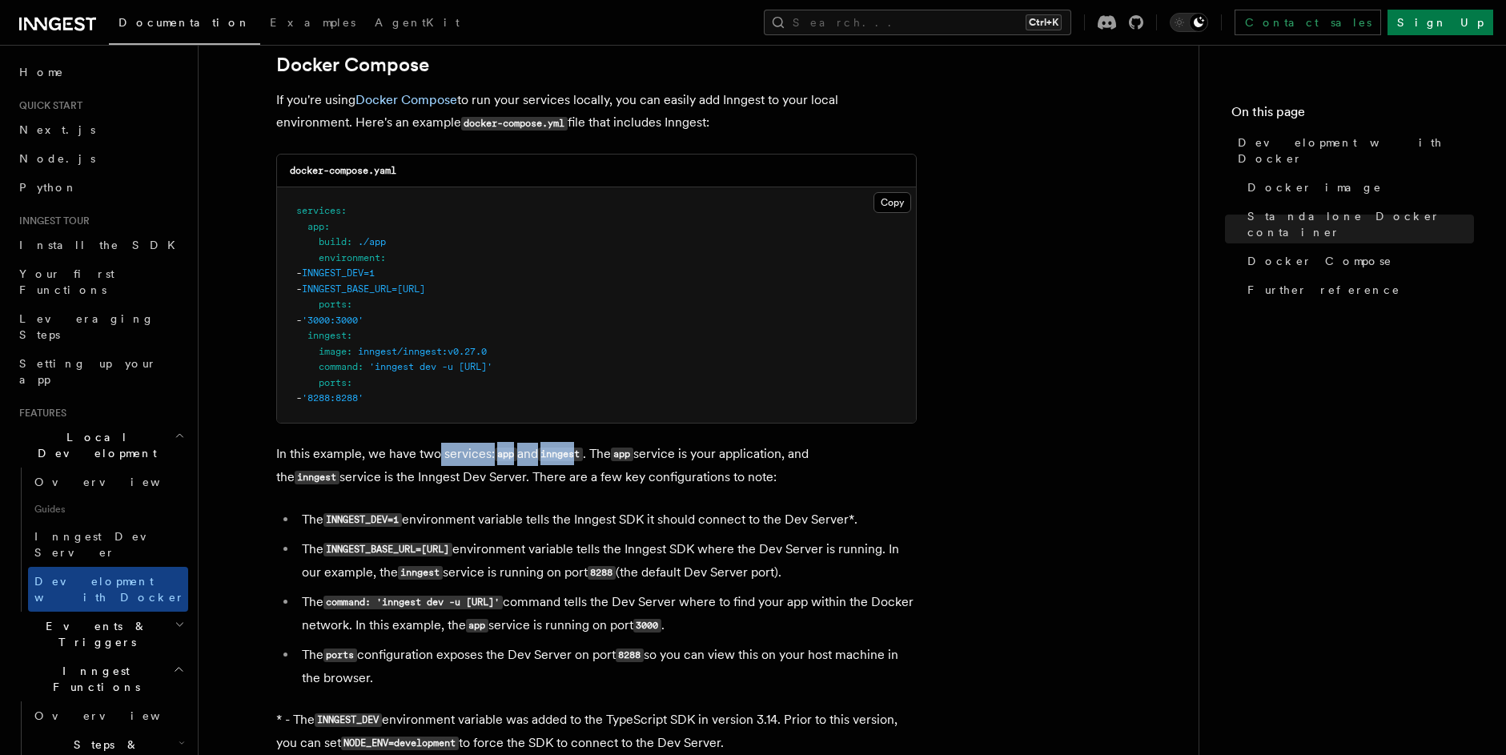
drag, startPoint x: 436, startPoint y: 447, endPoint x: 582, endPoint y: 459, distance: 146.1
click at [582, 459] on p "In this example, we have two services: app and inngest . The app service is you…" at bounding box center [596, 466] width 640 height 46
drag, startPoint x: 644, startPoint y: 459, endPoint x: 751, endPoint y: 462, distance: 107.3
click at [751, 462] on p "In this example, we have two services: app and inngest . The app service is you…" at bounding box center [596, 466] width 640 height 46
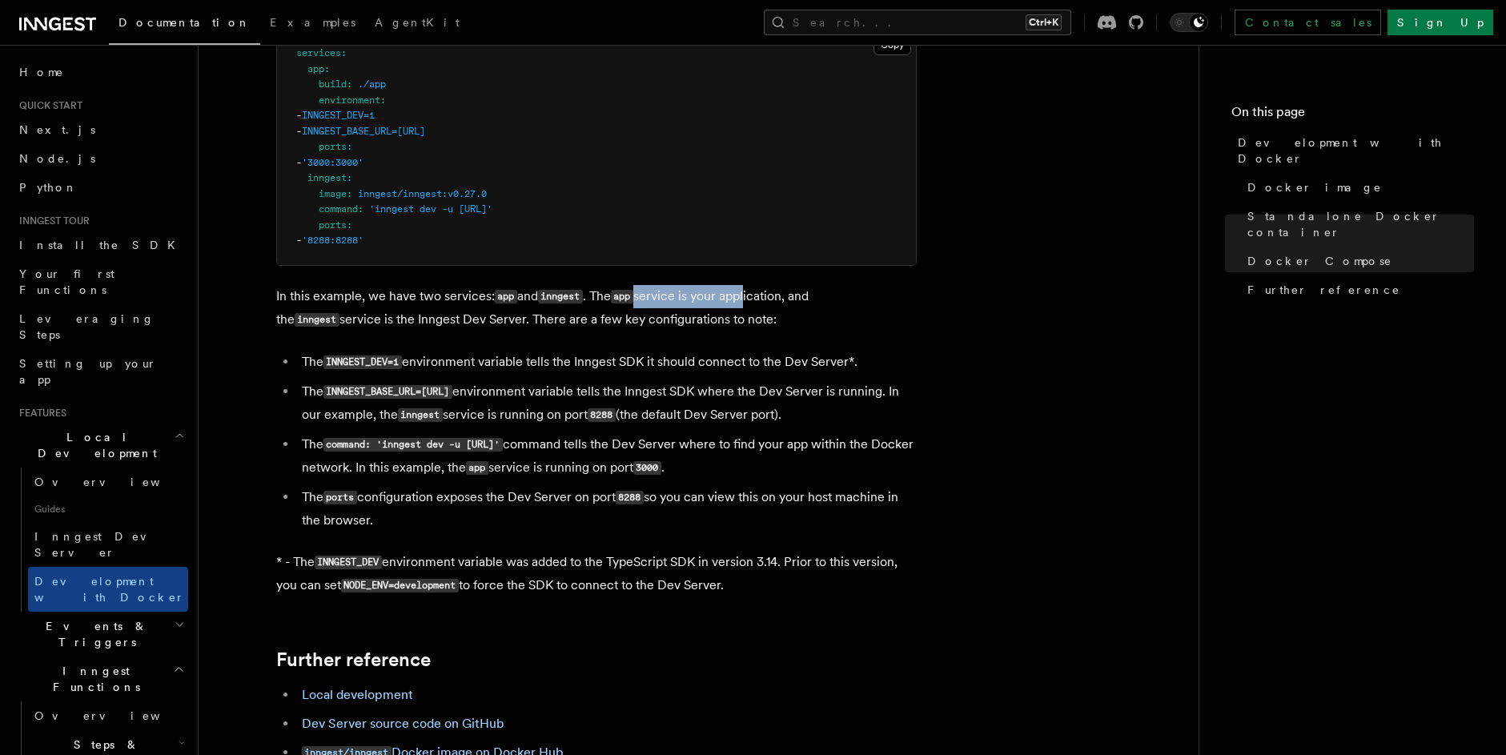
scroll to position [1249, 0]
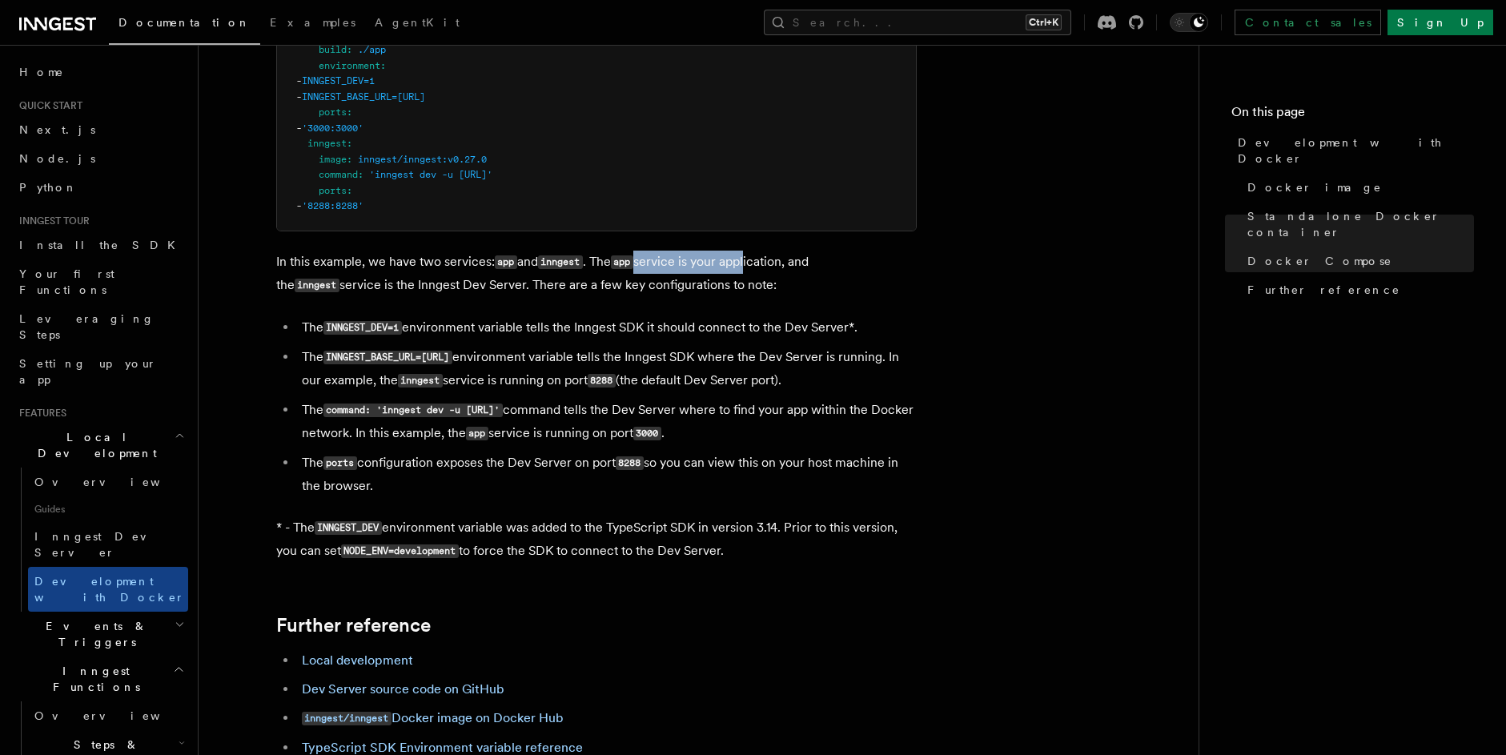
drag, startPoint x: 397, startPoint y: 527, endPoint x: 889, endPoint y: 550, distance: 492.8
click at [889, 550] on p "* - The INNGEST_DEV environment variable was added to the TypeScript SDK in ver…" at bounding box center [596, 539] width 640 height 46
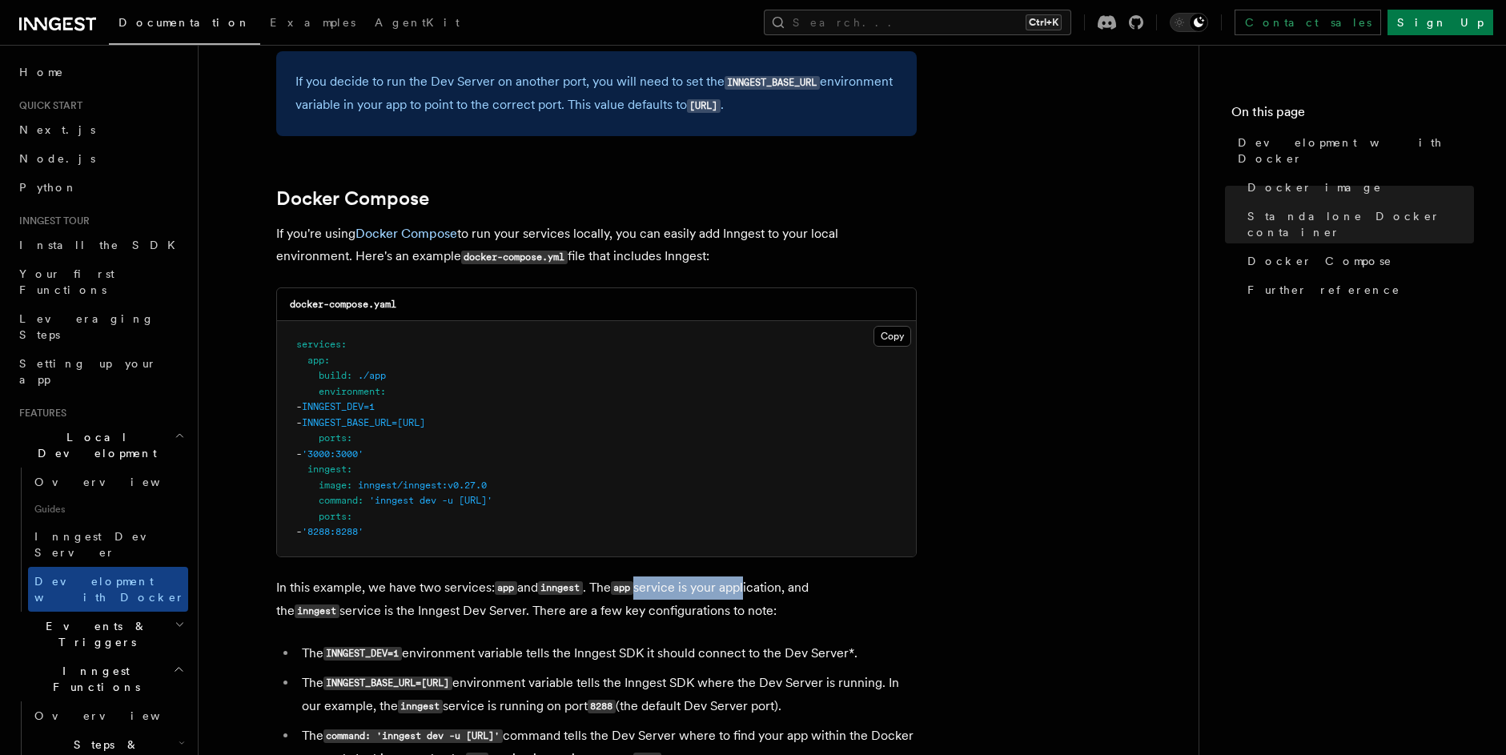
scroll to position [827, 0]
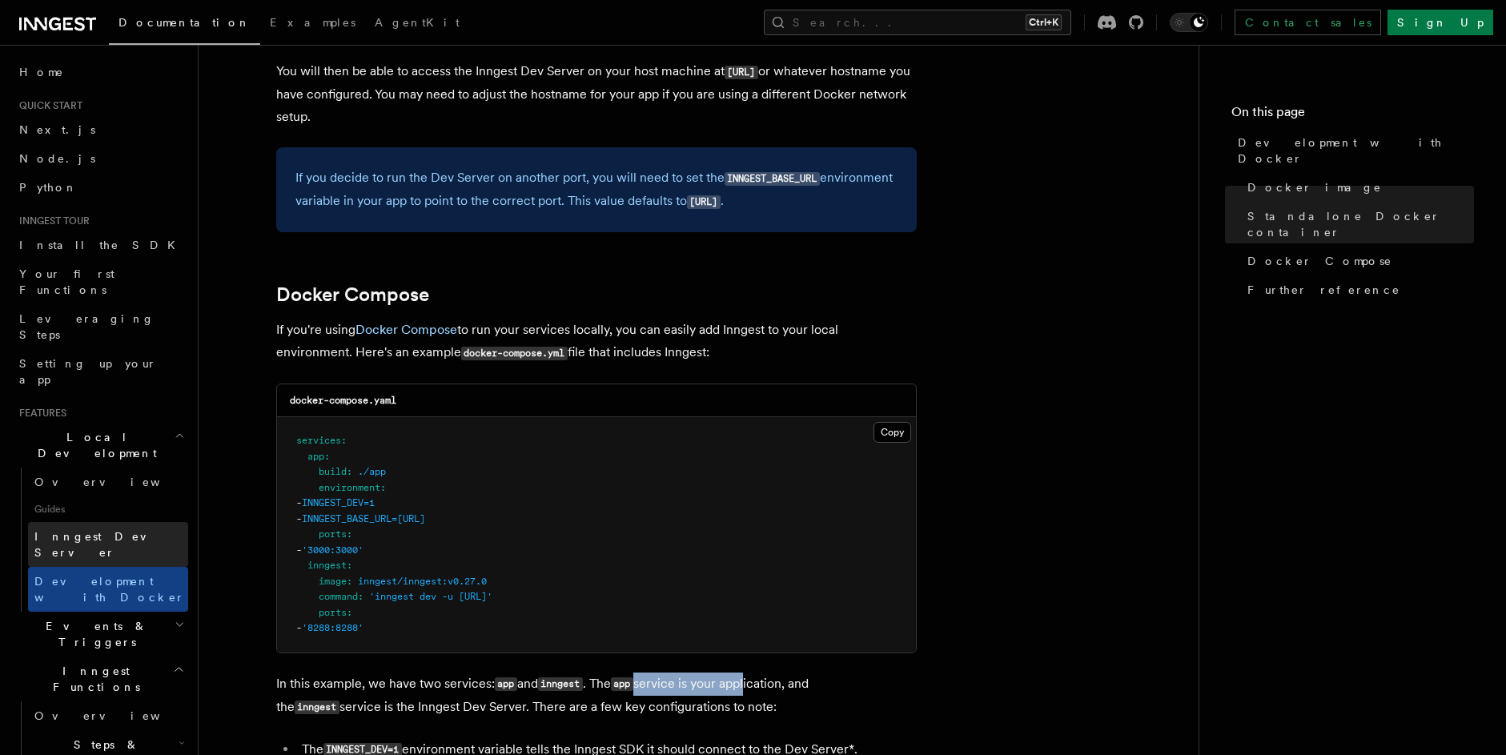
click at [114, 528] on span "Inngest Dev Server" at bounding box center [111, 544] width 154 height 32
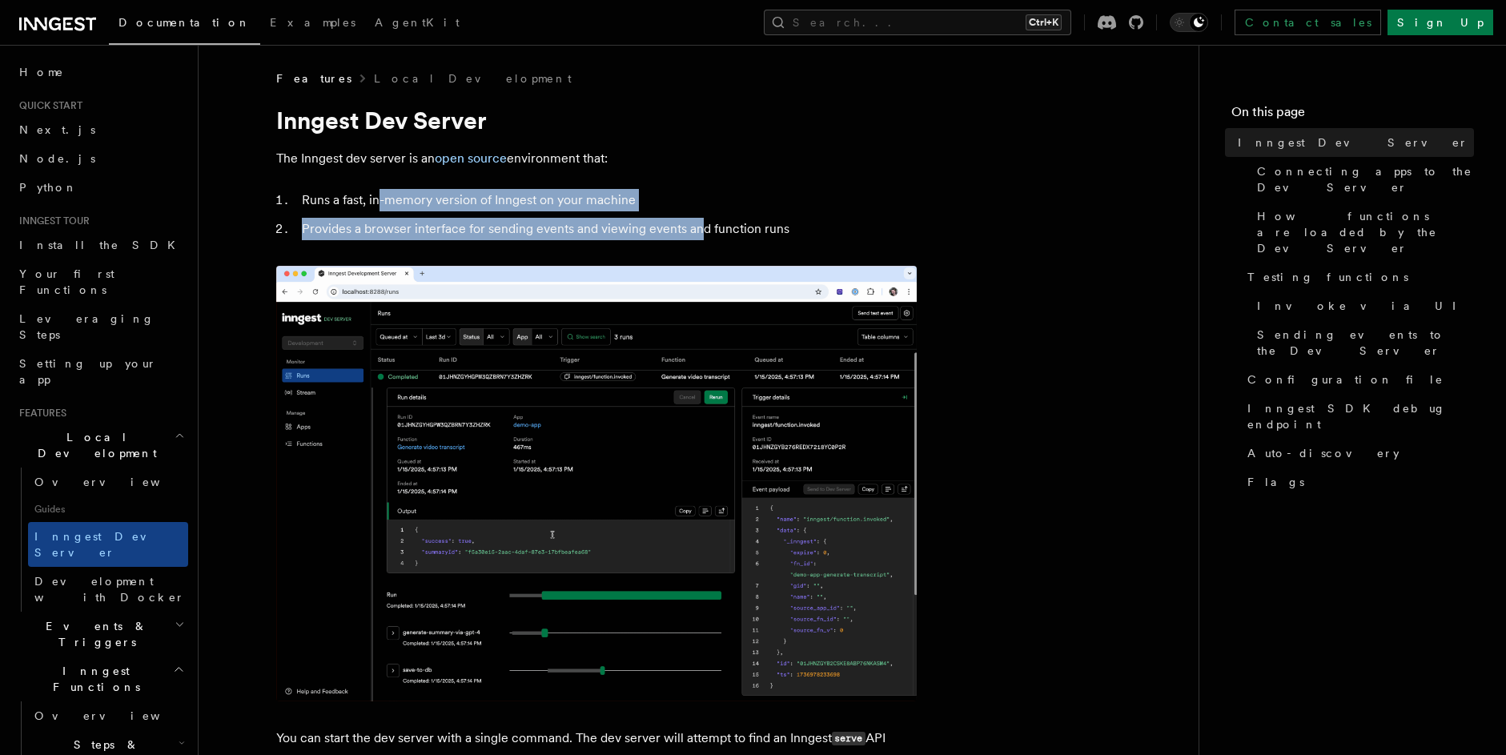
drag, startPoint x: 378, startPoint y: 203, endPoint x: 696, endPoint y: 228, distance: 318.8
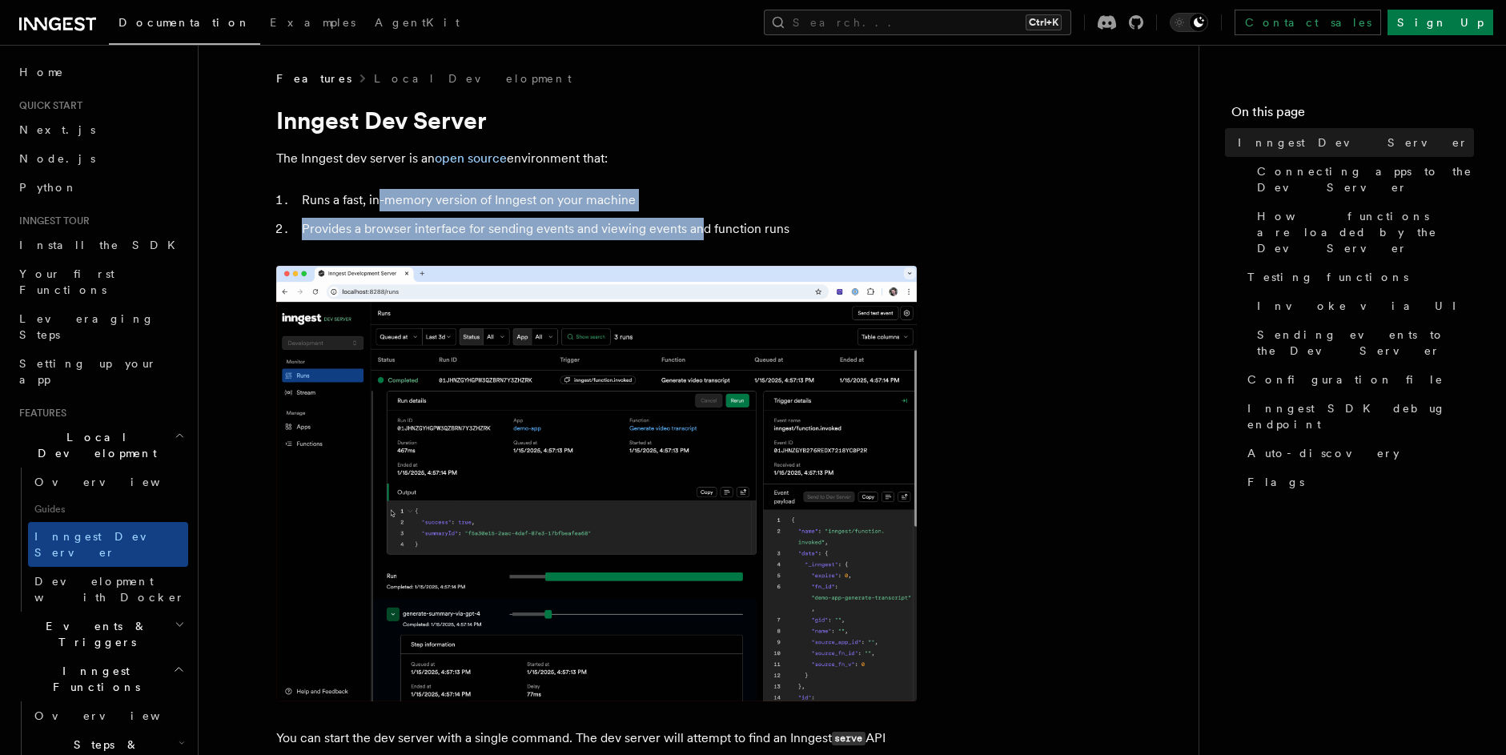
click at [696, 228] on ol "Runs a fast, in-memory version of Inngest on your machine Provides a browser in…" at bounding box center [596, 214] width 640 height 51
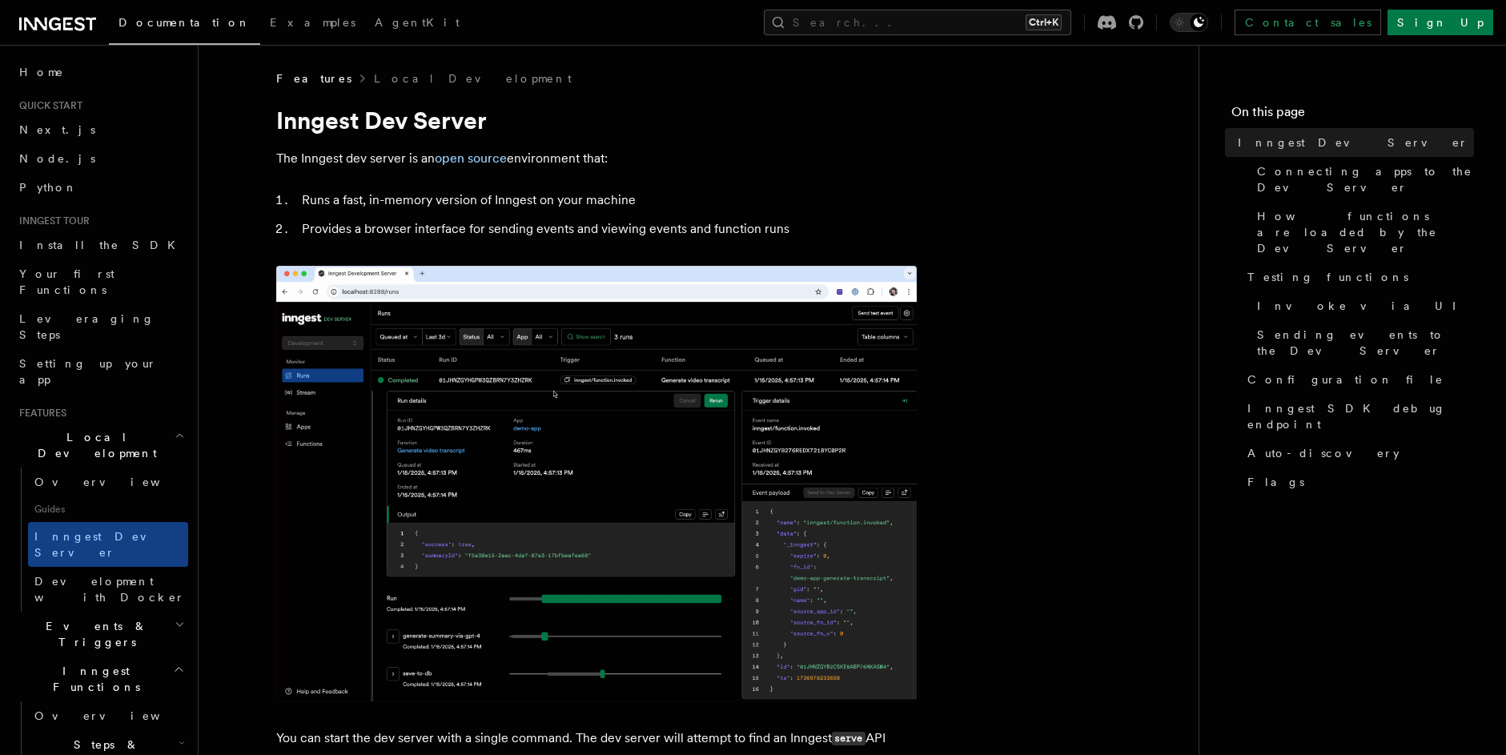
click at [752, 231] on li "Provides a browser interface for sending events and viewing events and function…" at bounding box center [607, 229] width 620 height 22
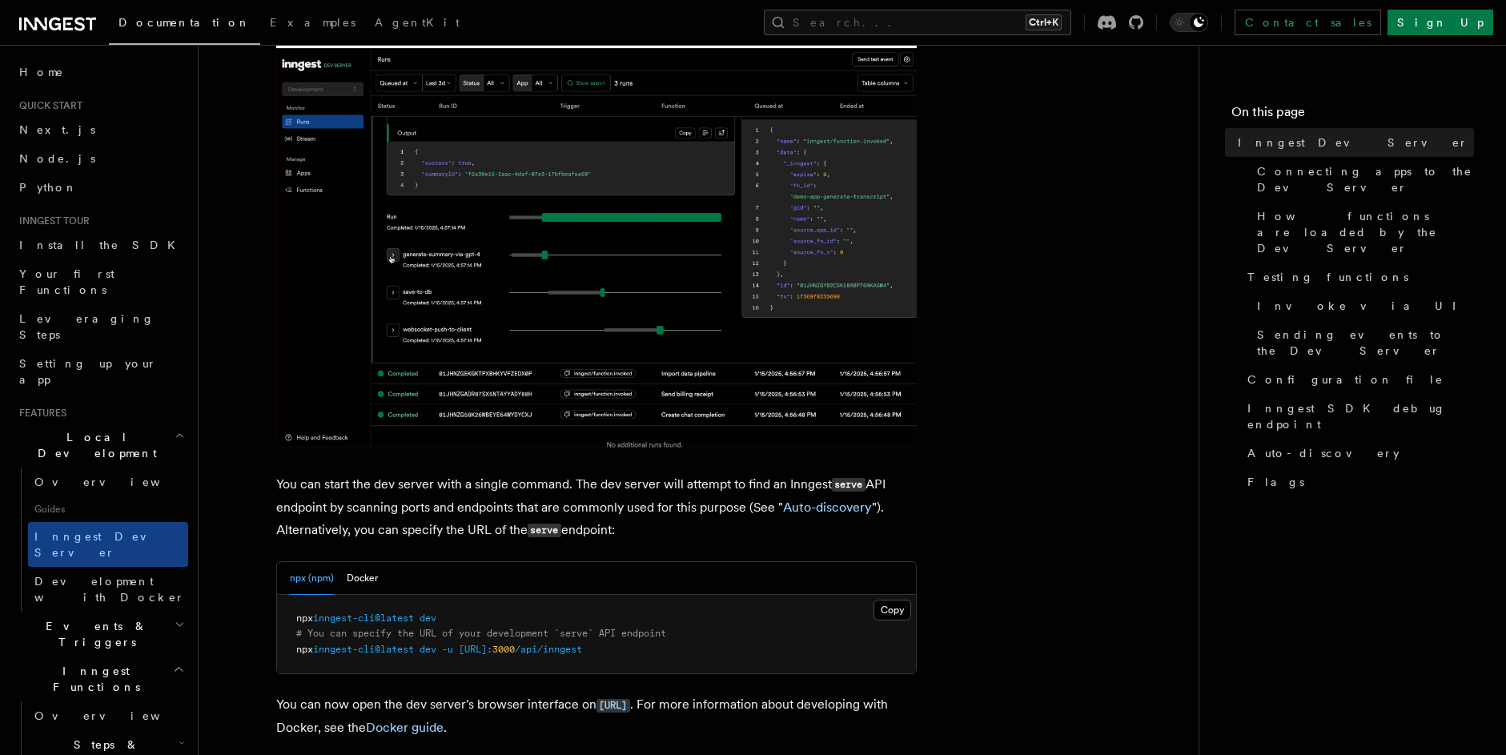
scroll to position [288, 0]
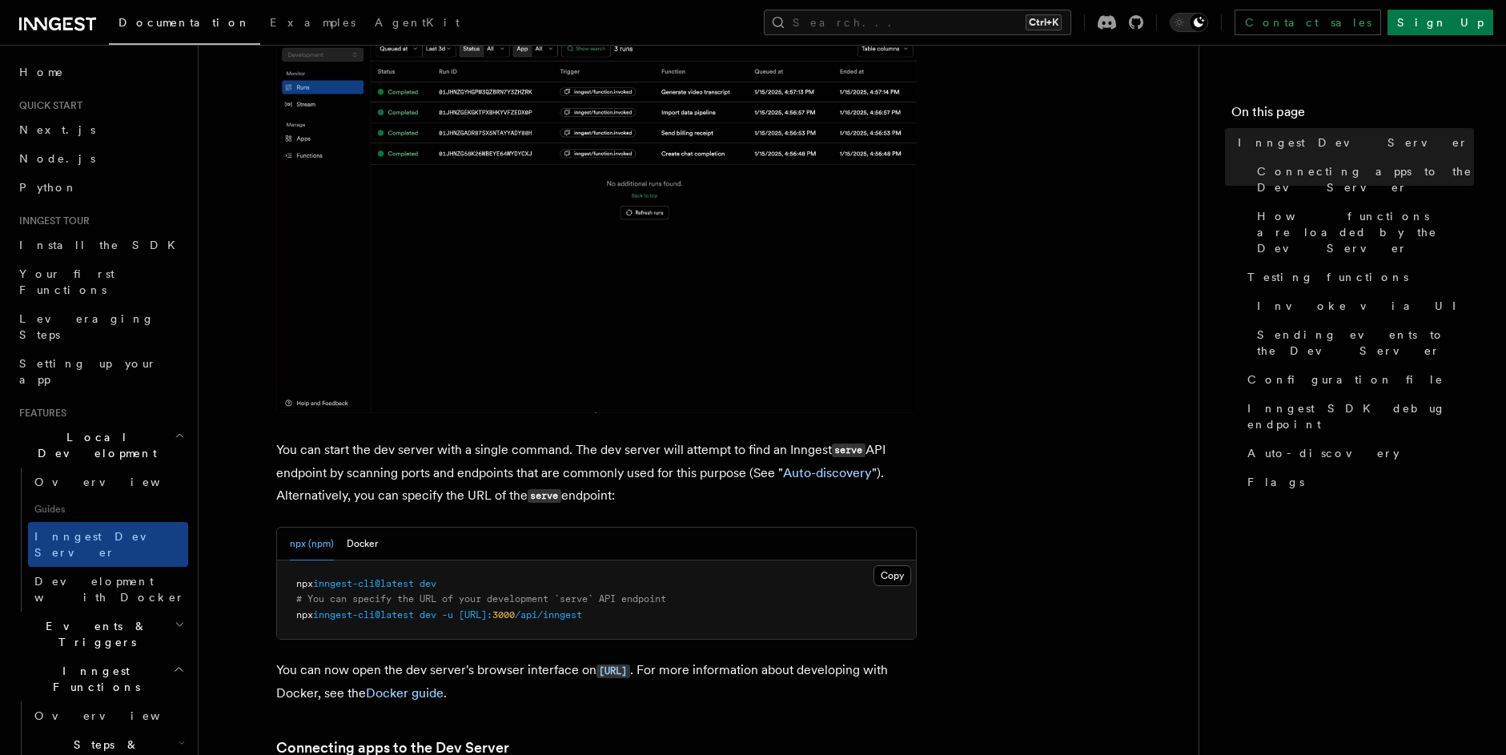
drag, startPoint x: 383, startPoint y: 446, endPoint x: 655, endPoint y: 489, distance: 275.6
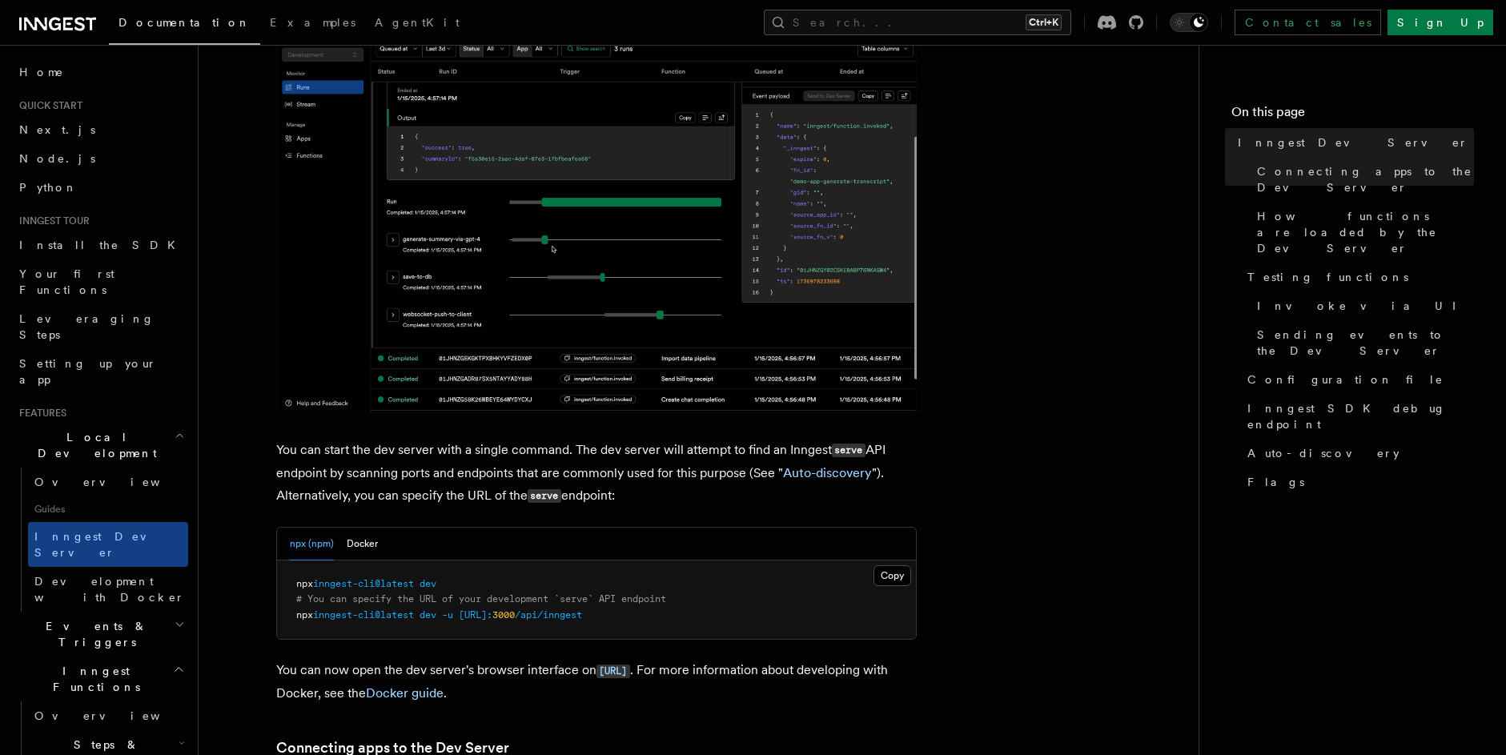
click at [655, 489] on p "You can start the dev server with a single command. The dev server will attempt…" at bounding box center [596, 473] width 640 height 69
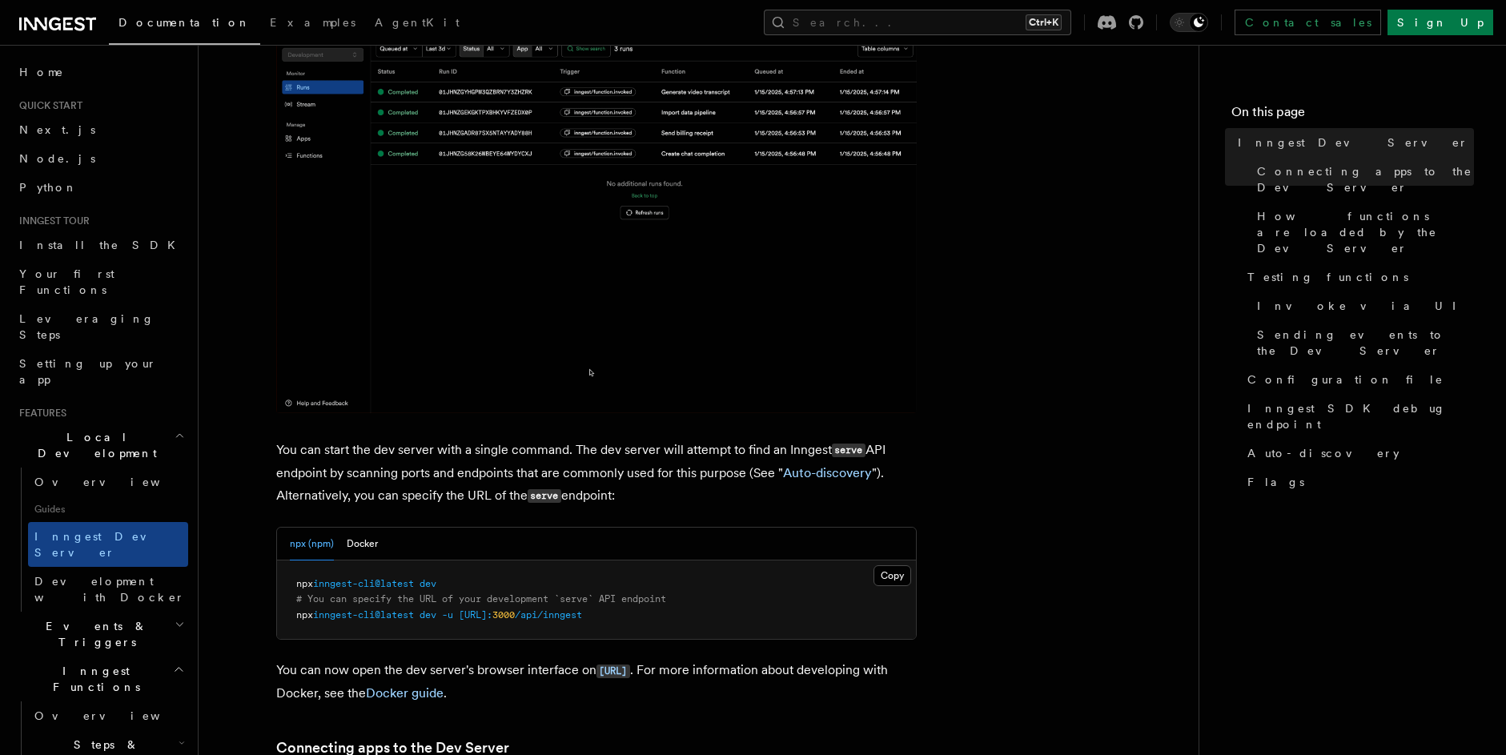
click at [709, 459] on p "You can start the dev server with a single command. The dev server will attempt…" at bounding box center [596, 473] width 640 height 69
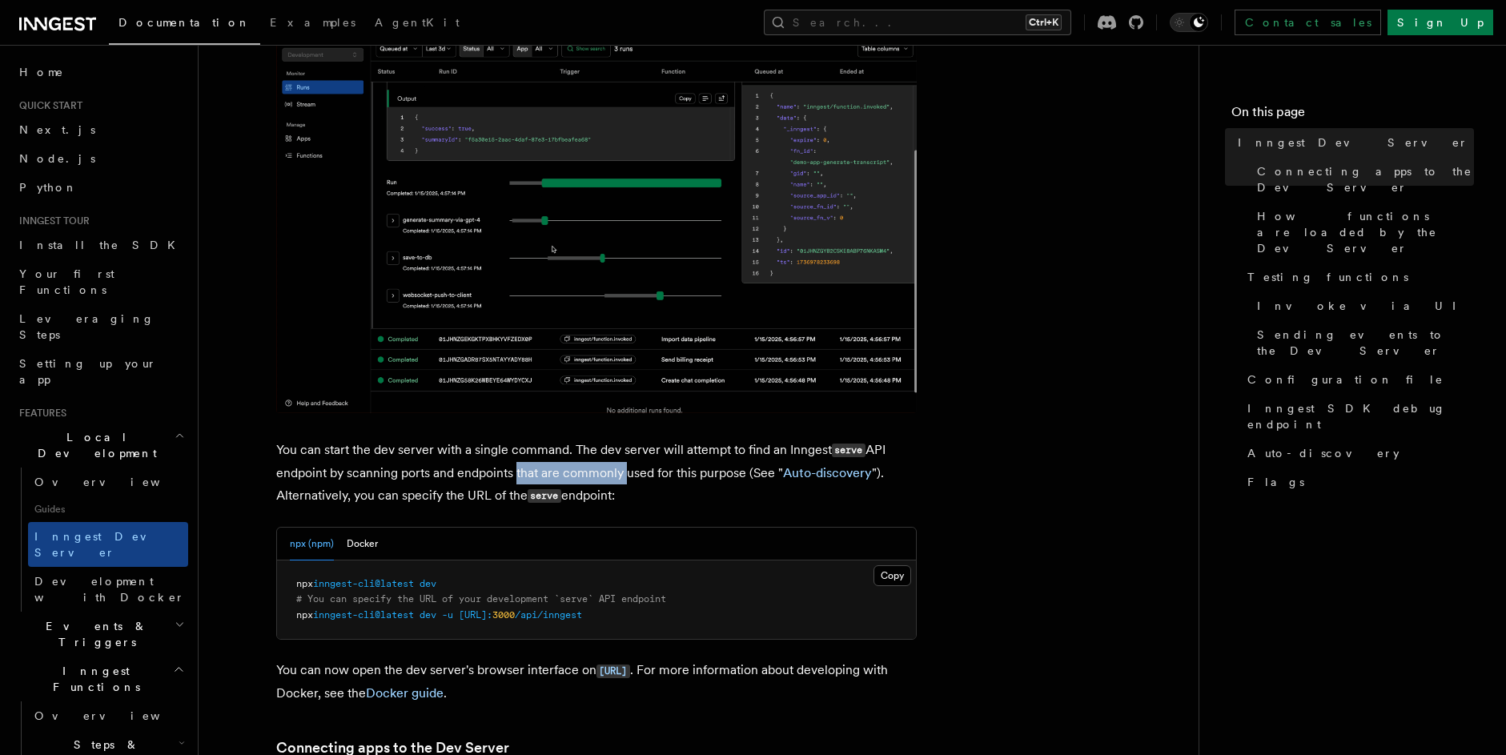
drag, startPoint x: 511, startPoint y: 471, endPoint x: 620, endPoint y: 469, distance: 108.1
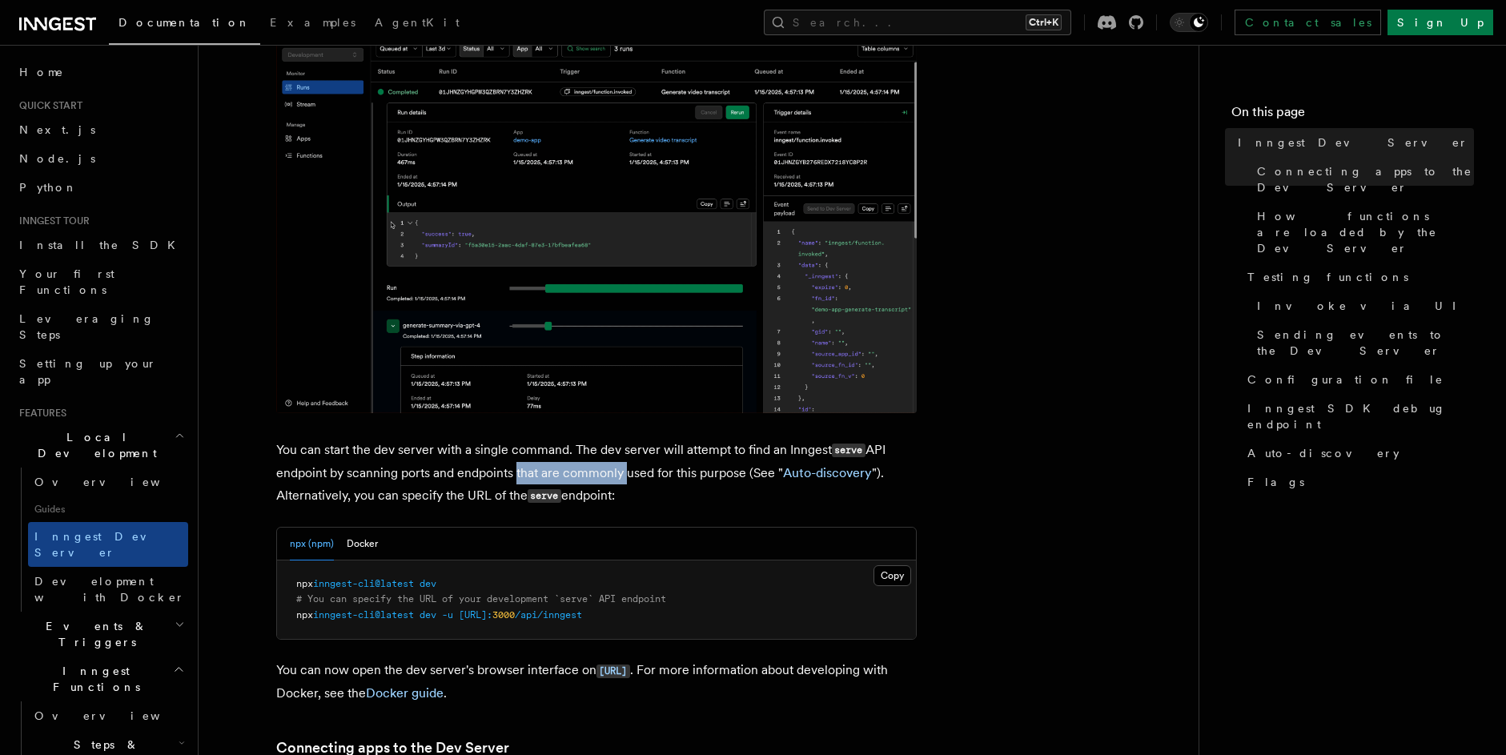
click at [620, 469] on p "You can start the dev server with a single command. The dev server will attempt…" at bounding box center [596, 473] width 640 height 69
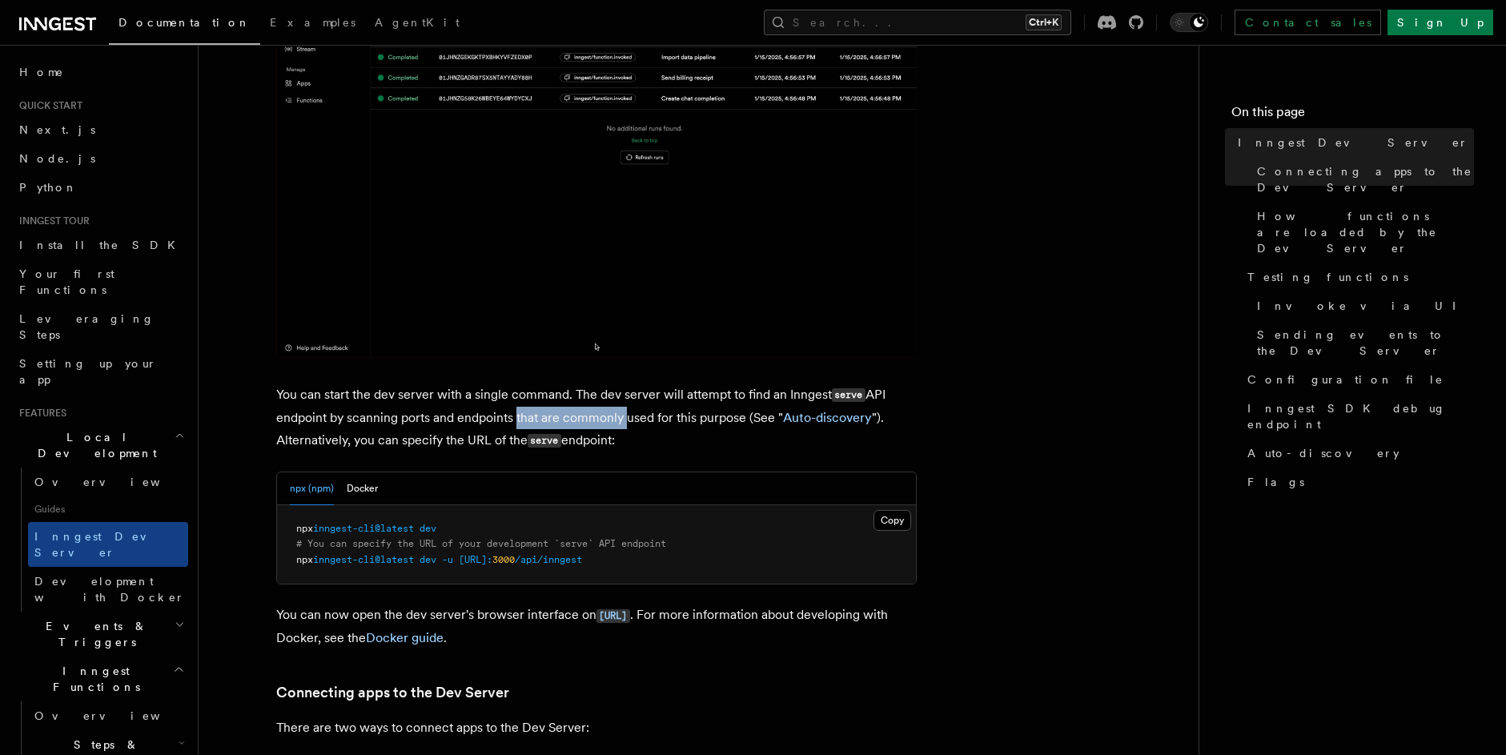
scroll to position [576, 0]
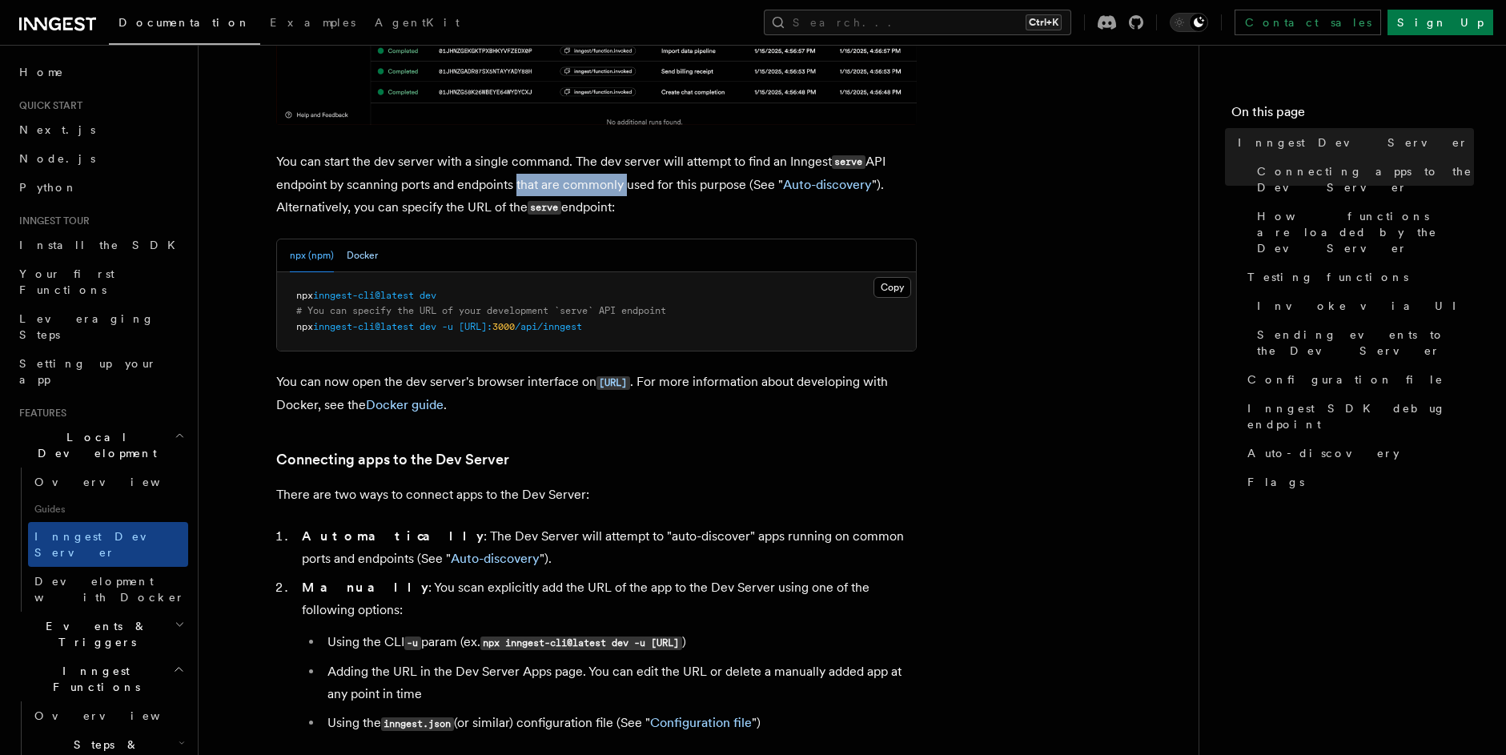
click at [371, 260] on button "Docker" at bounding box center [362, 255] width 31 height 33
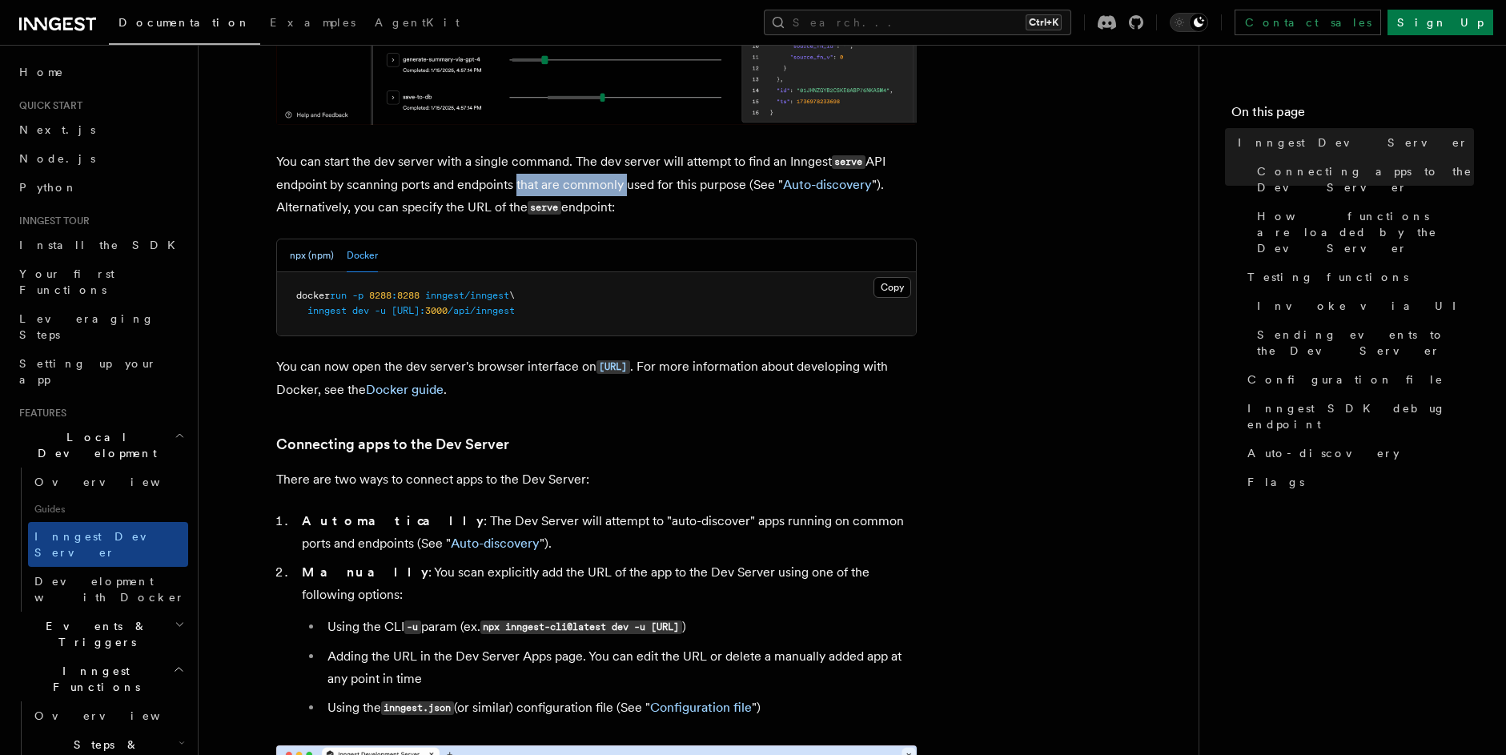
click at [319, 263] on button "npx (npm)" at bounding box center [312, 255] width 44 height 33
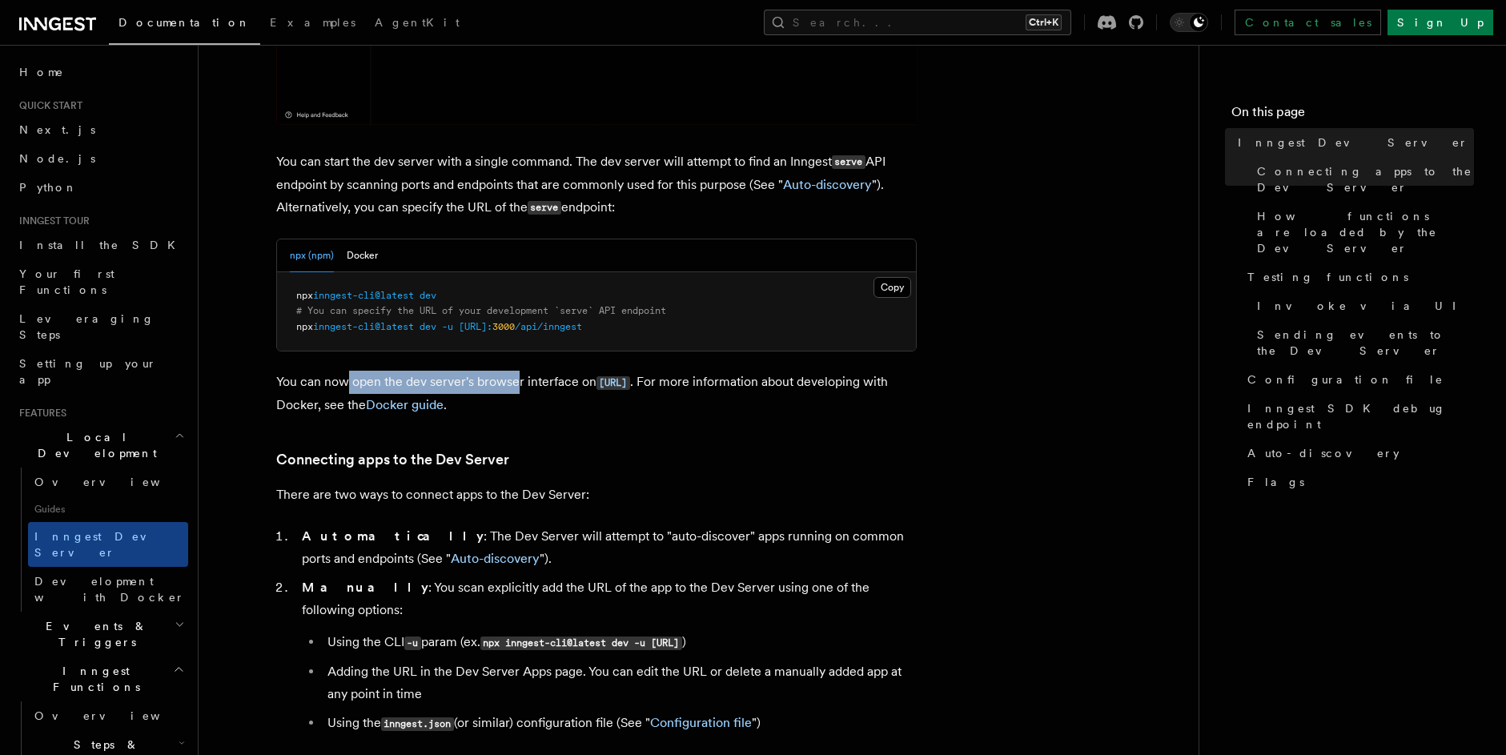
drag, startPoint x: 348, startPoint y: 377, endPoint x: 514, endPoint y: 387, distance: 166.0
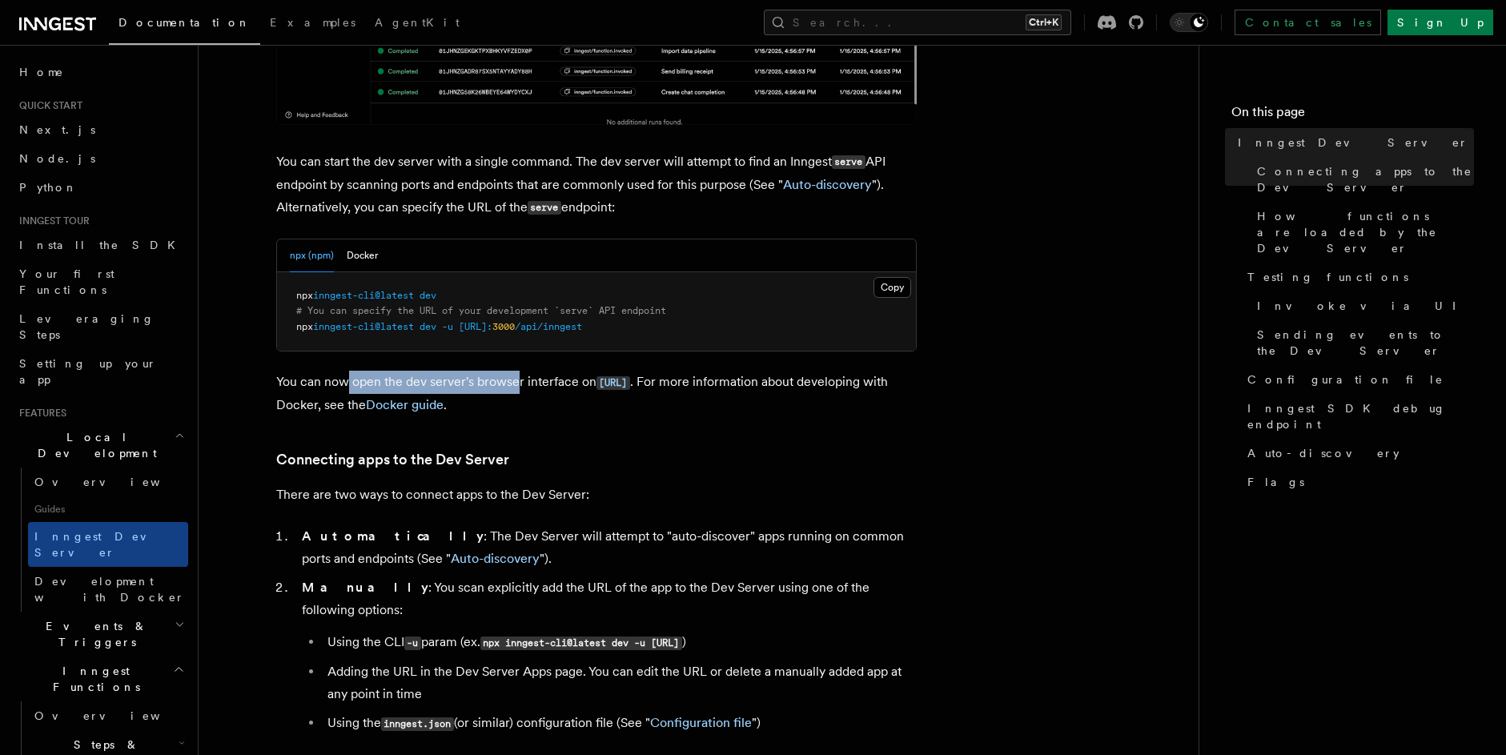
click at [514, 387] on p "You can now open the dev server's browser interface on [URL] . For more informa…" at bounding box center [596, 394] width 640 height 46
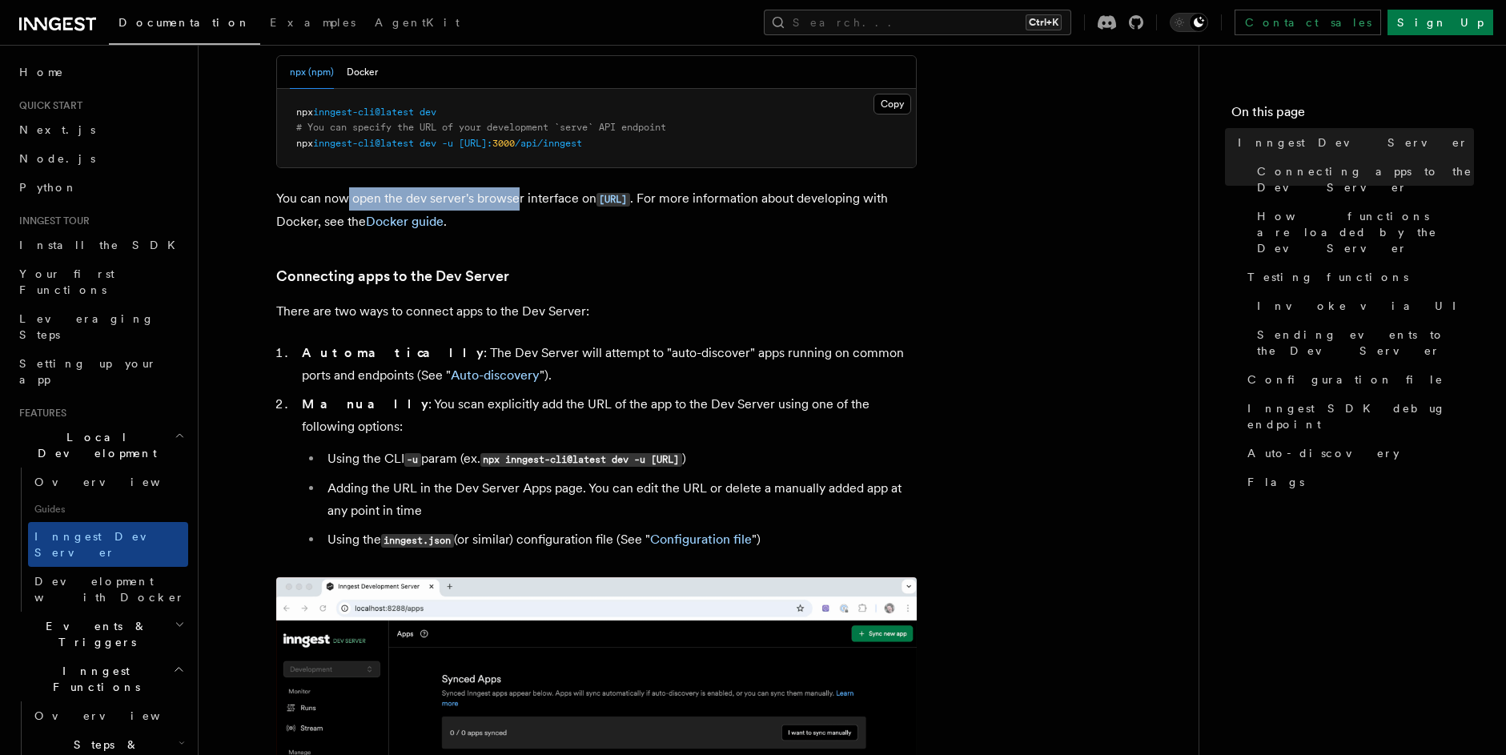
scroll to position [768, 0]
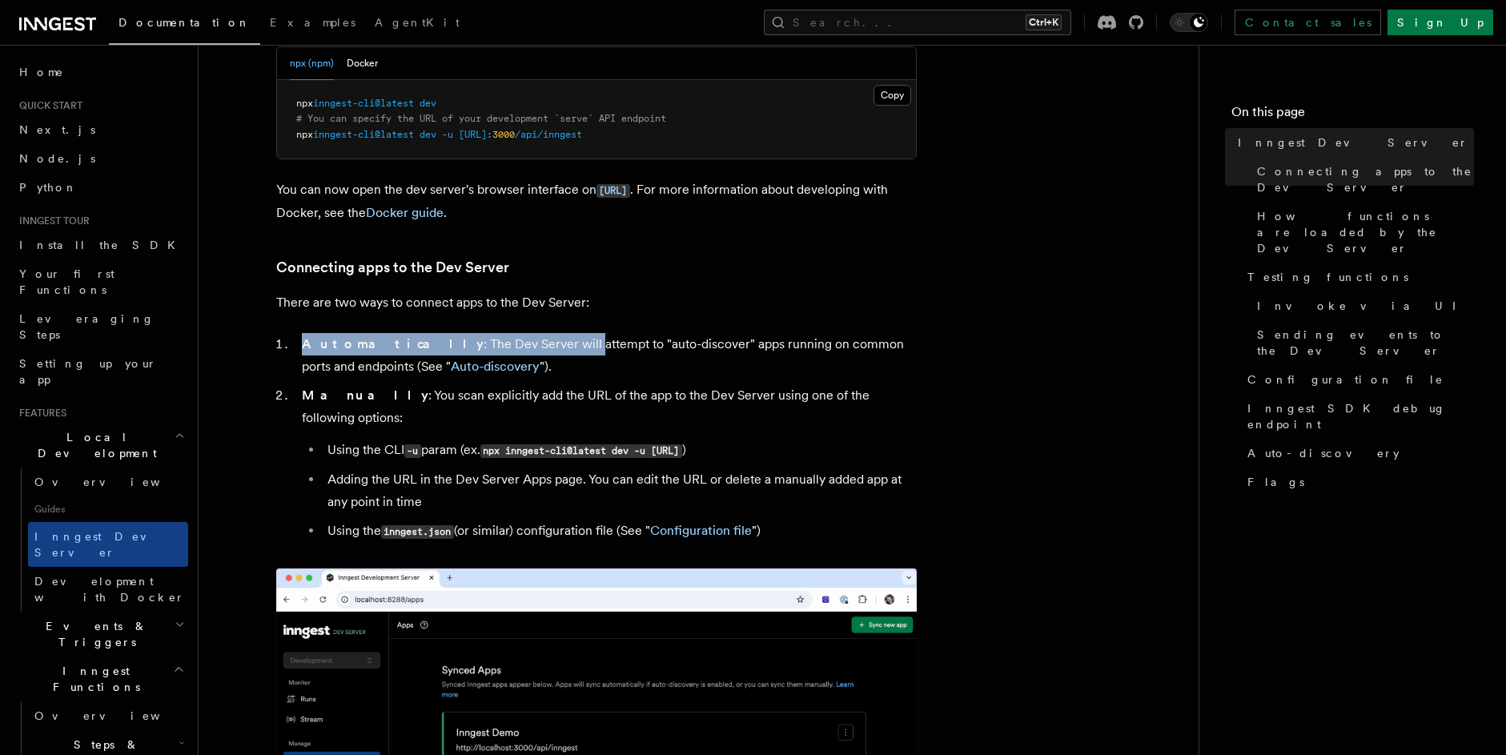
drag, startPoint x: 335, startPoint y: 316, endPoint x: 501, endPoint y: 353, distance: 170.5
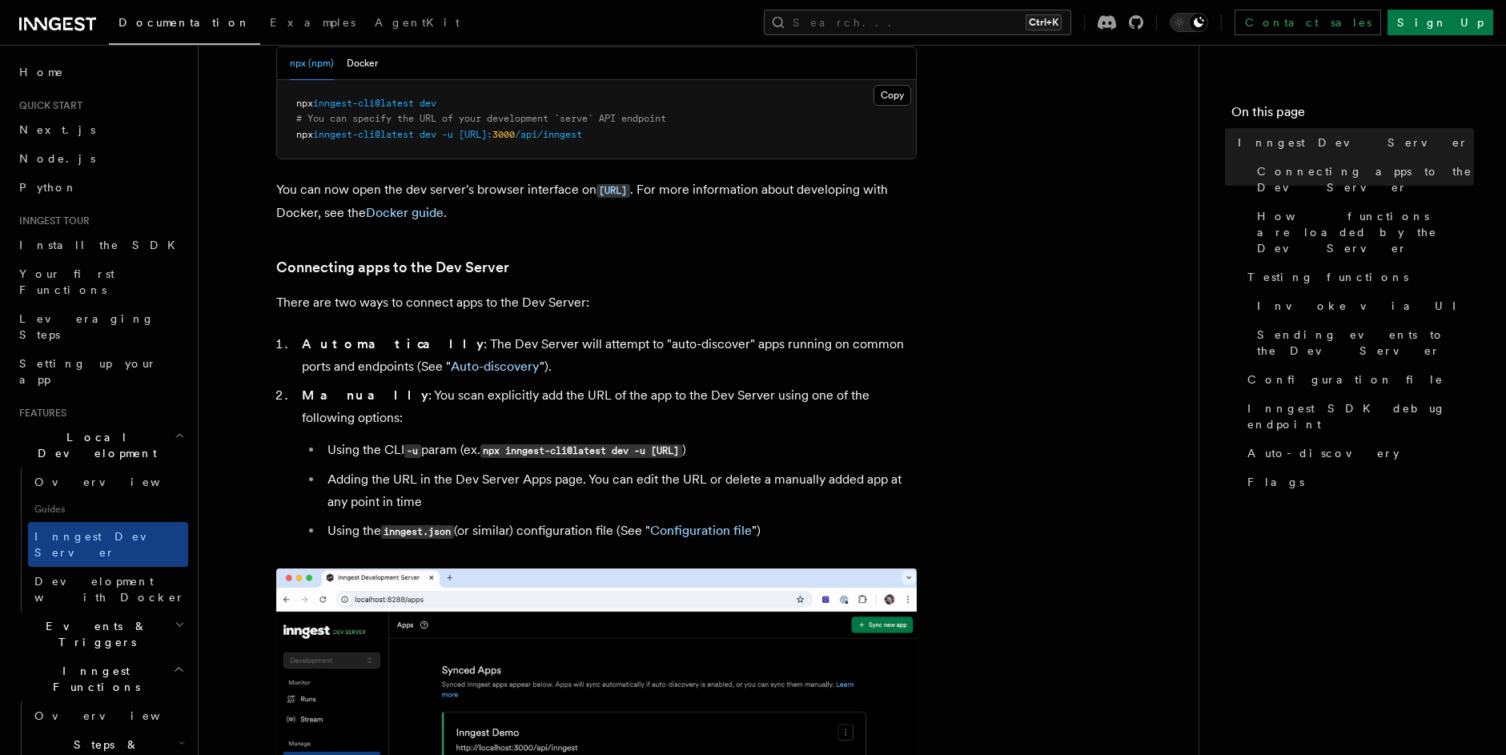
click at [549, 346] on li "Automatically : The Dev Server will attempt to "auto-discover" apps running on …" at bounding box center [607, 355] width 620 height 45
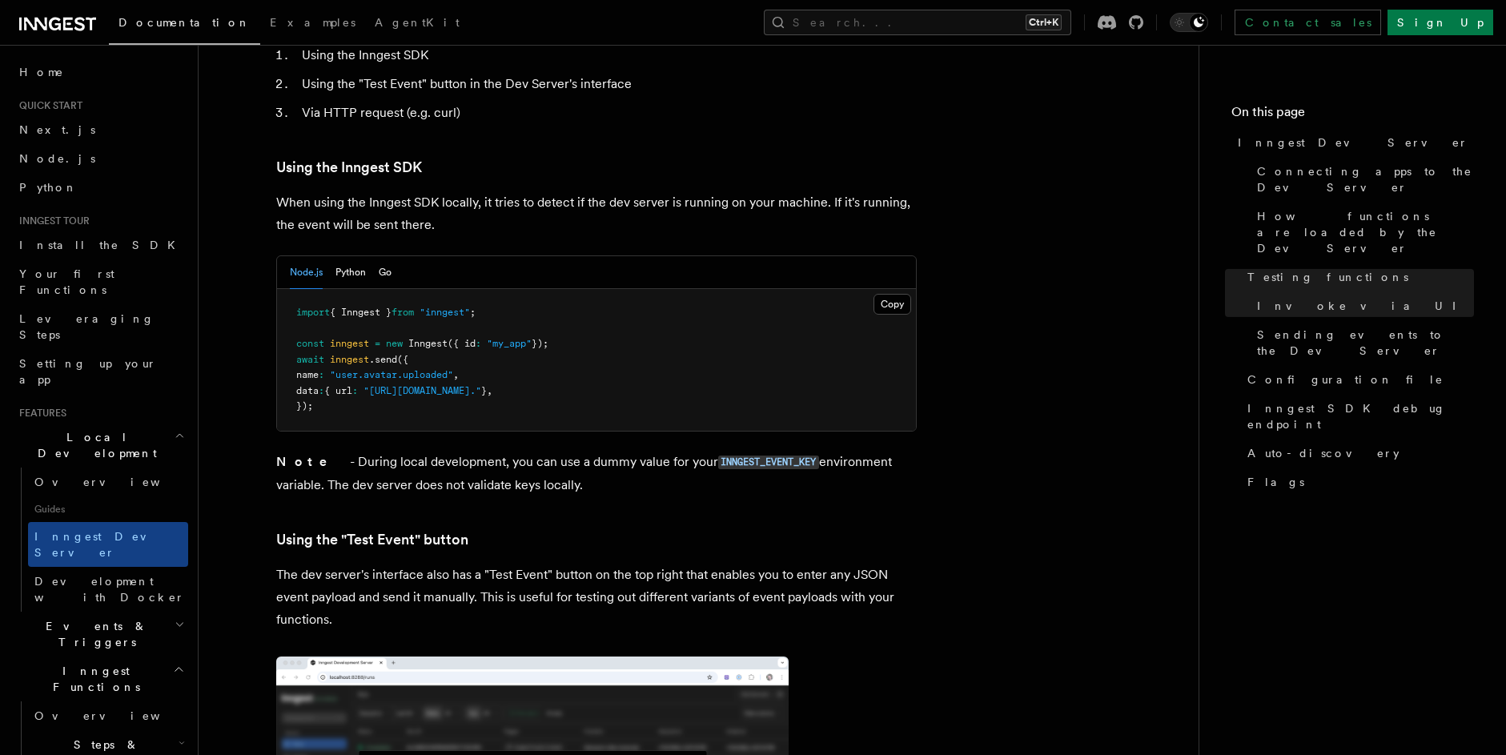
scroll to position [2882, 0]
drag, startPoint x: 412, startPoint y: 416, endPoint x: 603, endPoint y: 437, distance: 191.6
click at [603, 450] on p "Note - During local development, you can use a dummy value for your INNGEST_EVE…" at bounding box center [596, 473] width 640 height 46
click at [426, 455] on article "Features Local Development Inngest Dev Server The Inngest dev server is an open…" at bounding box center [698, 196] width 949 height 6015
drag, startPoint x: 322, startPoint y: 439, endPoint x: 550, endPoint y: 439, distance: 228.1
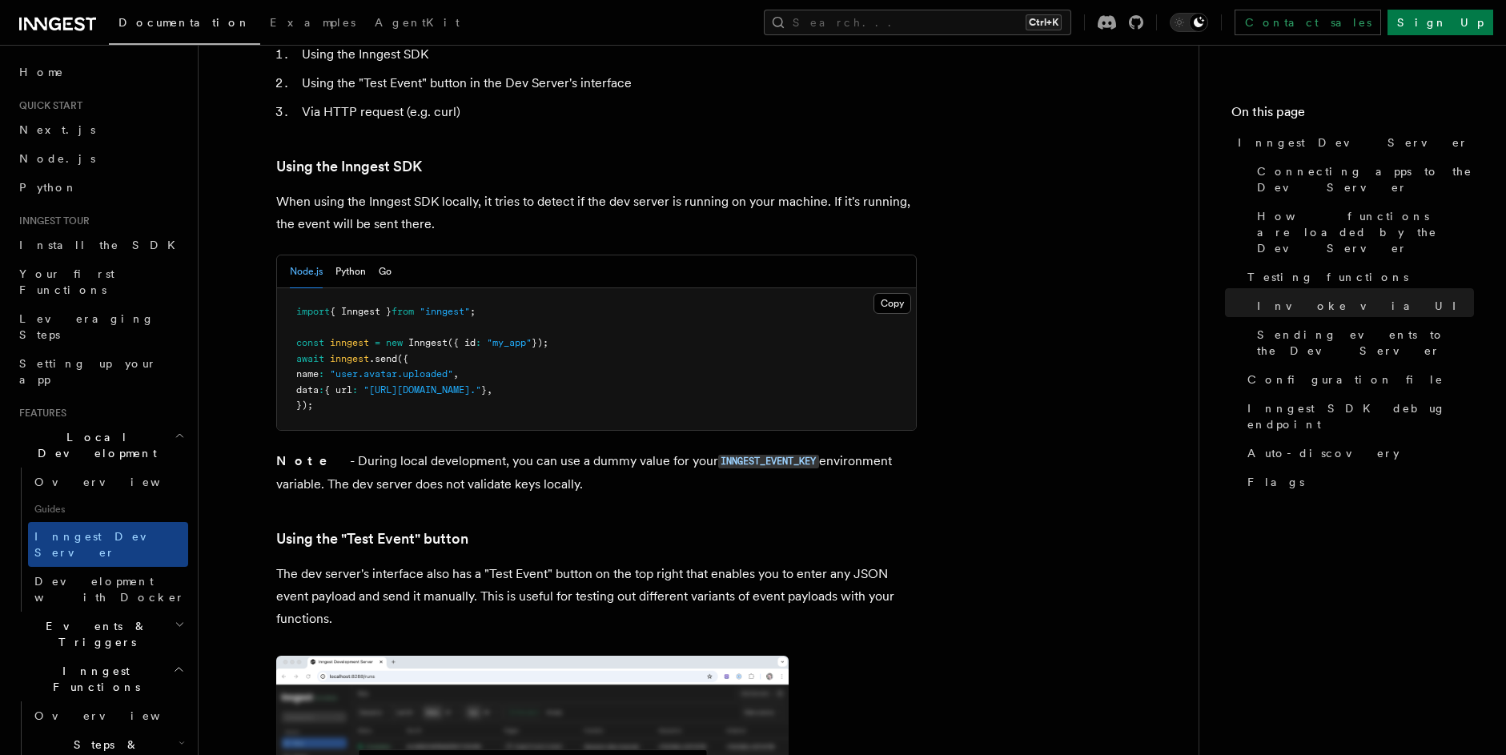
click at [550, 450] on p "Note - During local development, you can use a dummy value for your INNGEST_EVE…" at bounding box center [596, 473] width 640 height 46
drag, startPoint x: 495, startPoint y: 439, endPoint x: 327, endPoint y: 446, distance: 168.2
click at [327, 450] on p "Note - During local development, you can use a dummy value for your INNGEST_EVE…" at bounding box center [596, 473] width 640 height 46
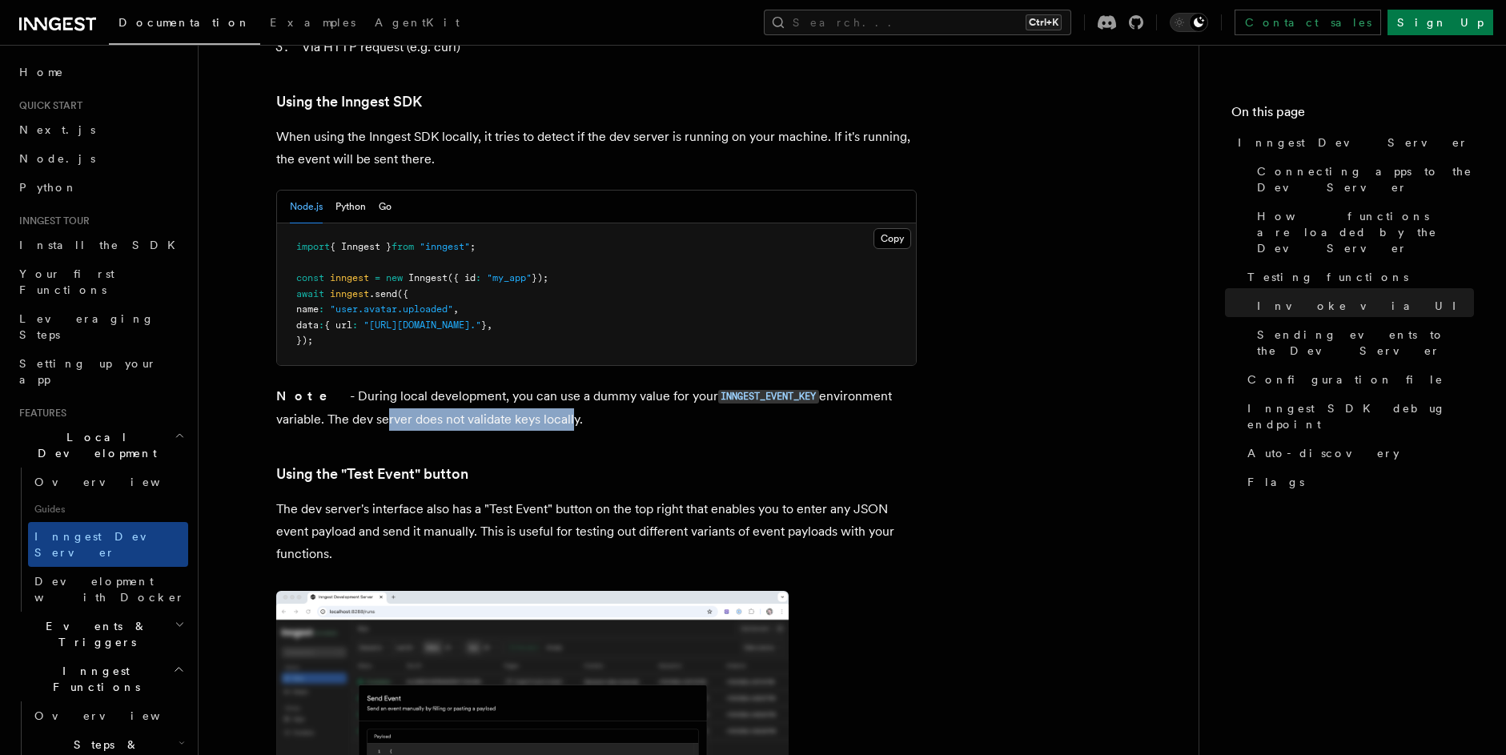
scroll to position [3074, 0]
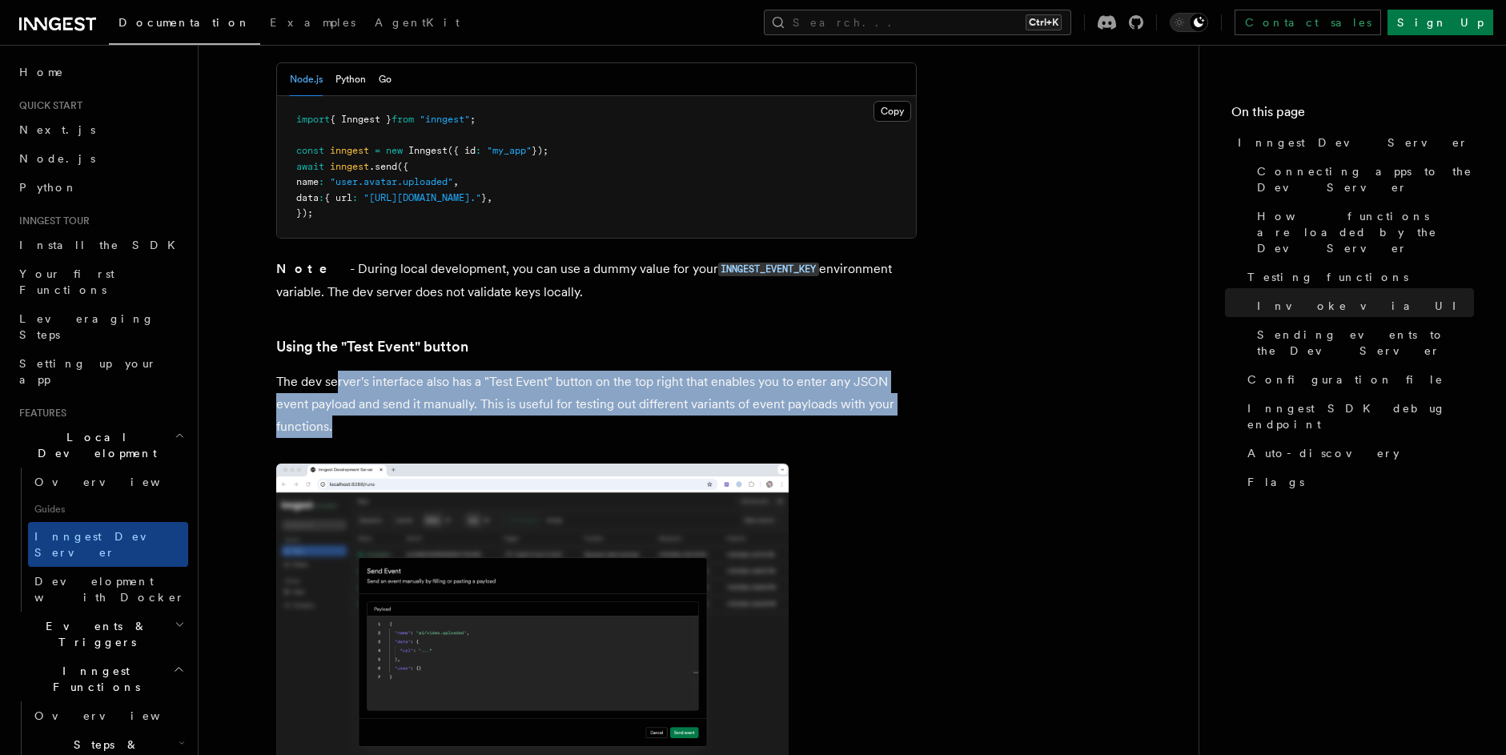
drag, startPoint x: 335, startPoint y: 340, endPoint x: 731, endPoint y: 387, distance: 398.9
click at [731, 387] on p "The dev server's interface also has a "Test Event" button on the top right that…" at bounding box center [596, 404] width 640 height 67
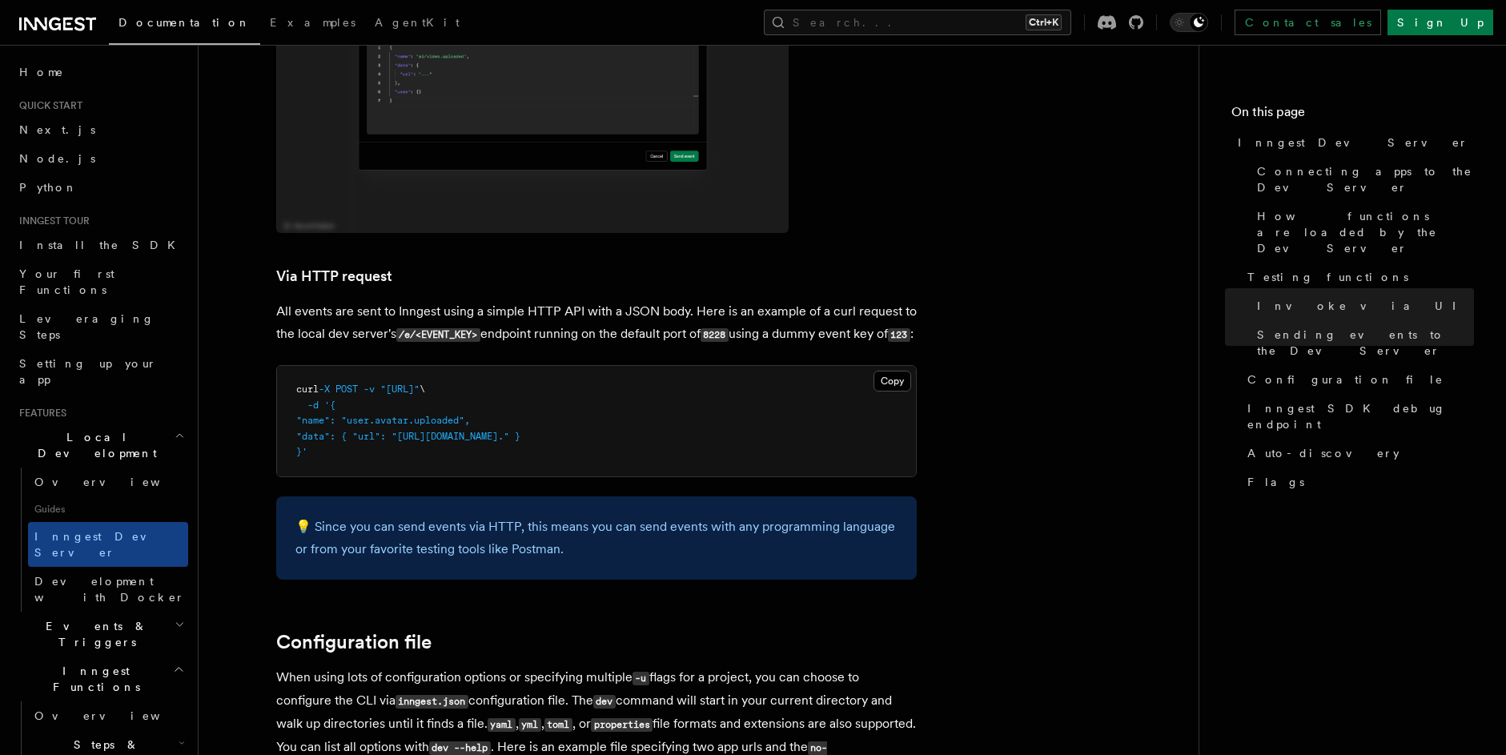
scroll to position [3938, 0]
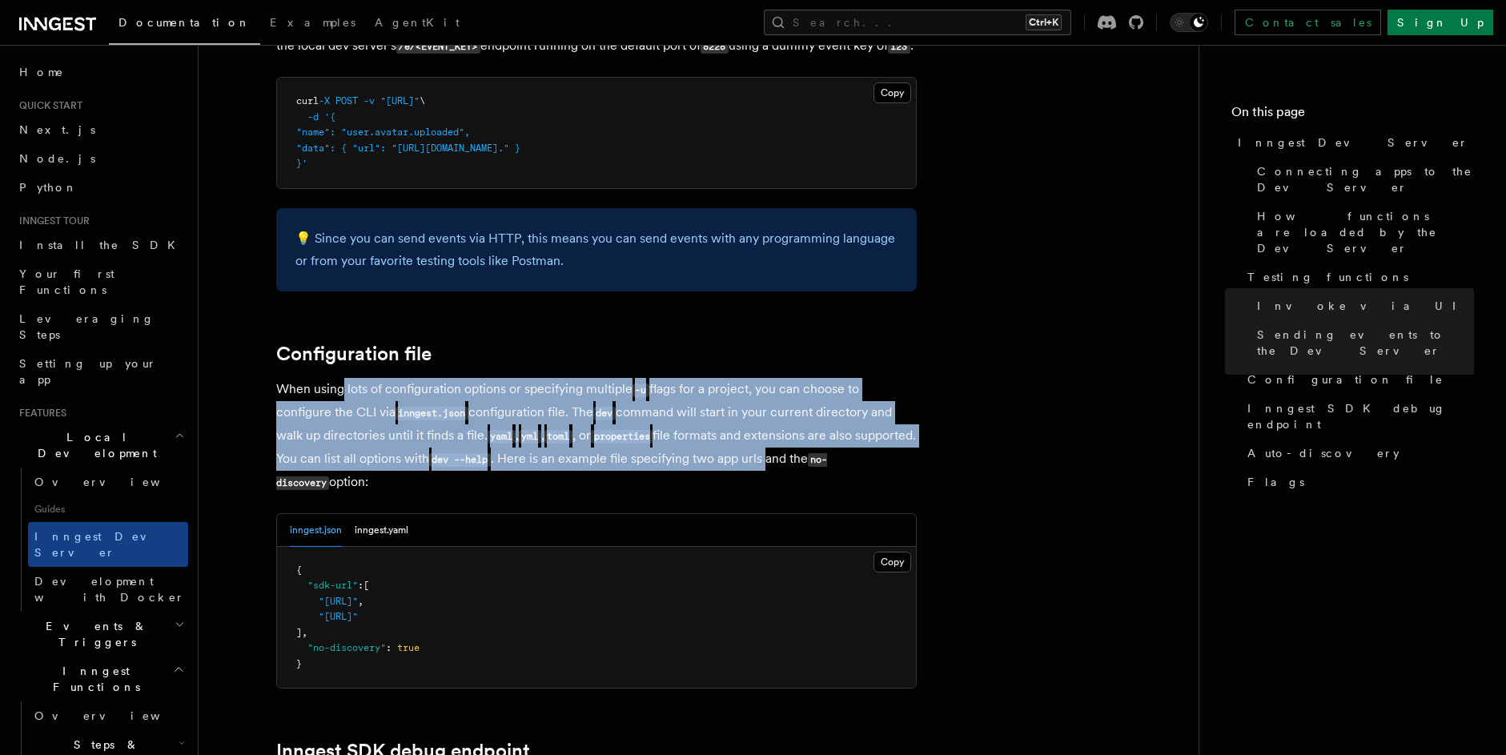
drag, startPoint x: 354, startPoint y: 372, endPoint x: 833, endPoint y: 446, distance: 485.1
click at [833, 446] on p "When using lots of configuration options or specifying multiple -u flags for a …" at bounding box center [596, 436] width 640 height 116
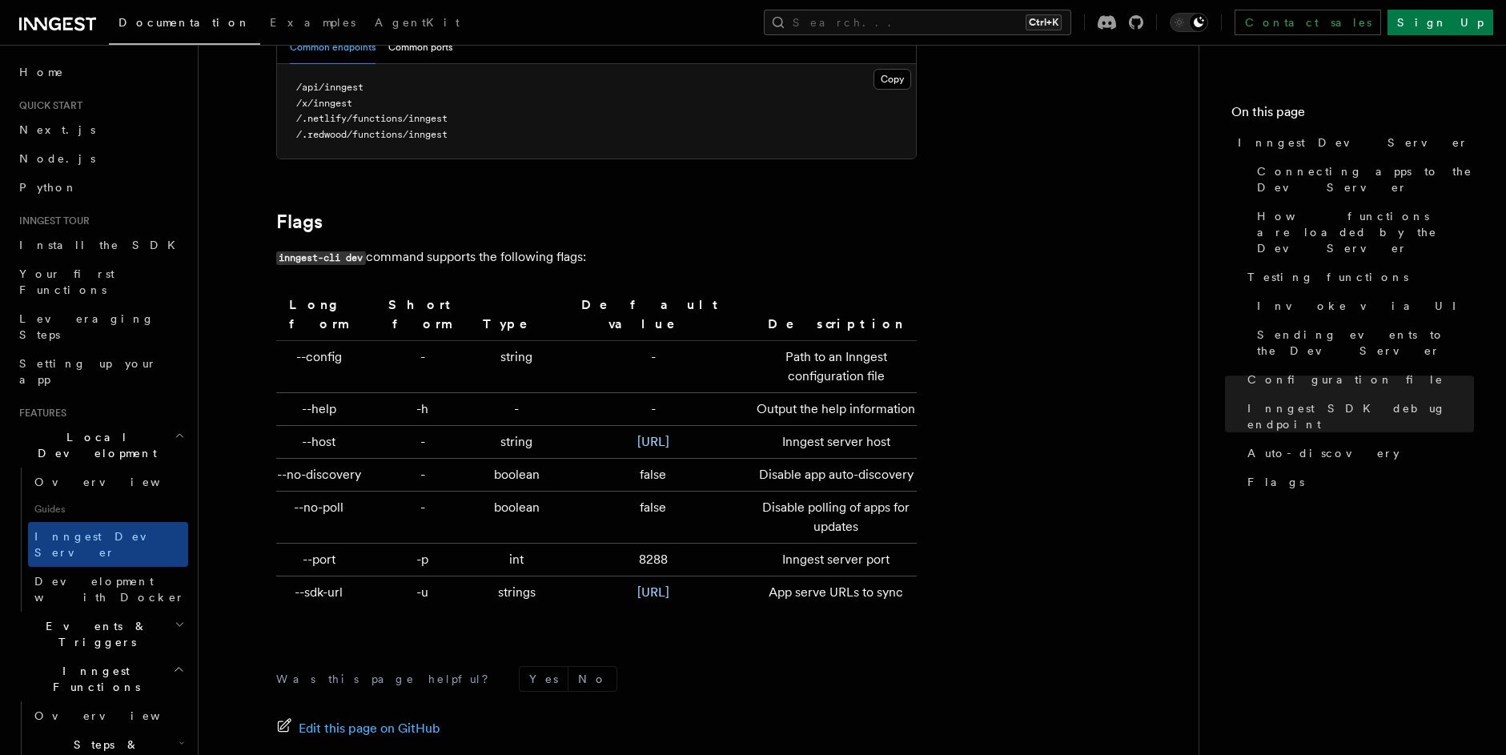
scroll to position [5309, 0]
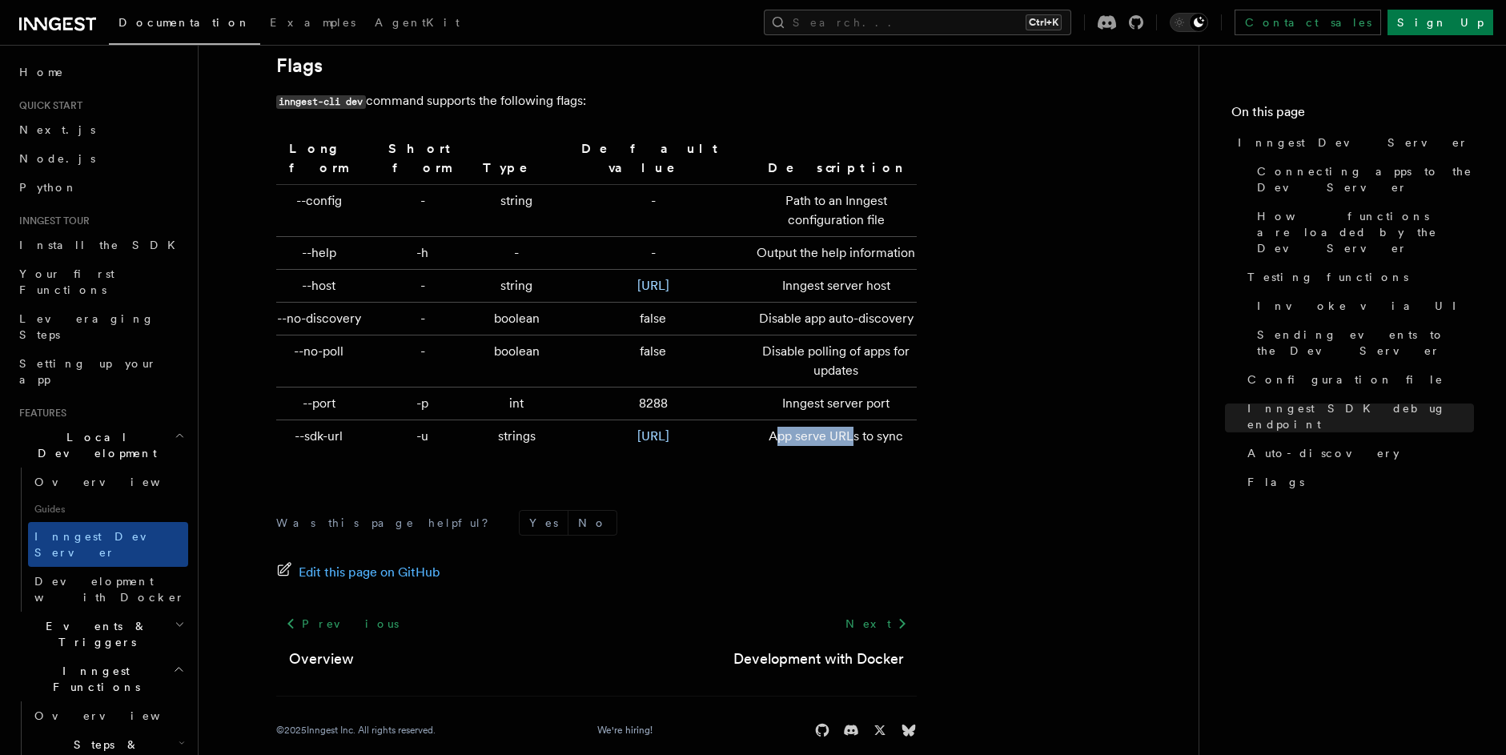
drag, startPoint x: 757, startPoint y: 412, endPoint x: 833, endPoint y: 409, distance: 76.1
click at [833, 420] on td "App serve URLs to sync" at bounding box center [832, 436] width 166 height 33
click at [810, 610] on div "Next Development with Docker" at bounding box center [818, 639] width 196 height 61
click at [798, 648] on link "Development with Docker" at bounding box center [818, 659] width 170 height 22
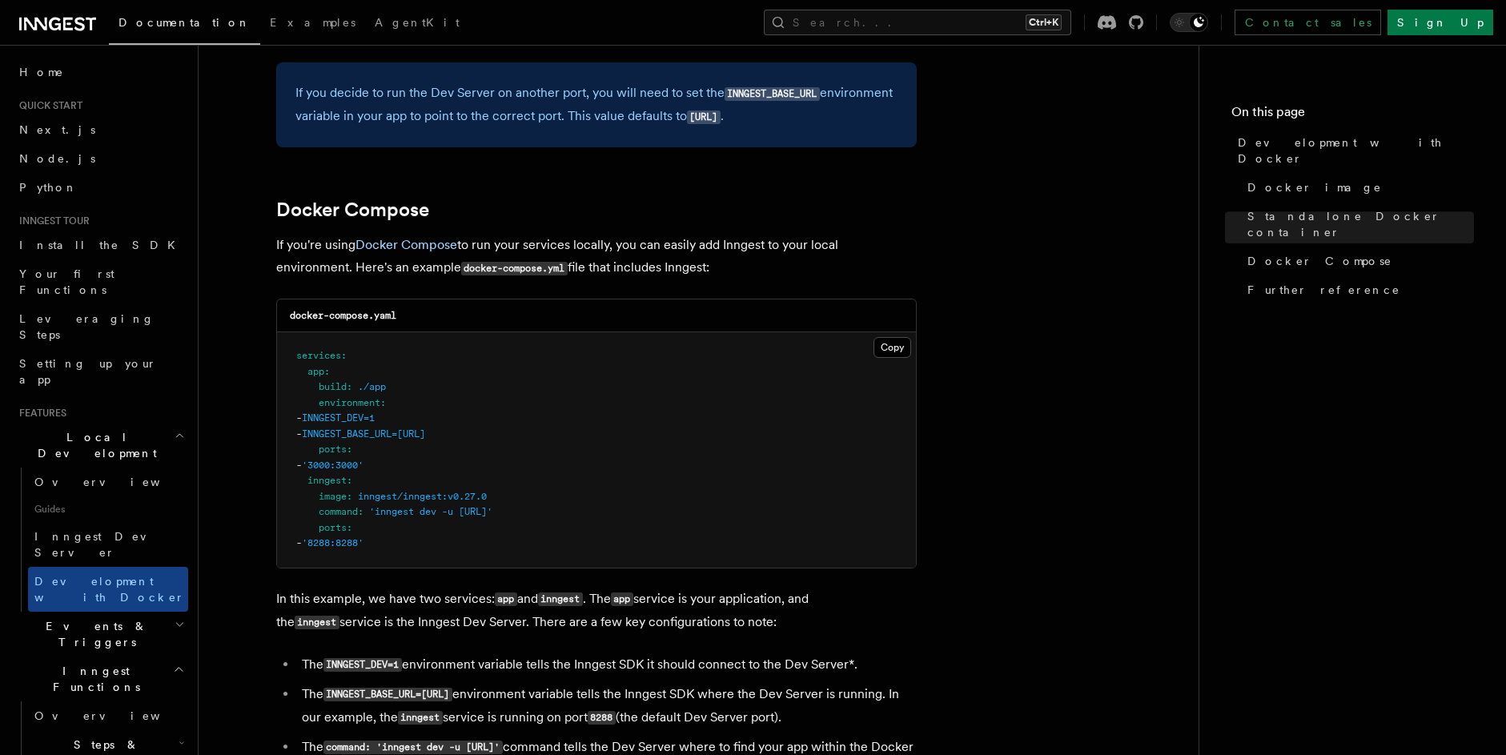
scroll to position [672, 0]
